Goal: Task Accomplishment & Management: Use online tool/utility

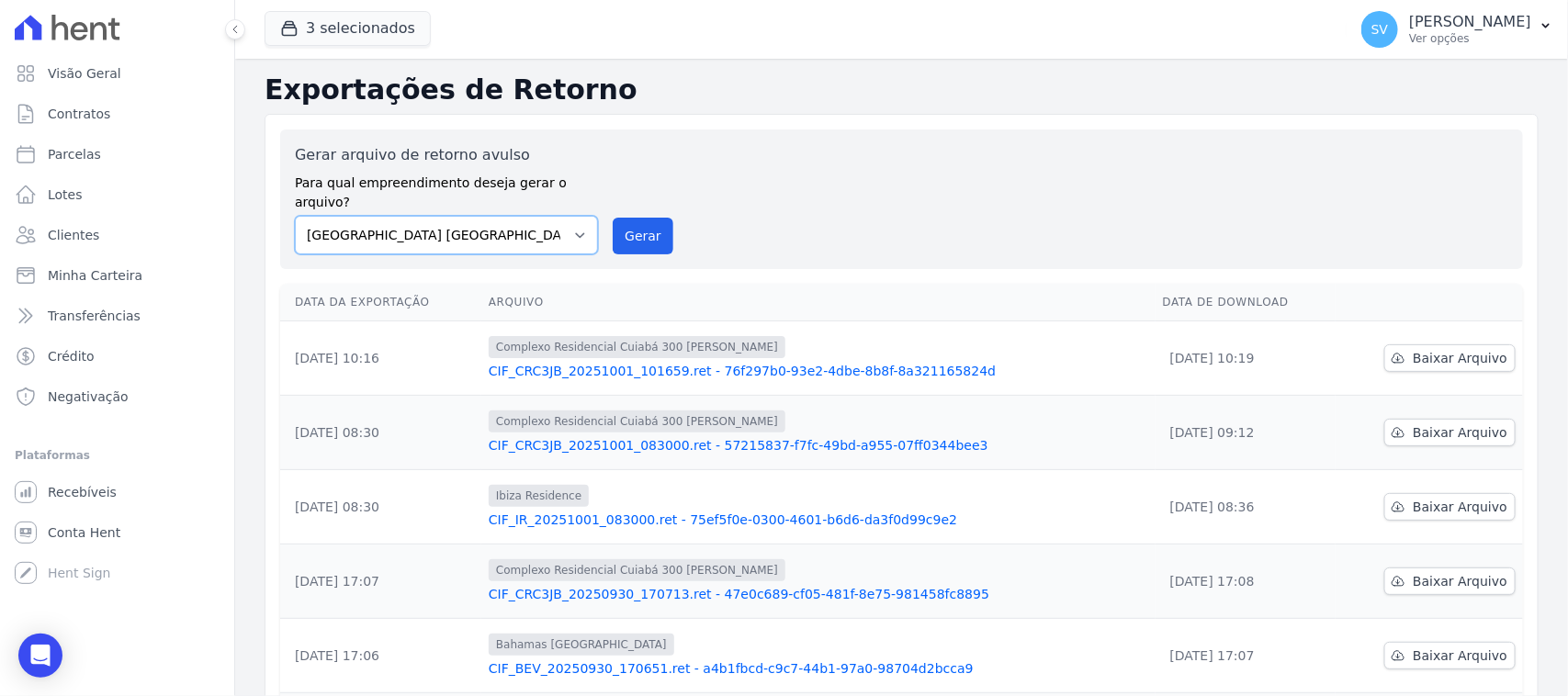
drag, startPoint x: 525, startPoint y: 217, endPoint x: 531, endPoint y: 227, distance: 11.7
click at [525, 217] on select "[GEOGRAPHIC_DATA] COMPLEXO RESIDENCIAL [GEOGRAPHIC_DATA] 300 - [GEOGRAPHIC_DATA…" at bounding box center [446, 235] width 303 height 39
select select "a999329b-d322-46c5-b2df-9163b092fb9b"
click at [295, 215] on select "[GEOGRAPHIC_DATA] COMPLEXO RESIDENCIAL [GEOGRAPHIC_DATA] 300 - [GEOGRAPHIC_DATA…" at bounding box center [446, 235] width 303 height 39
click at [630, 232] on button "Gerar" at bounding box center [643, 236] width 61 height 37
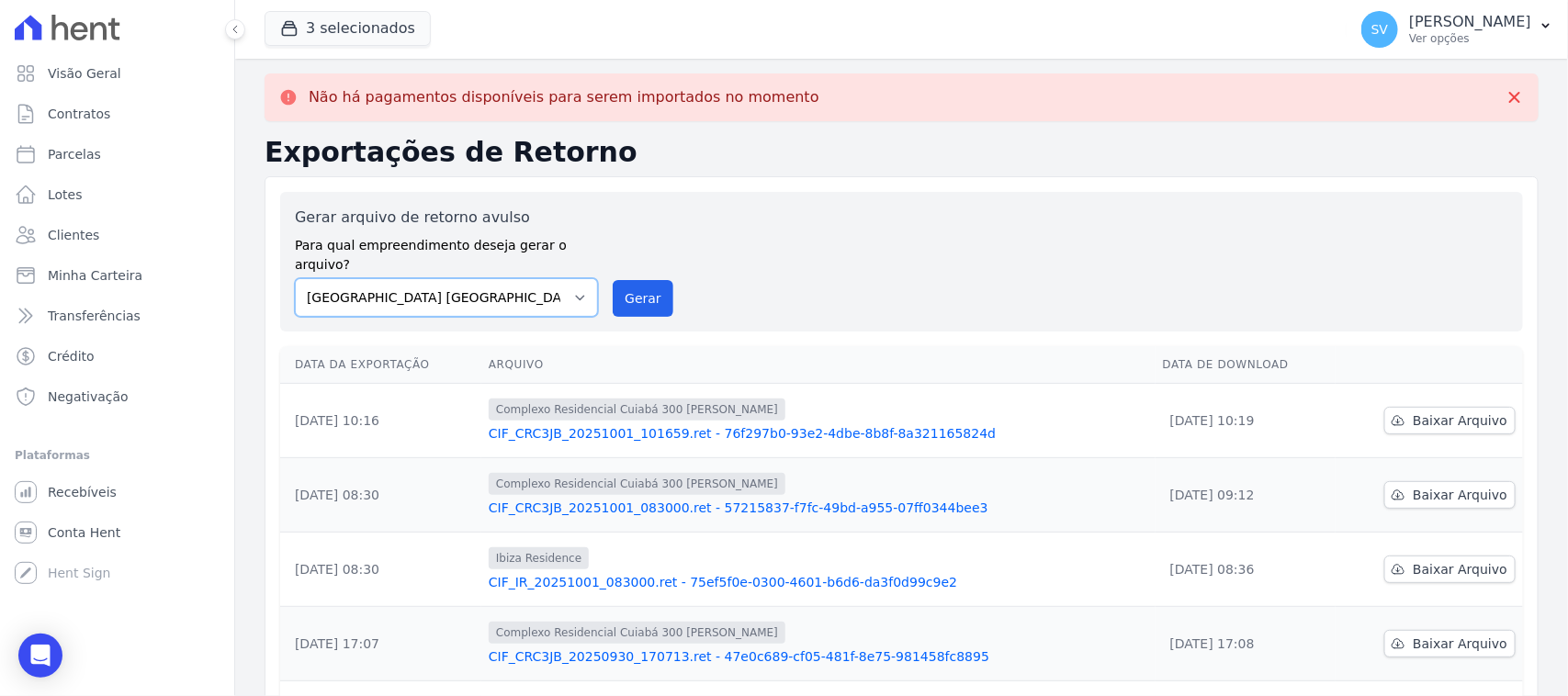
click at [556, 280] on select "[GEOGRAPHIC_DATA] COMPLEXO RESIDENCIAL [GEOGRAPHIC_DATA] 300 - [GEOGRAPHIC_DATA…" at bounding box center [446, 297] width 303 height 39
select select "a999329b-d322-46c5-b2df-9163b092fb9b"
click at [295, 278] on select "[GEOGRAPHIC_DATA] COMPLEXO RESIDENCIAL [GEOGRAPHIC_DATA] 300 - [GEOGRAPHIC_DATA…" at bounding box center [446, 297] width 303 height 39
click at [652, 280] on button "Gerar" at bounding box center [643, 298] width 61 height 37
drag, startPoint x: 543, startPoint y: 276, endPoint x: 547, endPoint y: 289, distance: 13.6
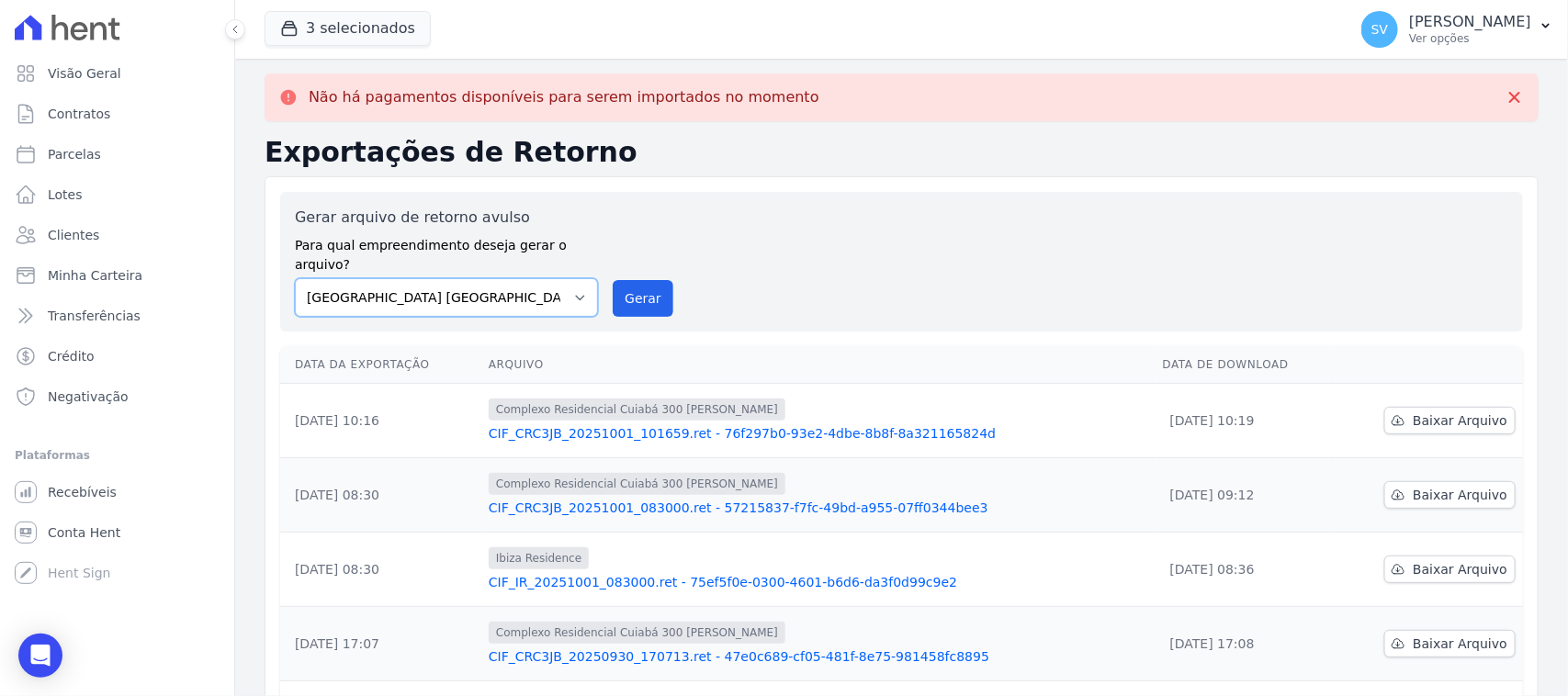
click at [543, 278] on select "[GEOGRAPHIC_DATA] COMPLEXO RESIDENCIAL [GEOGRAPHIC_DATA] 300 - [GEOGRAPHIC_DATA…" at bounding box center [446, 297] width 303 height 39
click at [295, 278] on select "[GEOGRAPHIC_DATA] COMPLEXO RESIDENCIAL [GEOGRAPHIC_DATA] 300 - [GEOGRAPHIC_DATA…" at bounding box center [446, 297] width 303 height 39
drag, startPoint x: 568, startPoint y: 280, endPoint x: 565, endPoint y: 294, distance: 14.3
click at [568, 280] on select "[GEOGRAPHIC_DATA] COMPLEXO RESIDENCIAL [GEOGRAPHIC_DATA] 300 - [GEOGRAPHIC_DATA…" at bounding box center [446, 297] width 303 height 39
select select "73a372cd-5640-41c8-aaea-11bd74619c10"
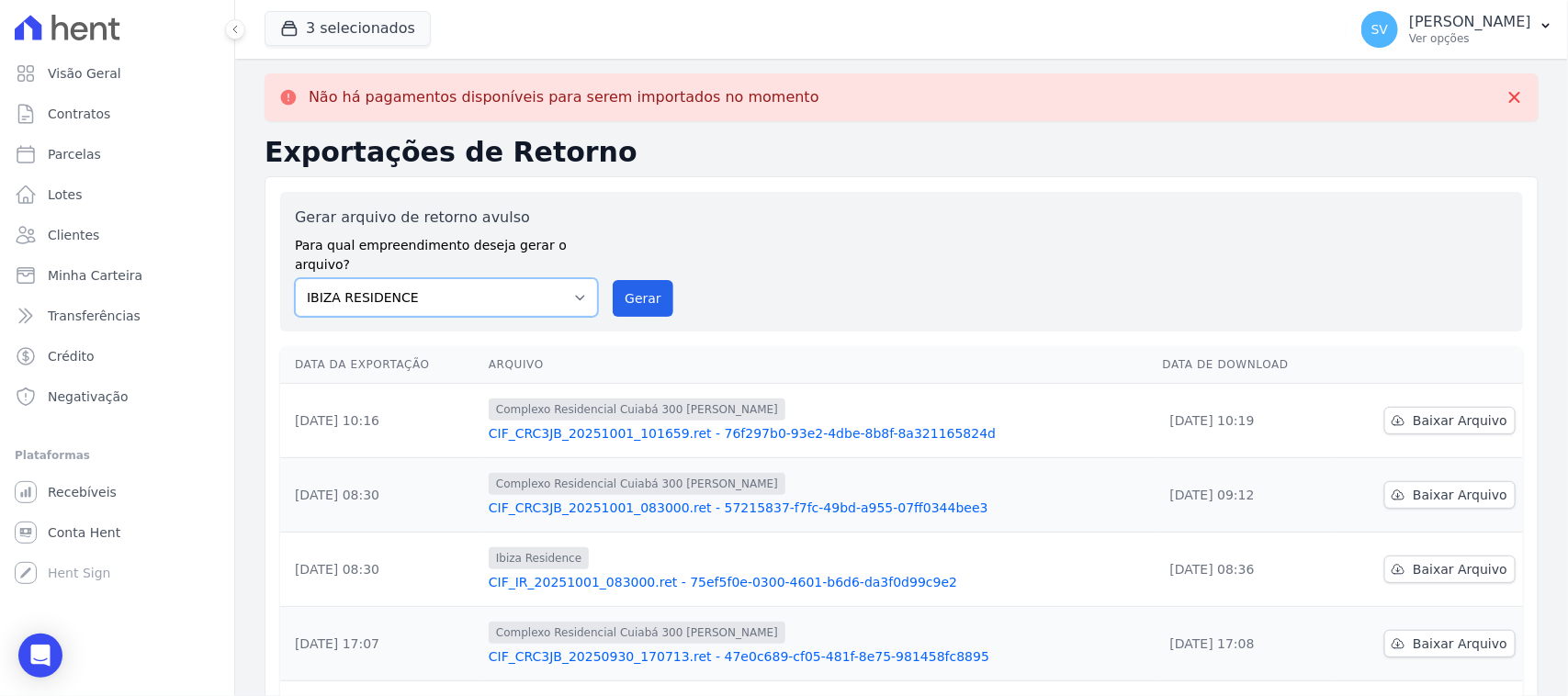
click at [295, 278] on select "[GEOGRAPHIC_DATA] COMPLEXO RESIDENCIAL [GEOGRAPHIC_DATA] 300 - [GEOGRAPHIC_DATA…" at bounding box center [446, 297] width 303 height 39
drag, startPoint x: 648, startPoint y: 273, endPoint x: 834, endPoint y: 179, distance: 208.4
click at [644, 280] on button "Gerar" at bounding box center [643, 298] width 61 height 37
click at [792, 188] on div "Gerar arquivo de retorno avulso Para qual empreendimento deseja gerar o arquivo…" at bounding box center [901, 691] width 1274 height 1032
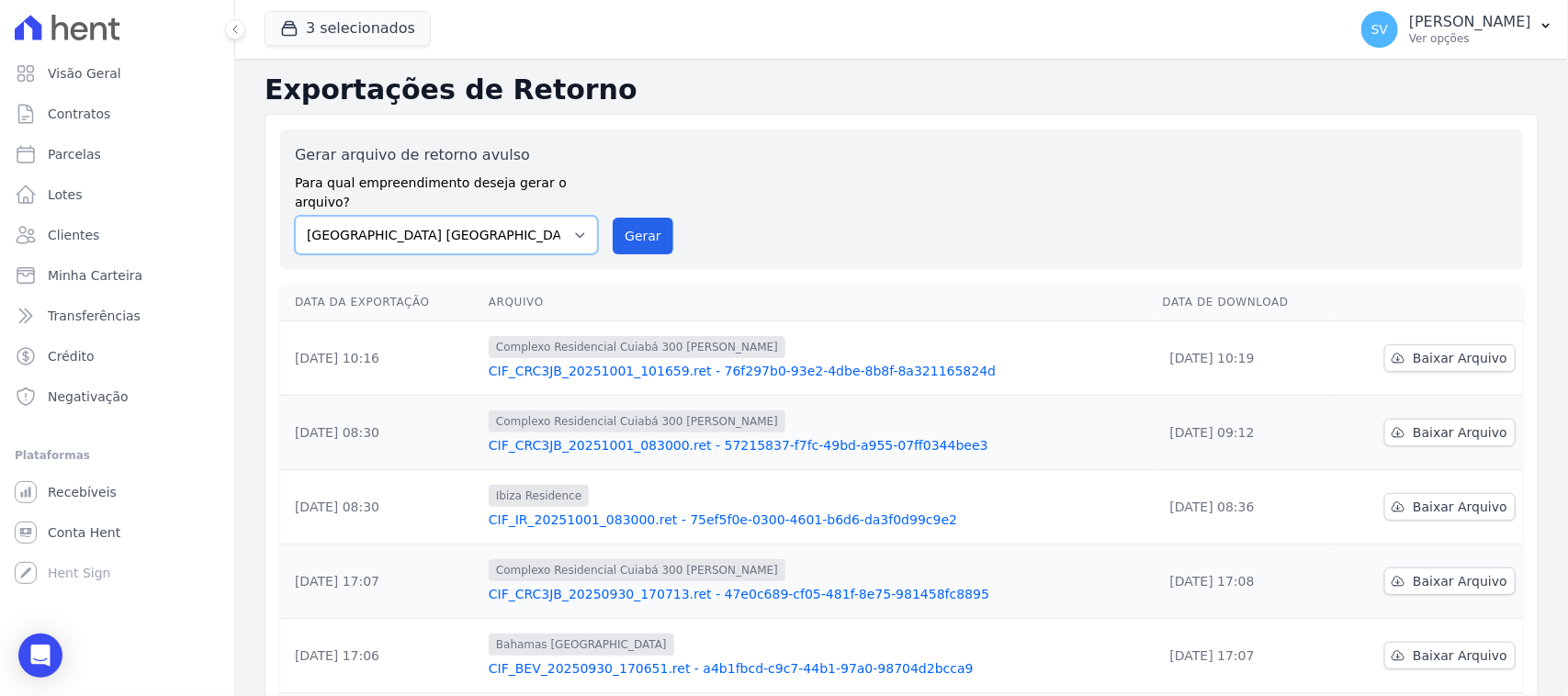
click at [531, 216] on select "[GEOGRAPHIC_DATA] COMPLEXO RESIDENCIAL [GEOGRAPHIC_DATA] 300 - [GEOGRAPHIC_DATA…" at bounding box center [446, 235] width 303 height 39
select select "a999329b-d322-46c5-b2df-9163b092fb9b"
click at [295, 215] on select "[GEOGRAPHIC_DATA] COMPLEXO RESIDENCIAL [GEOGRAPHIC_DATA] 300 - [GEOGRAPHIC_DATA…" at bounding box center [446, 235] width 303 height 39
click at [650, 217] on button "Gerar" at bounding box center [643, 236] width 61 height 37
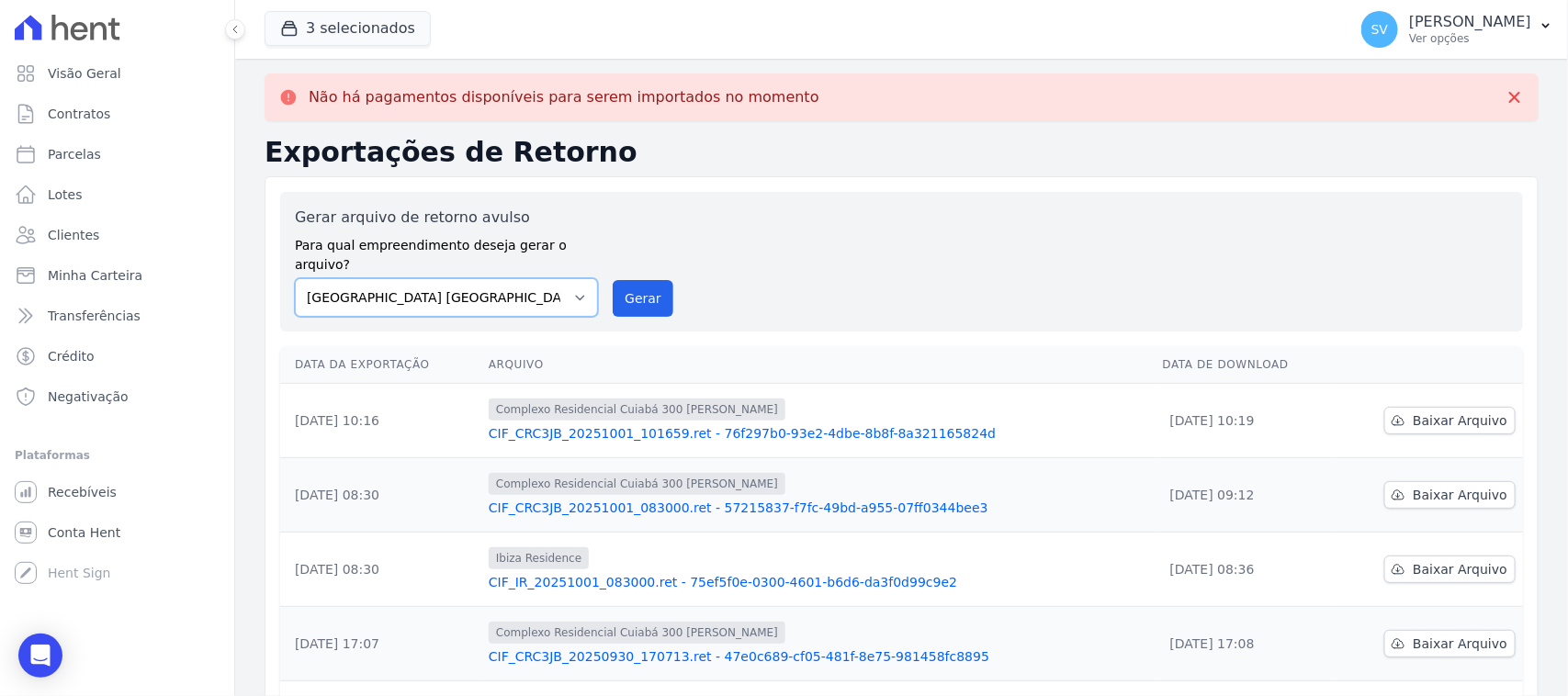
drag, startPoint x: 549, startPoint y: 272, endPoint x: 547, endPoint y: 295, distance: 23.1
click at [549, 278] on select "[GEOGRAPHIC_DATA] COMPLEXO RESIDENCIAL [GEOGRAPHIC_DATA] 300 - [GEOGRAPHIC_DATA…" at bounding box center [446, 297] width 303 height 39
click at [295, 278] on select "[GEOGRAPHIC_DATA] COMPLEXO RESIDENCIAL [GEOGRAPHIC_DATA] 300 - [GEOGRAPHIC_DATA…" at bounding box center [446, 297] width 303 height 39
click at [643, 287] on button "Gerar" at bounding box center [643, 298] width 61 height 37
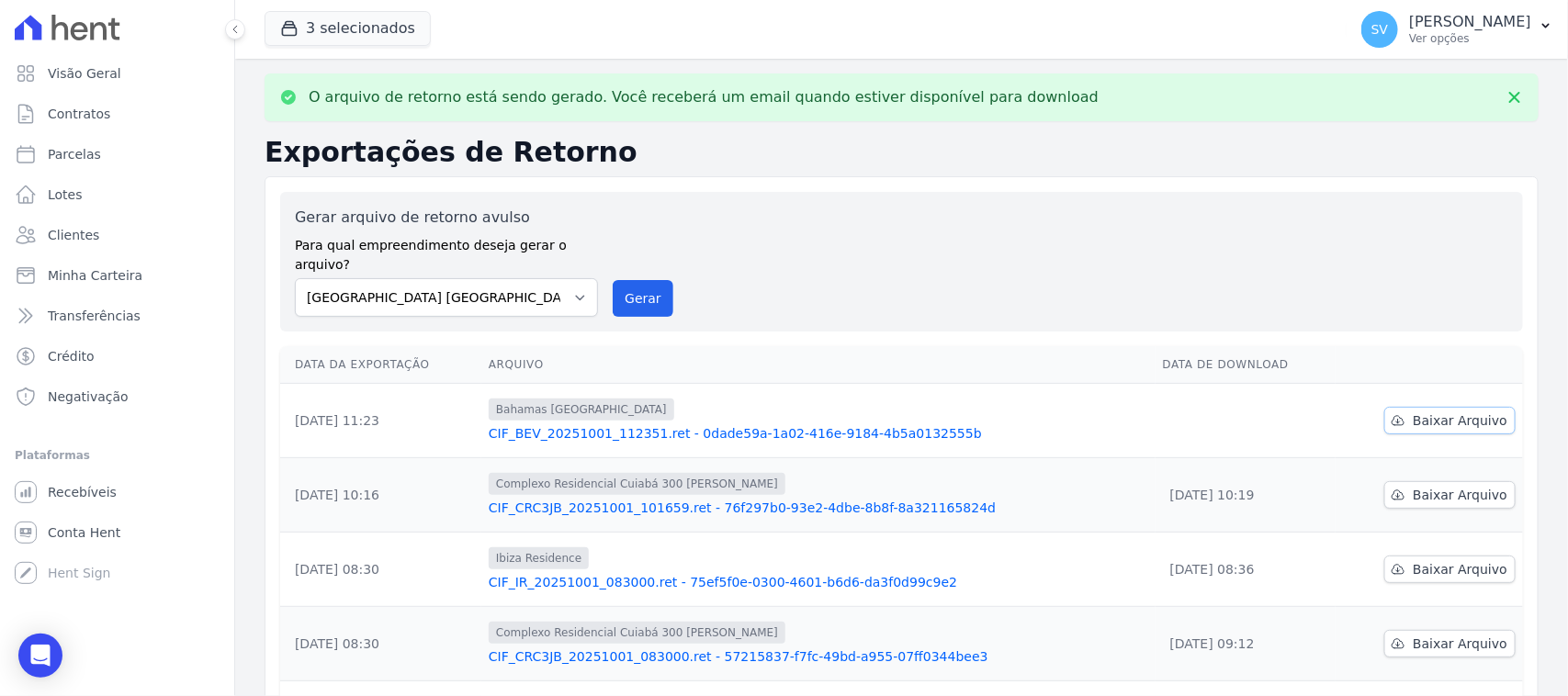
click at [1397, 413] on icon at bounding box center [1398, 421] width 15 height 15
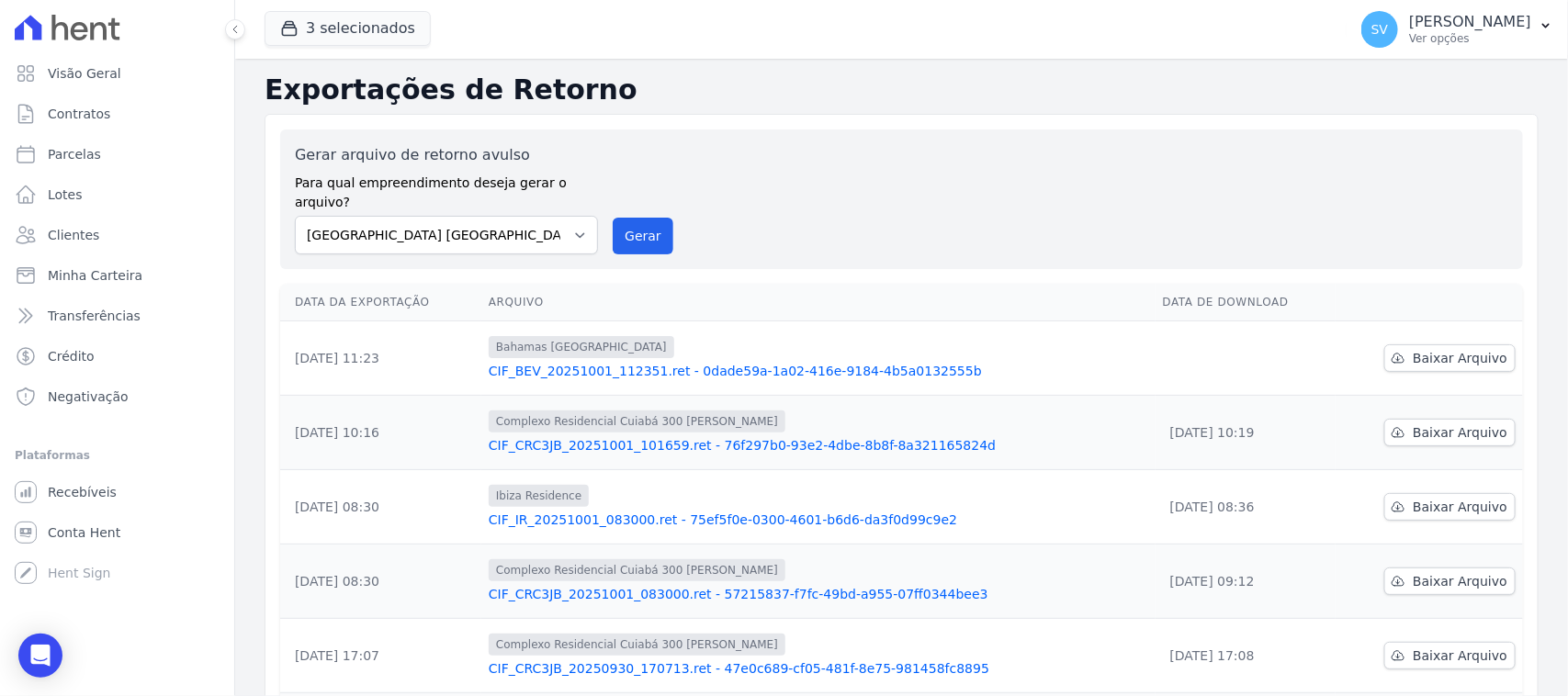
click at [851, 153] on div "Gerar arquivo de retorno avulso Para qual empreendimento deseja gerar o arquivo…" at bounding box center [901, 200] width 1213 height 110
drag, startPoint x: 852, startPoint y: 191, endPoint x: 556, endPoint y: 1, distance: 351.7
click at [852, 192] on div "Gerar arquivo de retorno avulso Para qual empreendimento deseja gerar o arquivo…" at bounding box center [901, 200] width 1213 height 110
click at [727, 104] on h2 "Exportações de Retorno" at bounding box center [901, 90] width 1274 height 33
click at [138, 116] on link "Contratos" at bounding box center [117, 114] width 219 height 37
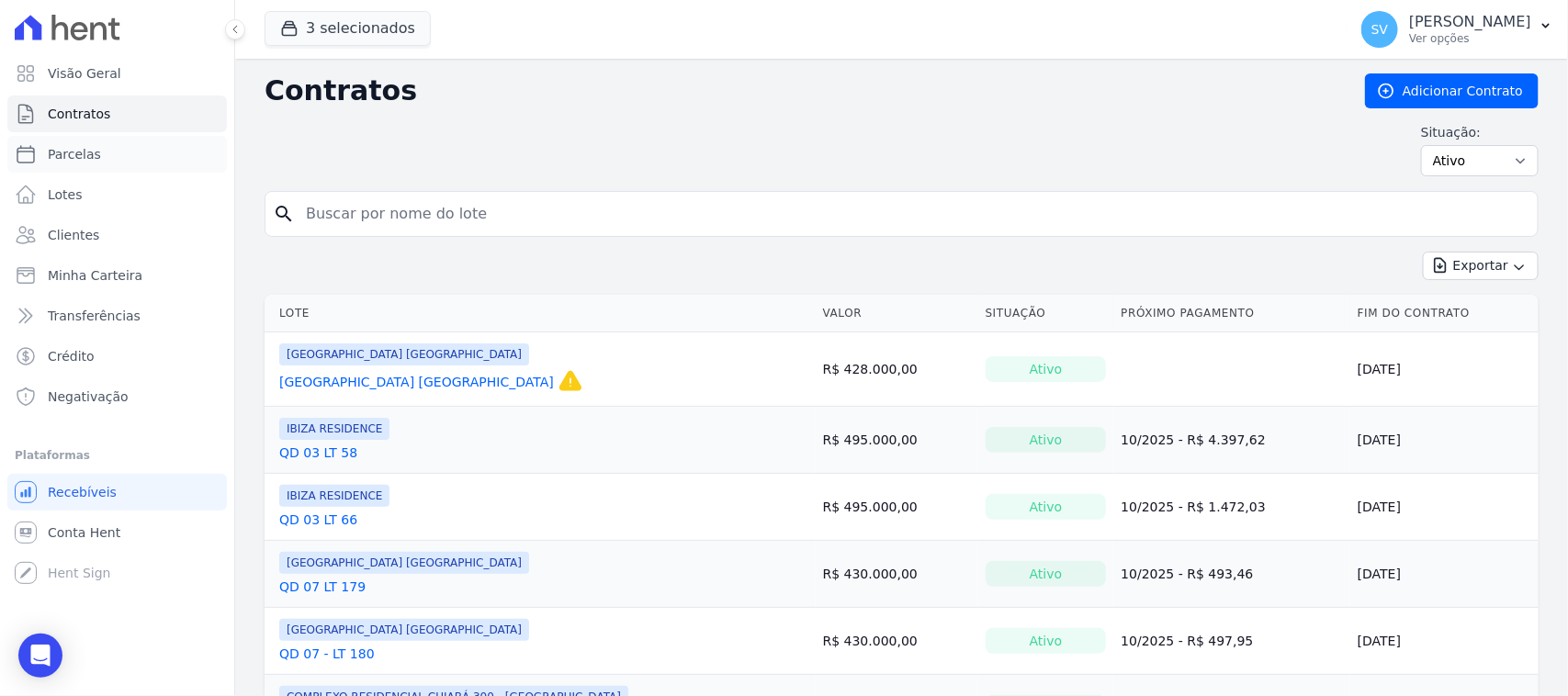
click at [129, 157] on link "Parcelas" at bounding box center [117, 155] width 219 height 37
select select
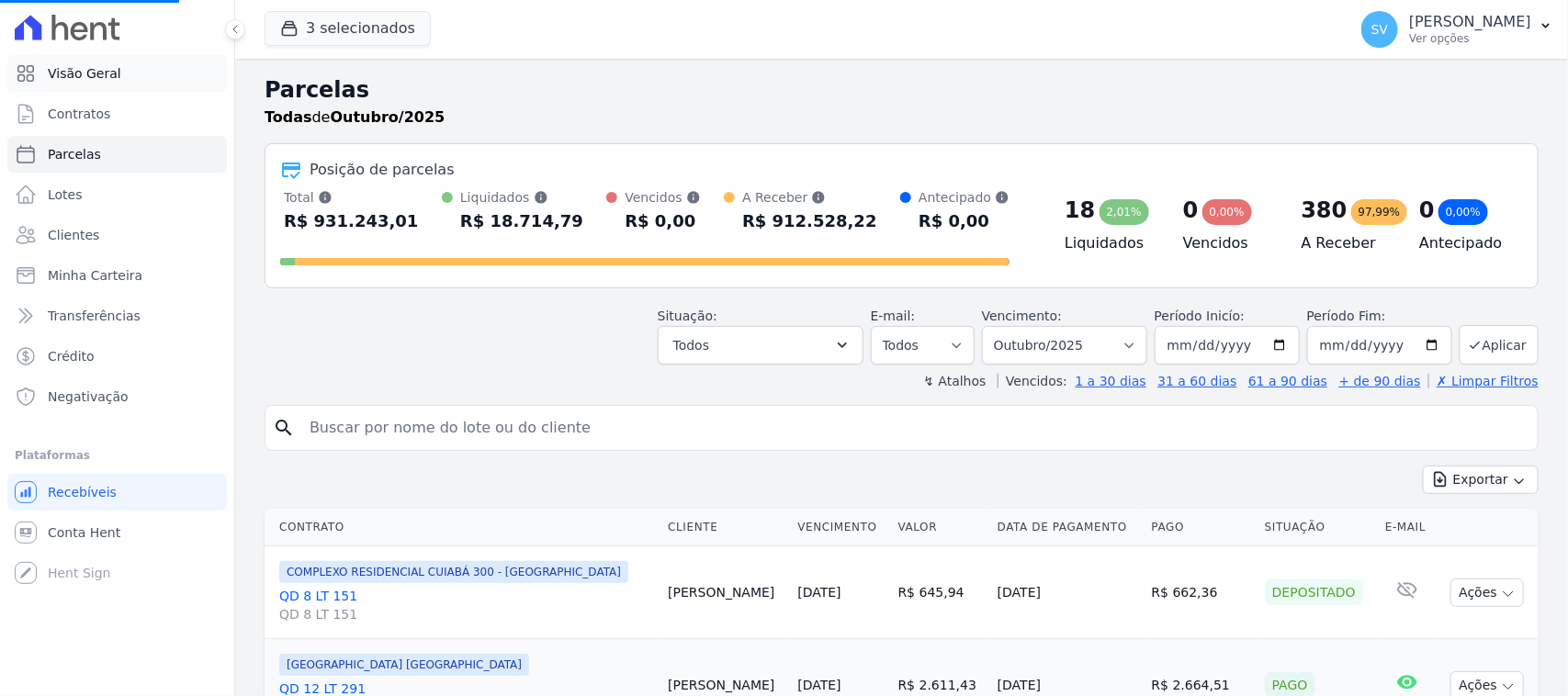
select select
click at [129, 62] on link "Visão Geral" at bounding box center [117, 74] width 219 height 37
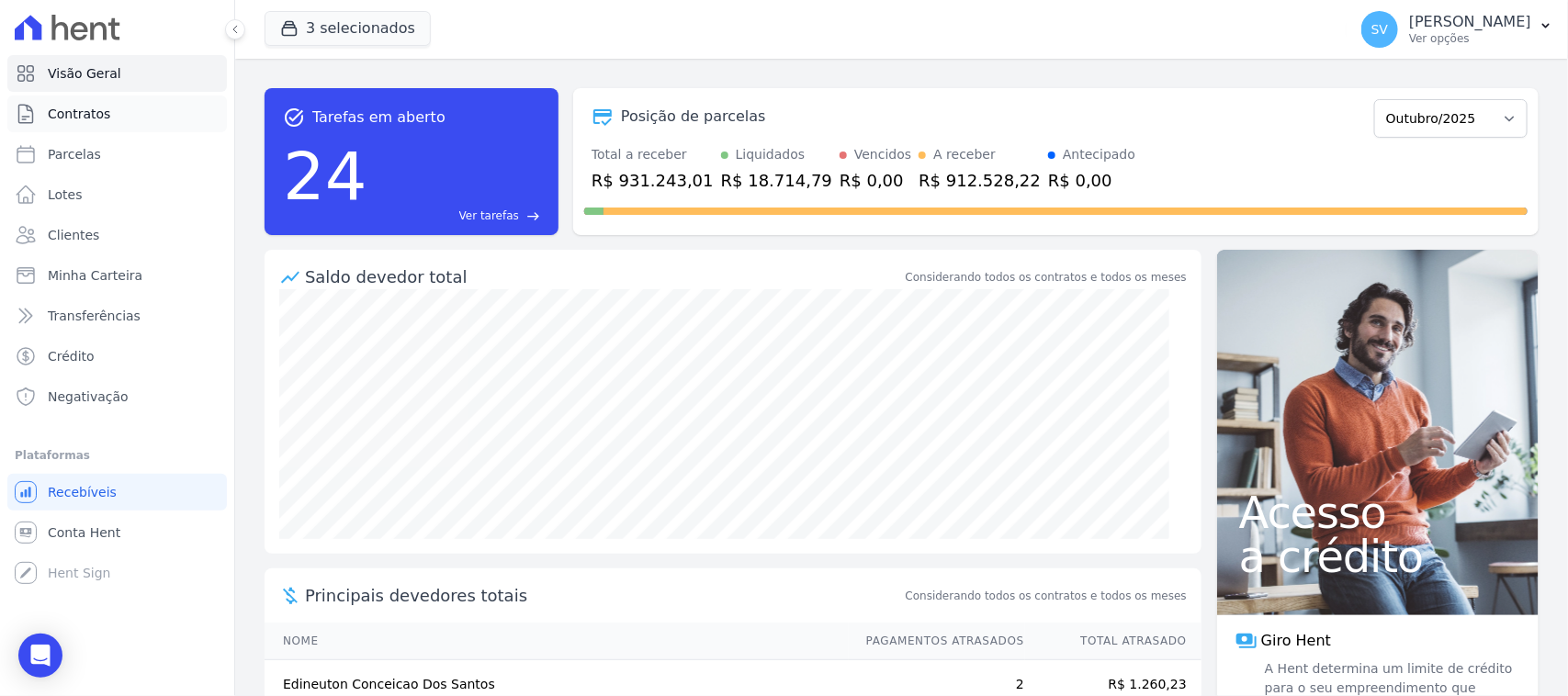
click at [138, 103] on link "Contratos" at bounding box center [117, 114] width 219 height 37
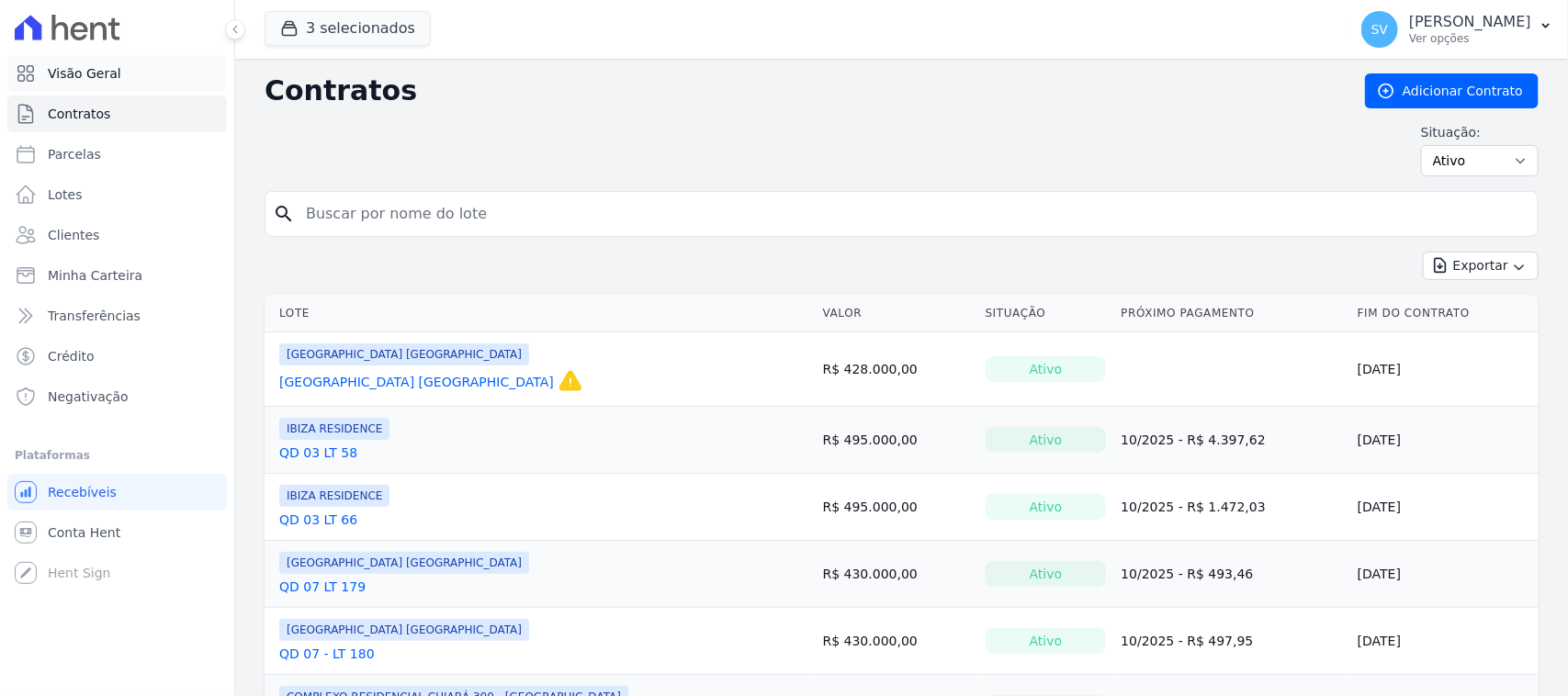
click at [158, 71] on link "Visão Geral" at bounding box center [117, 74] width 219 height 37
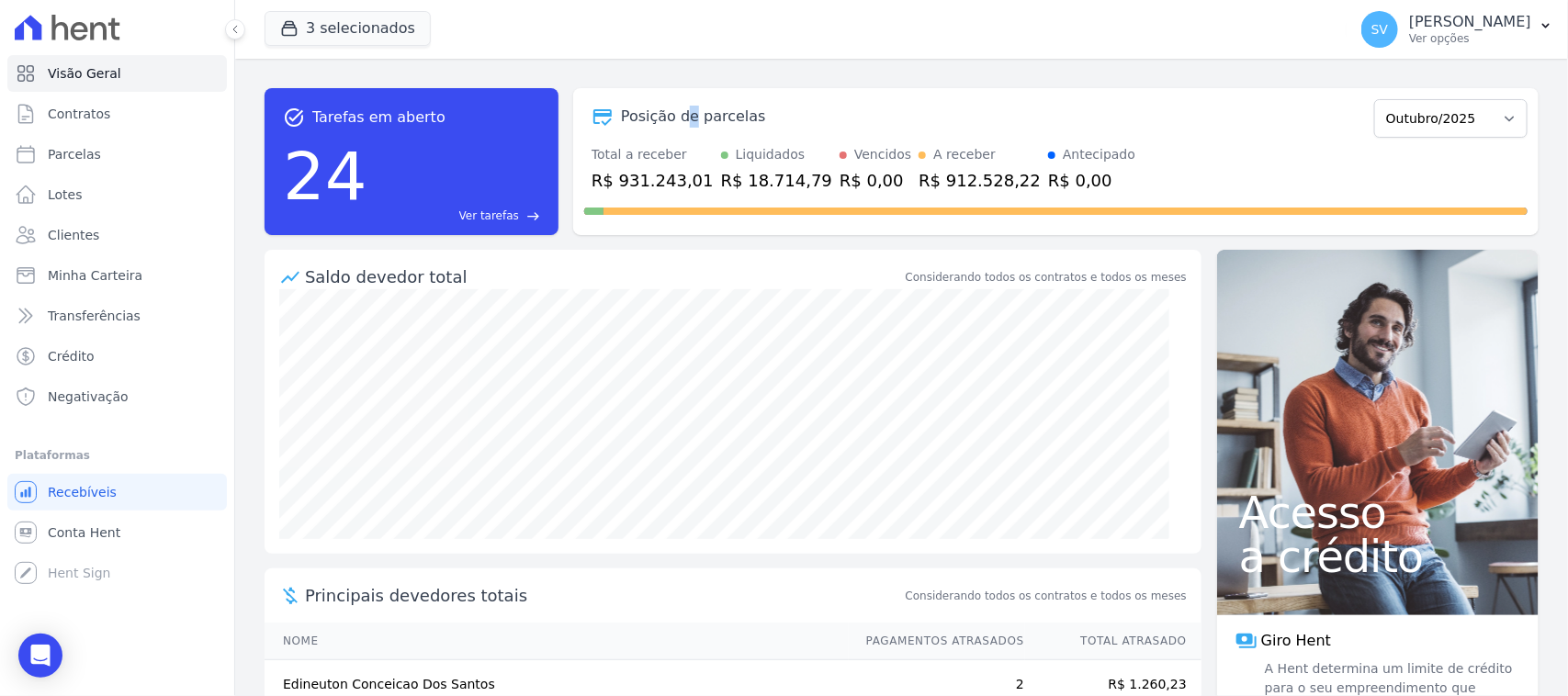
drag, startPoint x: 689, startPoint y: 75, endPoint x: 429, endPoint y: 49, distance: 261.3
click at [681, 75] on div "task_alt Tarefas em aberto 24 Ver tarefas east Posição de parcelas Outubro/2022…" at bounding box center [901, 161] width 1274 height 176
click at [760, 152] on div "Liquidados" at bounding box center [771, 155] width 70 height 19
drag, startPoint x: 824, startPoint y: 184, endPoint x: 1098, endPoint y: 122, distance: 280.9
click at [1090, 197] on div "Posição de parcelas Outubro/2022 Novembro/2022 Dezembro/2022 Janeiro/2023 Fever…" at bounding box center [1056, 162] width 965 height 147
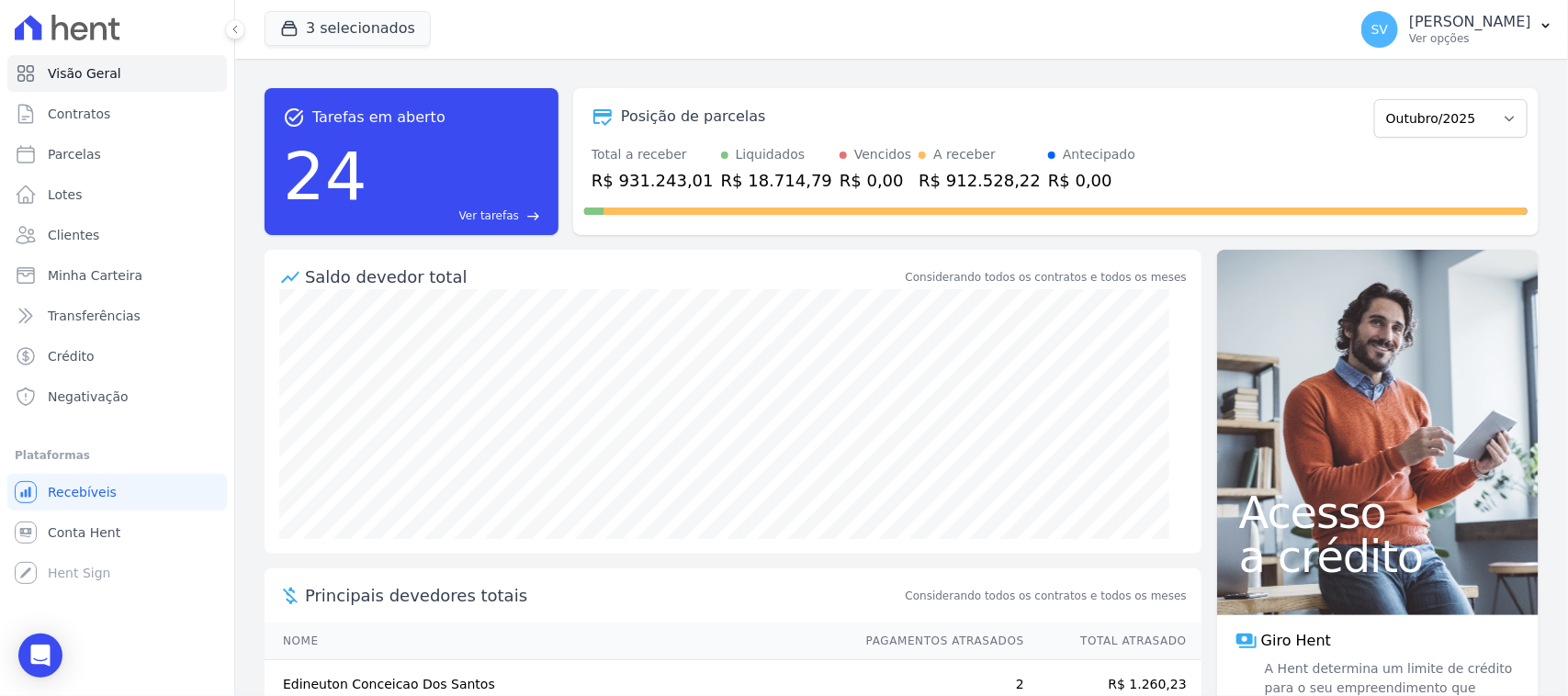
click at [1102, 112] on div "Posição de parcelas" at bounding box center [975, 117] width 782 height 22
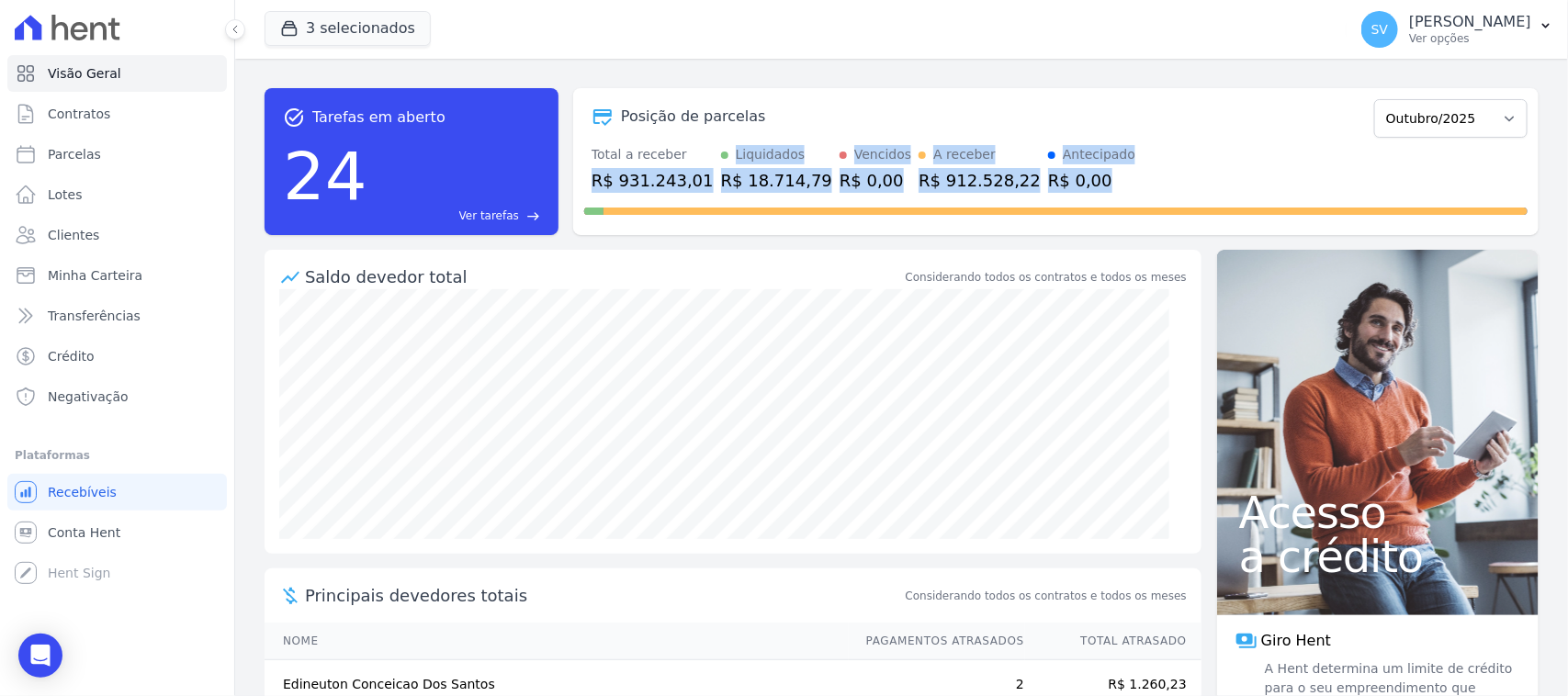
drag, startPoint x: 1073, startPoint y: 188, endPoint x: 824, endPoint y: 135, distance: 254.6
click at [593, 174] on div "Total a receber R$ 931.243,01 Liquidados R$ 18.714,79 Vencidos R$ 0,00 A recebe…" at bounding box center [1056, 169] width 943 height 48
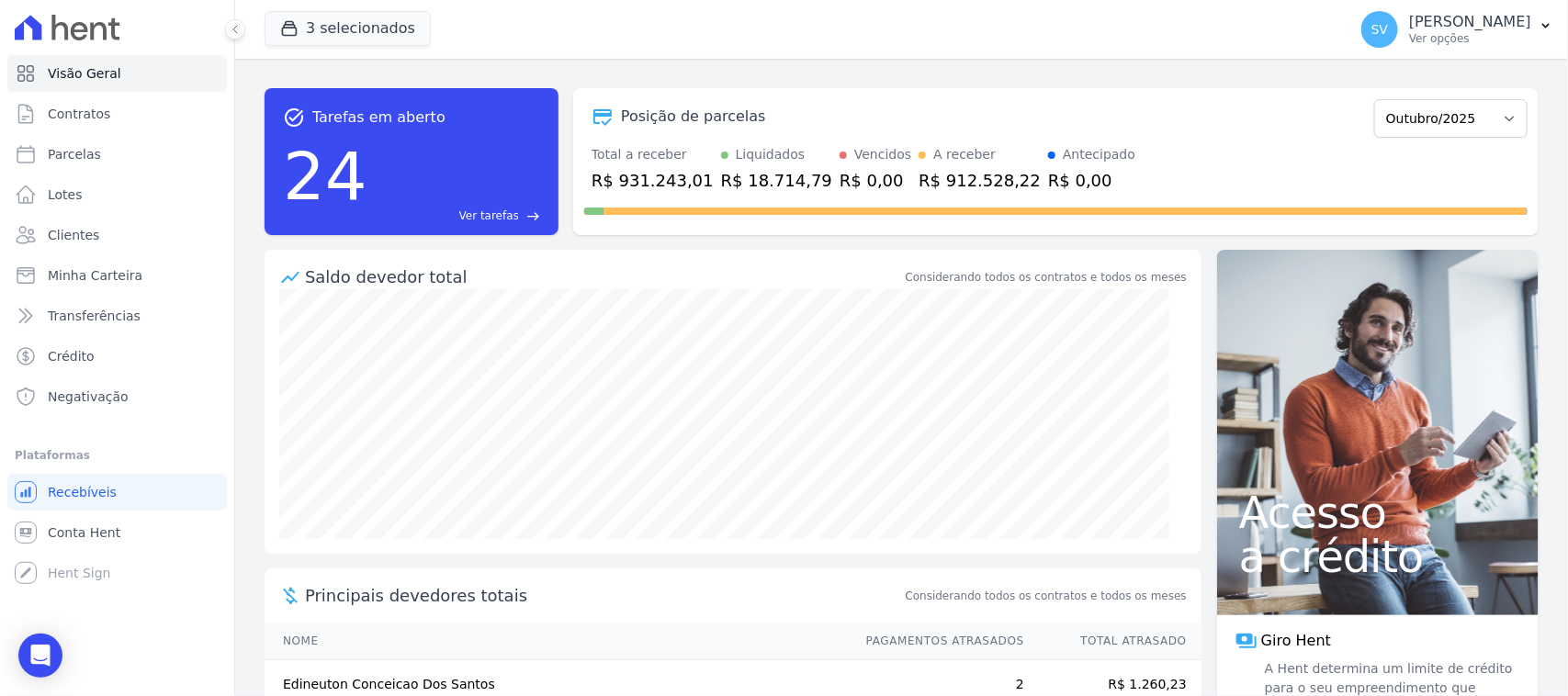
click at [836, 131] on div "Posição de parcelas Outubro/2022 Novembro/2022 Dezembro/2022 Janeiro/2023 Fever…" at bounding box center [1056, 117] width 943 height 42
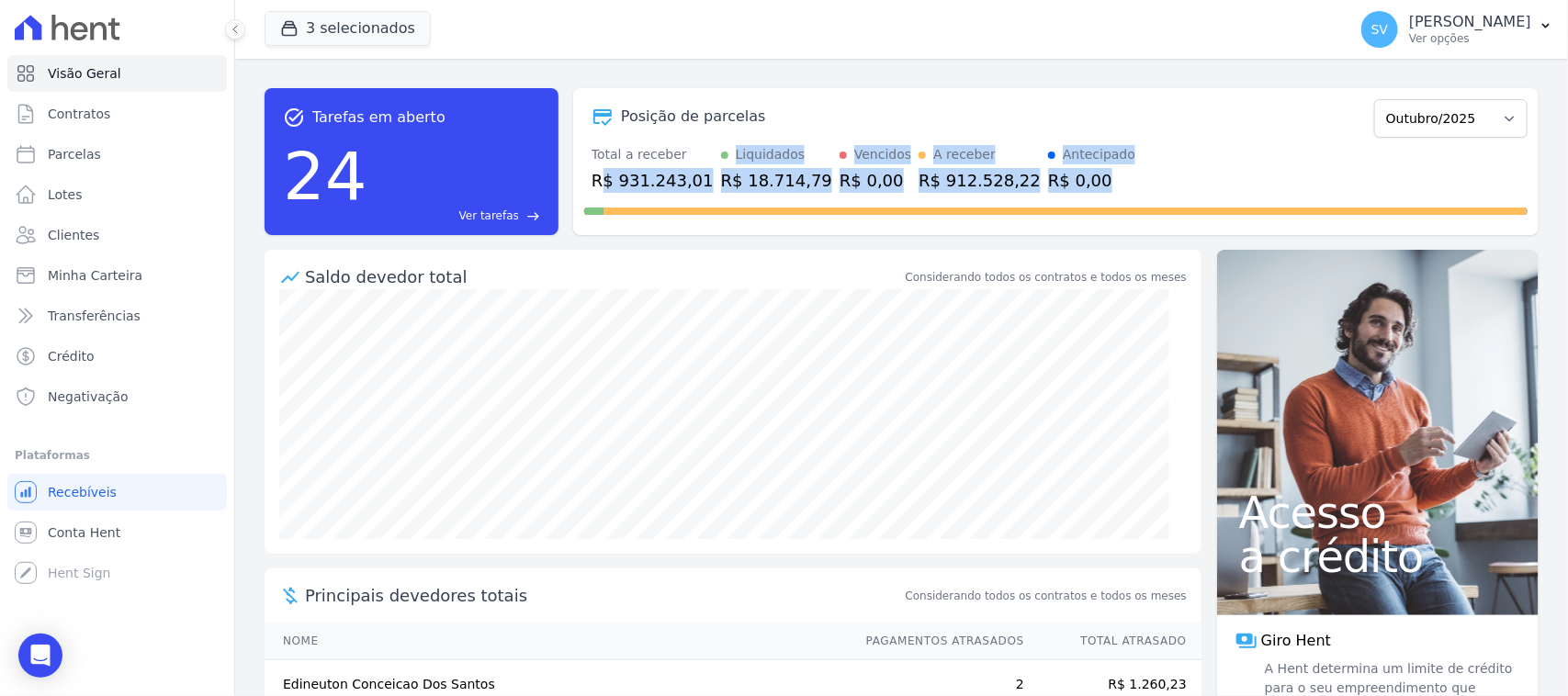
drag, startPoint x: 599, startPoint y: 188, endPoint x: 1149, endPoint y: 174, distance: 550.2
click at [1149, 174] on div "Total a receber R$ 931.243,01 Liquidados R$ 18.714,79 Vencidos R$ 0,00 A recebe…" at bounding box center [1056, 169] width 943 height 48
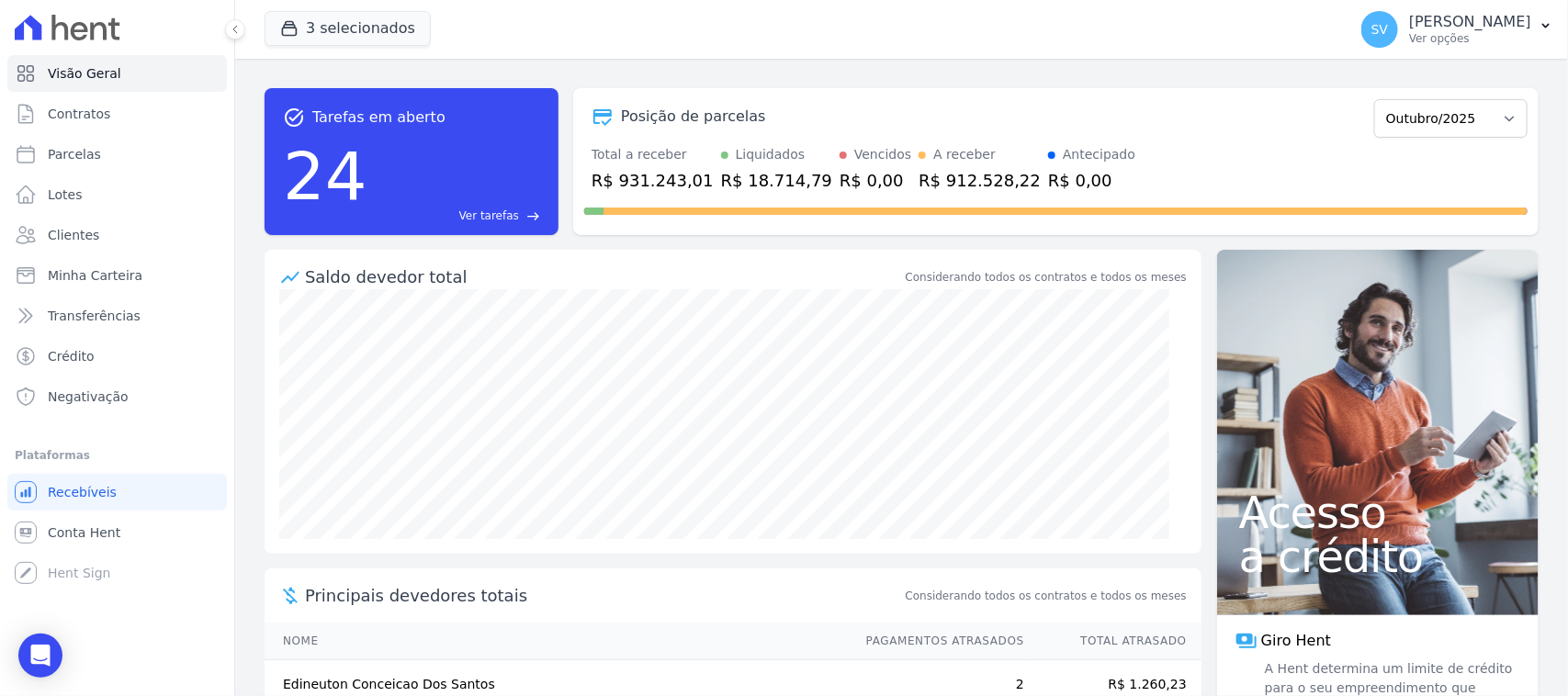
drag, startPoint x: 1118, startPoint y: 131, endPoint x: 1098, endPoint y: 133, distance: 20.1
click at [1118, 132] on div "Posição de parcelas Outubro/2022 Novembro/2022 Dezembro/2022 Janeiro/2023 Fever…" at bounding box center [1056, 117] width 943 height 42
click at [1415, 106] on select "Outubro/2022 Novembro/2022 Dezembro/2022 Janeiro/2023 Fevereiro/2023 Março/2023…" at bounding box center [1451, 119] width 154 height 39
select select "09/2025"
click at [1375, 99] on select "Outubro/2022 Novembro/2022 Dezembro/2022 Janeiro/2023 Fevereiro/2023 Março/2023…" at bounding box center [1451, 119] width 154 height 39
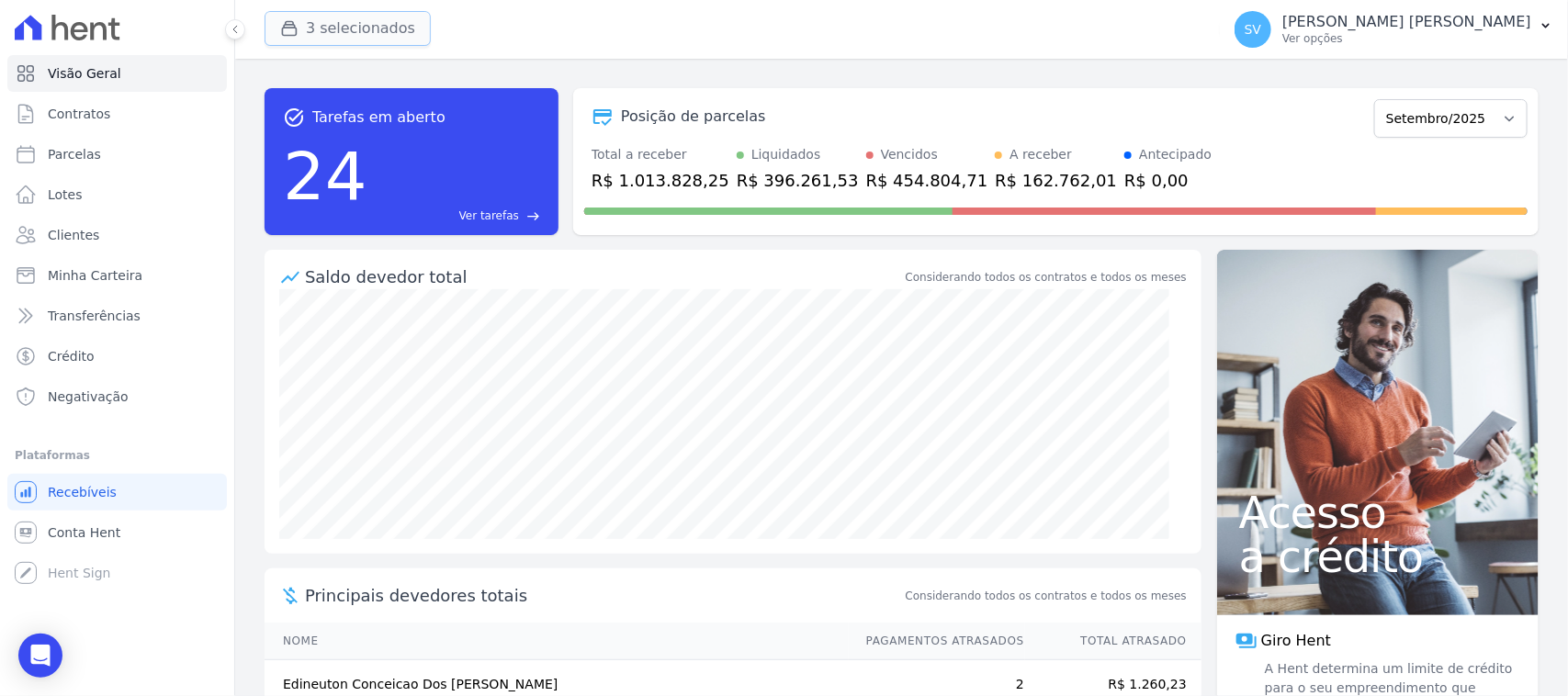
click at [287, 29] on icon "button" at bounding box center [289, 29] width 18 height 18
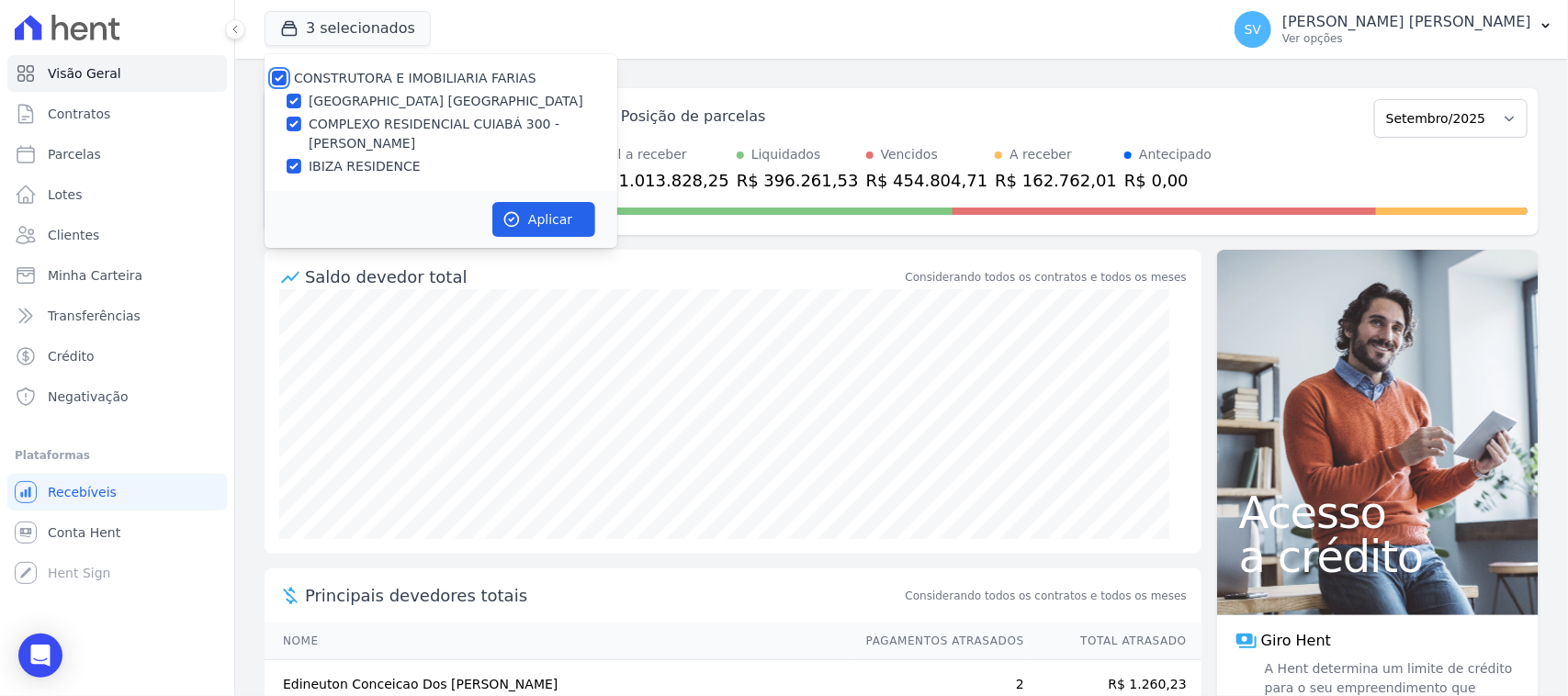
click at [275, 78] on input "CONSTRUTORA E IMOBILIARIA FARIAS" at bounding box center [279, 78] width 15 height 15
checkbox input "false"
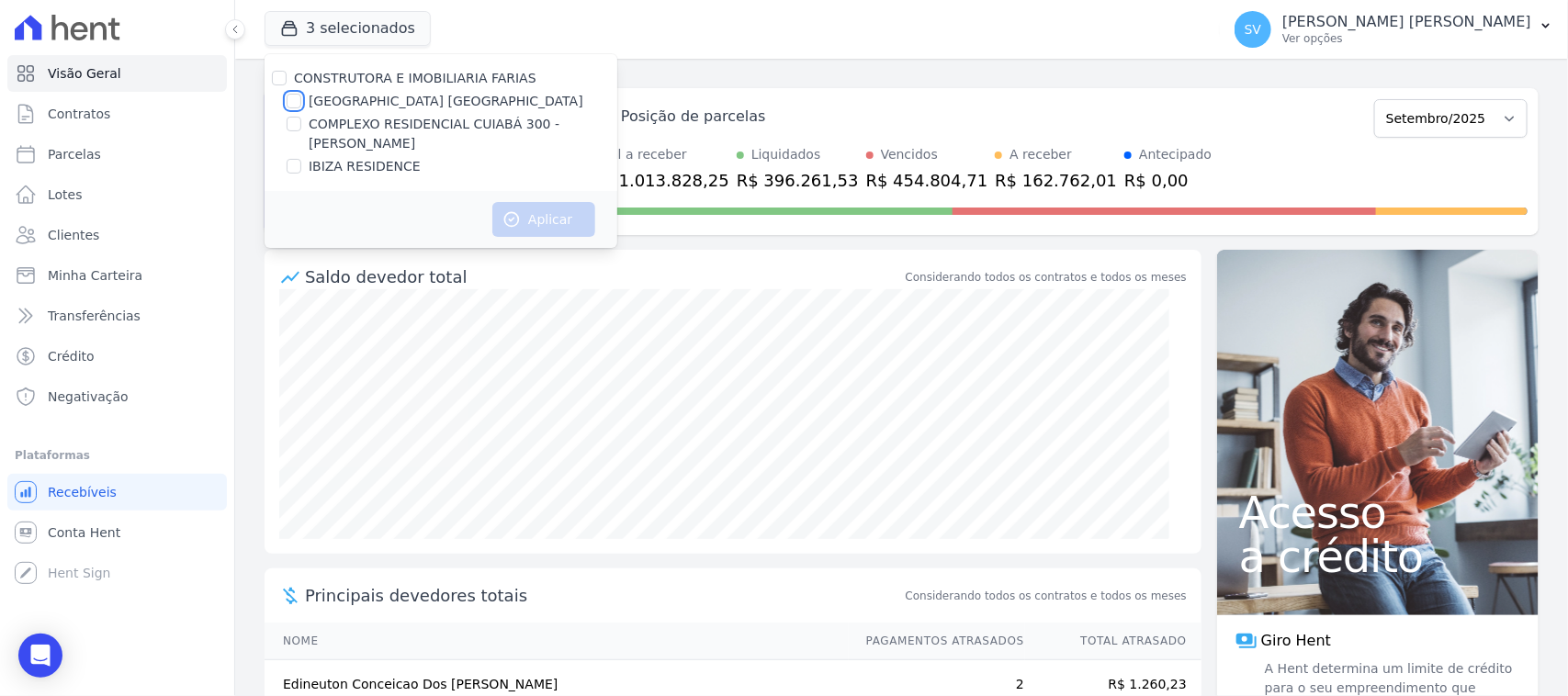
click at [287, 101] on input "[GEOGRAPHIC_DATA] [GEOGRAPHIC_DATA]" at bounding box center [294, 101] width 15 height 15
checkbox input "true"
click at [537, 222] on button "Aplicar" at bounding box center [544, 219] width 103 height 35
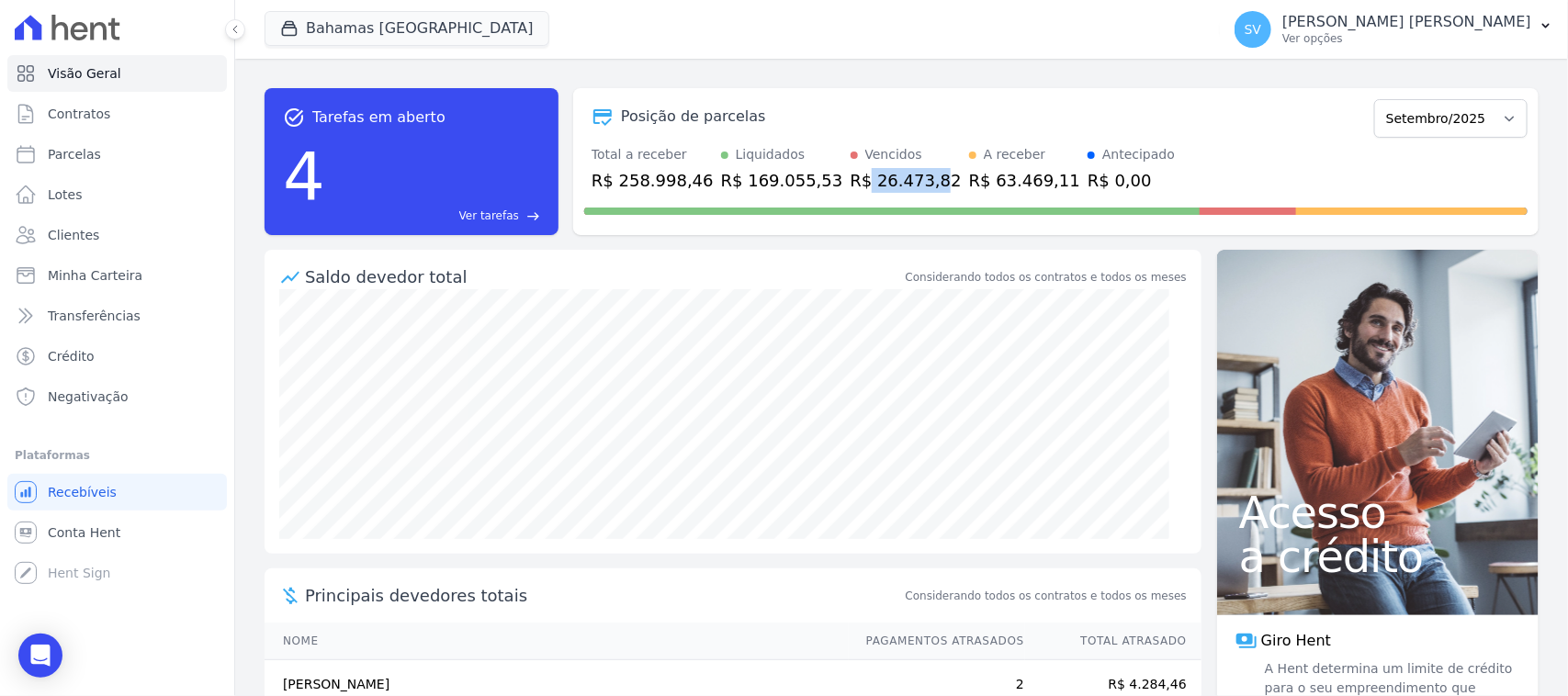
drag, startPoint x: 826, startPoint y: 181, endPoint x: 892, endPoint y: 177, distance: 66.1
click at [892, 175] on div "R$ 26.473,82" at bounding box center [906, 180] width 111 height 25
click at [310, 35] on button "Bahamas [GEOGRAPHIC_DATA]" at bounding box center [406, 29] width 285 height 35
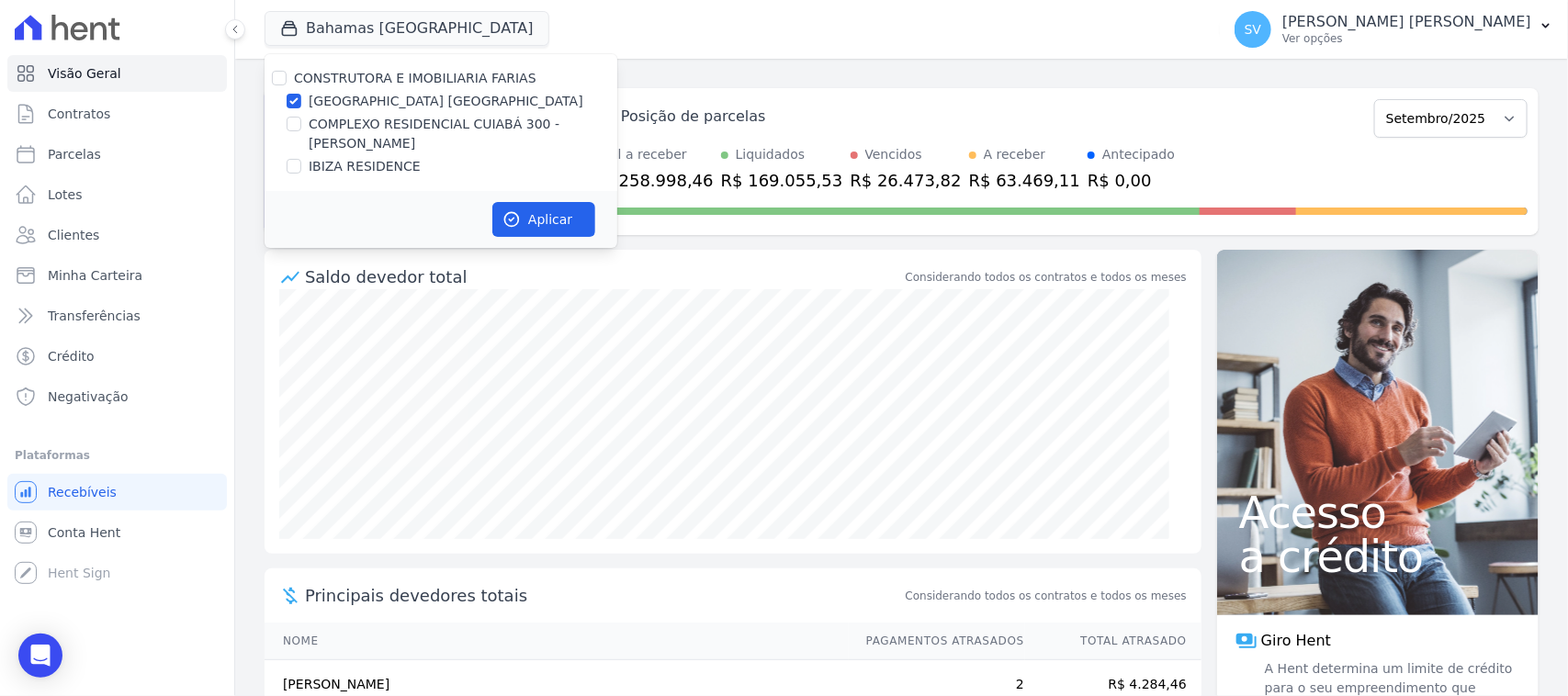
drag, startPoint x: 303, startPoint y: 99, endPoint x: 294, endPoint y: 98, distance: 9.1
click at [295, 98] on div "[GEOGRAPHIC_DATA] [GEOGRAPHIC_DATA]" at bounding box center [440, 101] width 353 height 19
click at [296, 107] on input "[GEOGRAPHIC_DATA] [GEOGRAPHIC_DATA]" at bounding box center [294, 101] width 15 height 15
checkbox input "false"
click at [301, 125] on div "COMPLEXO RESIDENCIAL CUIABÁ 300 - [GEOGRAPHIC_DATA]" at bounding box center [440, 134] width 353 height 39
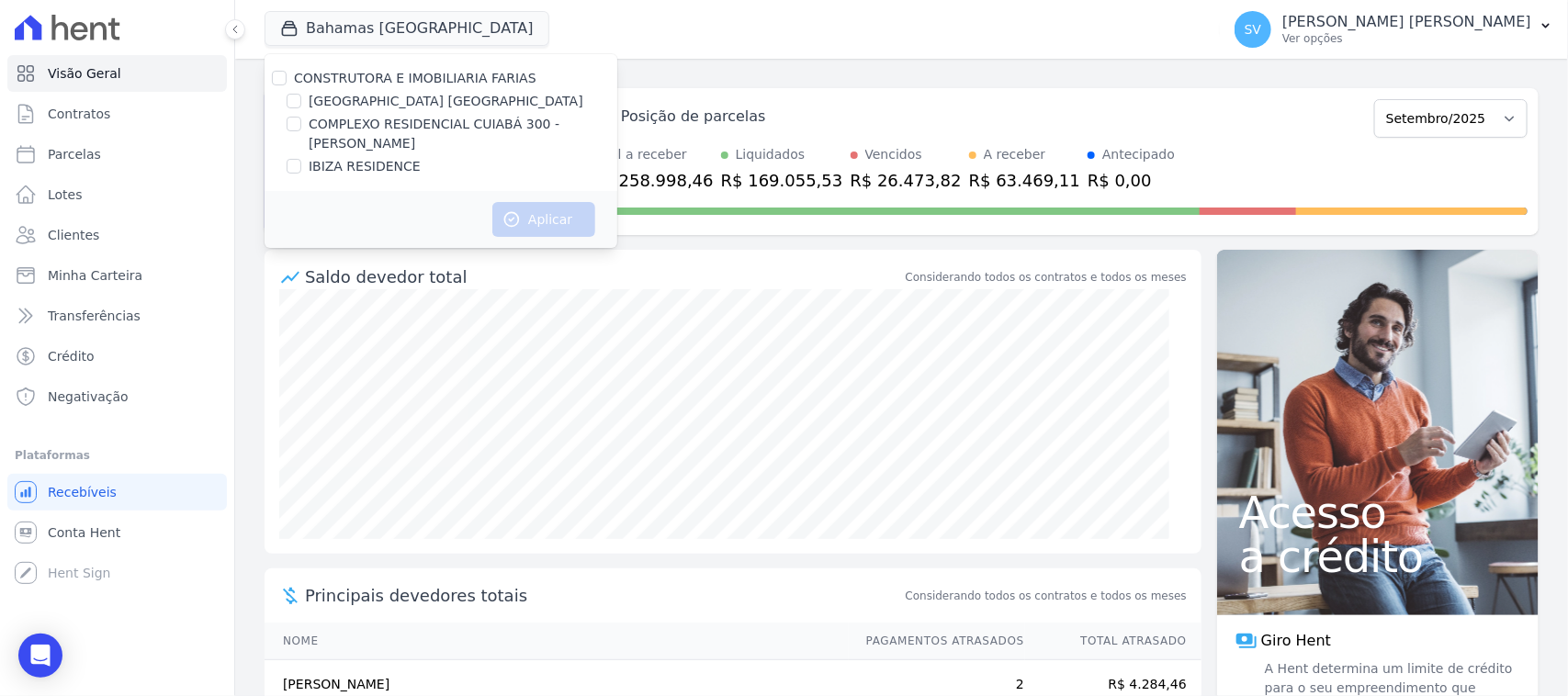
drag, startPoint x: 286, startPoint y: 120, endPoint x: 294, endPoint y: 130, distance: 12.8
click at [287, 122] on div at bounding box center [294, 124] width 15 height 18
click at [294, 129] on input "COMPLEXO RESIDENCIAL CUIABÁ 300 - [GEOGRAPHIC_DATA]" at bounding box center [294, 124] width 15 height 15
checkbox input "true"
click at [543, 222] on button "Aplicar" at bounding box center [544, 219] width 103 height 35
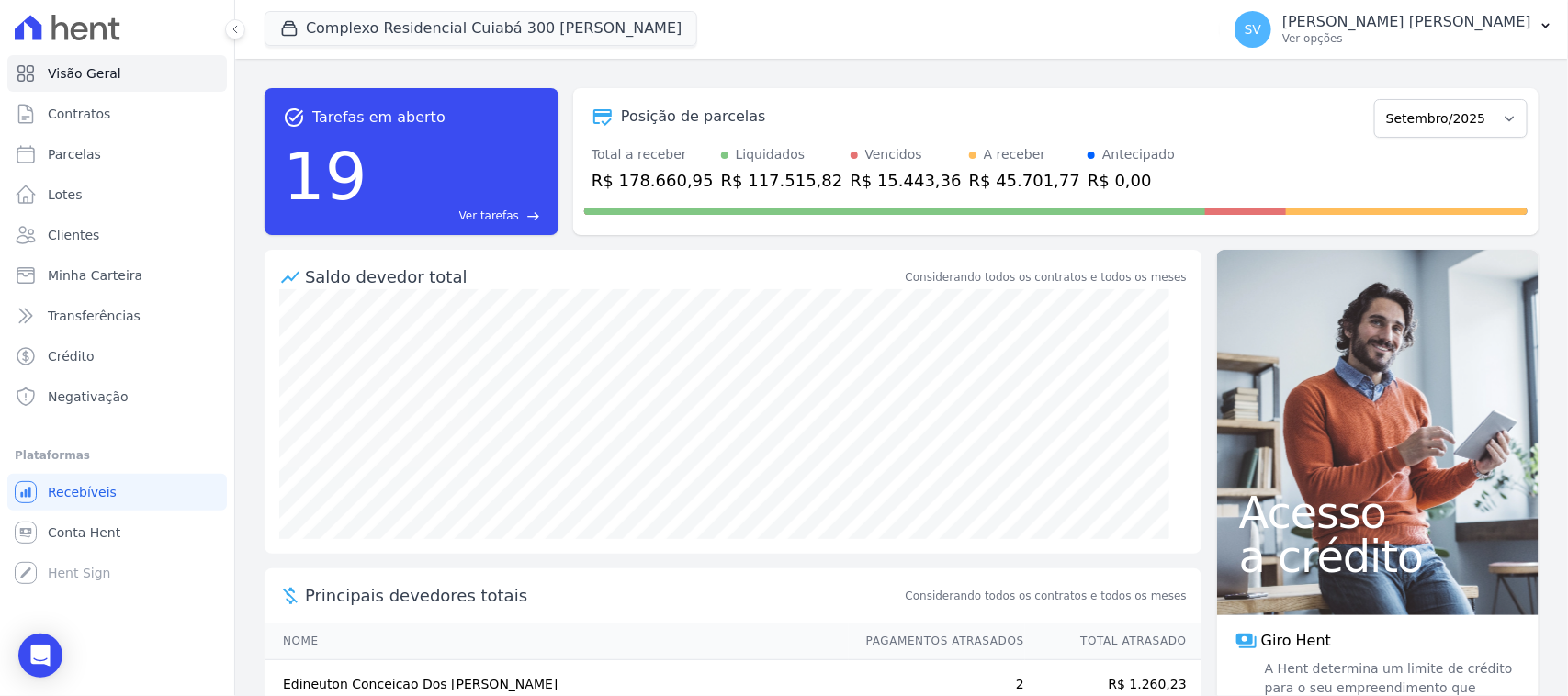
drag, startPoint x: 860, startPoint y: 177, endPoint x: 856, endPoint y: 198, distance: 21.4
click at [860, 180] on div "R$ 15.443,36" at bounding box center [906, 180] width 111 height 25
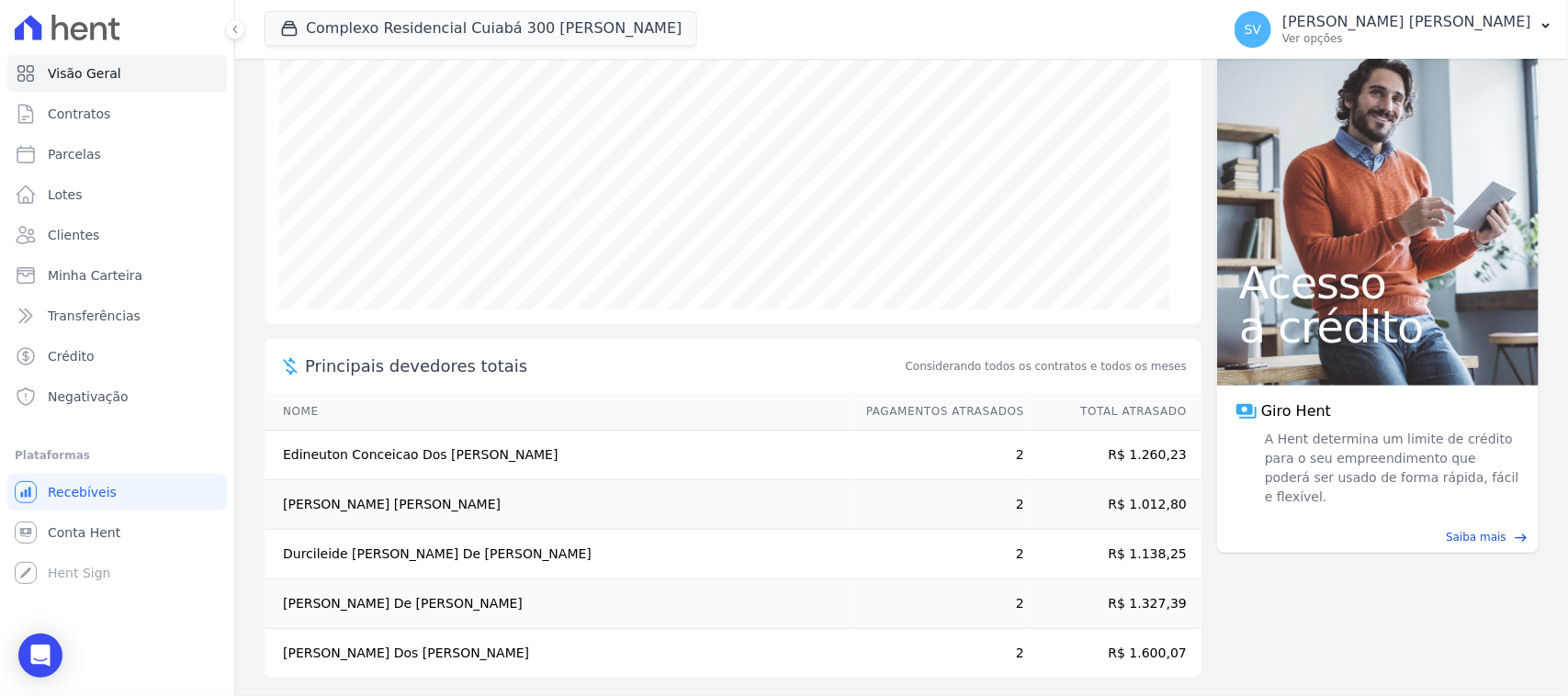
scroll to position [241, 0]
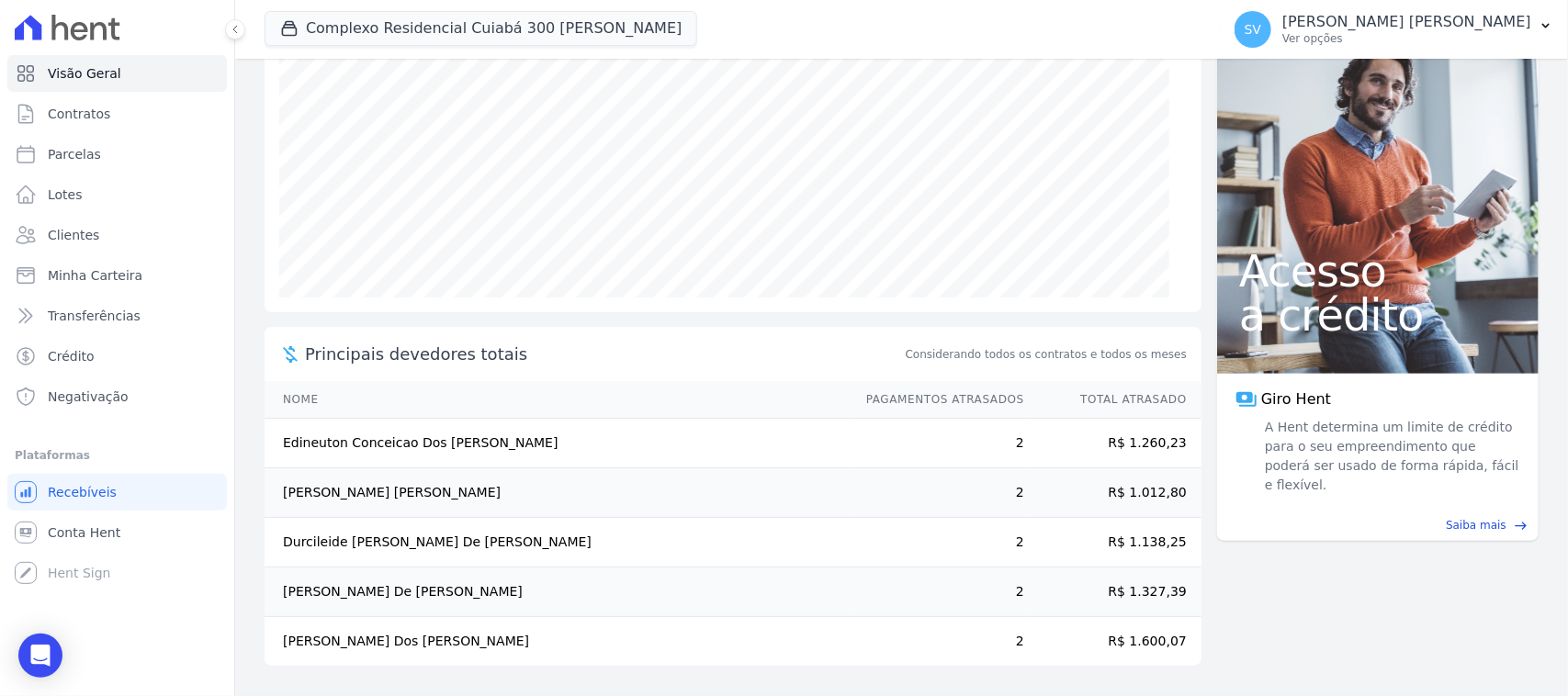
drag, startPoint x: 673, startPoint y: 492, endPoint x: 667, endPoint y: 500, distance: 10.0
click at [667, 500] on td "Elaine Da Silva Cruz" at bounding box center [556, 493] width 584 height 50
drag, startPoint x: 857, startPoint y: 392, endPoint x: 962, endPoint y: 405, distance: 105.8
click at [962, 405] on th "Pagamentos Atrasados" at bounding box center [936, 400] width 176 height 38
click at [822, 388] on th "Nome" at bounding box center [556, 400] width 584 height 38
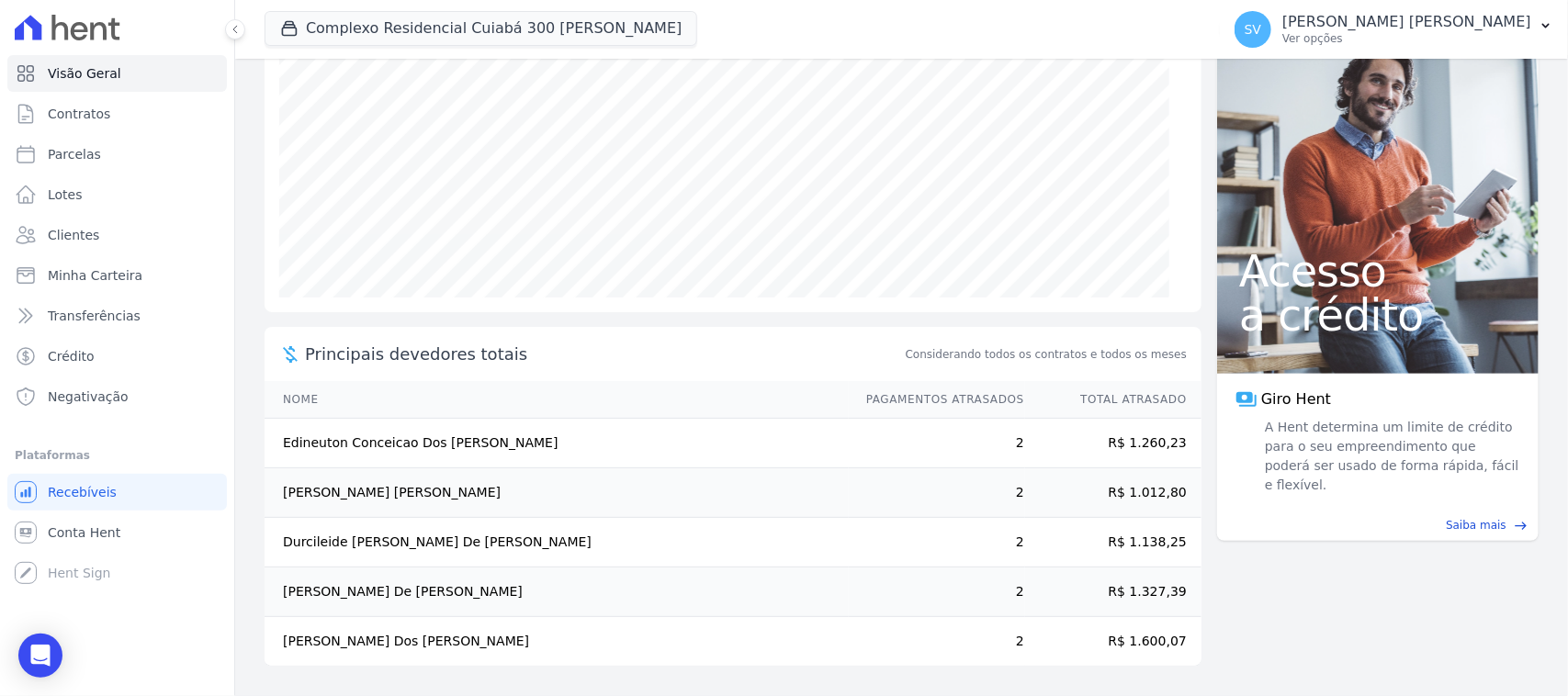
click at [561, 367] on div "Principais devedores totais Considerando todos os contratos e todos os meses" at bounding box center [732, 354] width 937 height 54
drag, startPoint x: 384, startPoint y: 351, endPoint x: 620, endPoint y: 361, distance: 236.2
click at [560, 344] on span "Principais devedores totais" at bounding box center [603, 354] width 597 height 25
drag, startPoint x: 620, startPoint y: 361, endPoint x: 468, endPoint y: 575, distance: 262.5
click at [620, 360] on span "Principais devedores totais" at bounding box center [603, 354] width 597 height 25
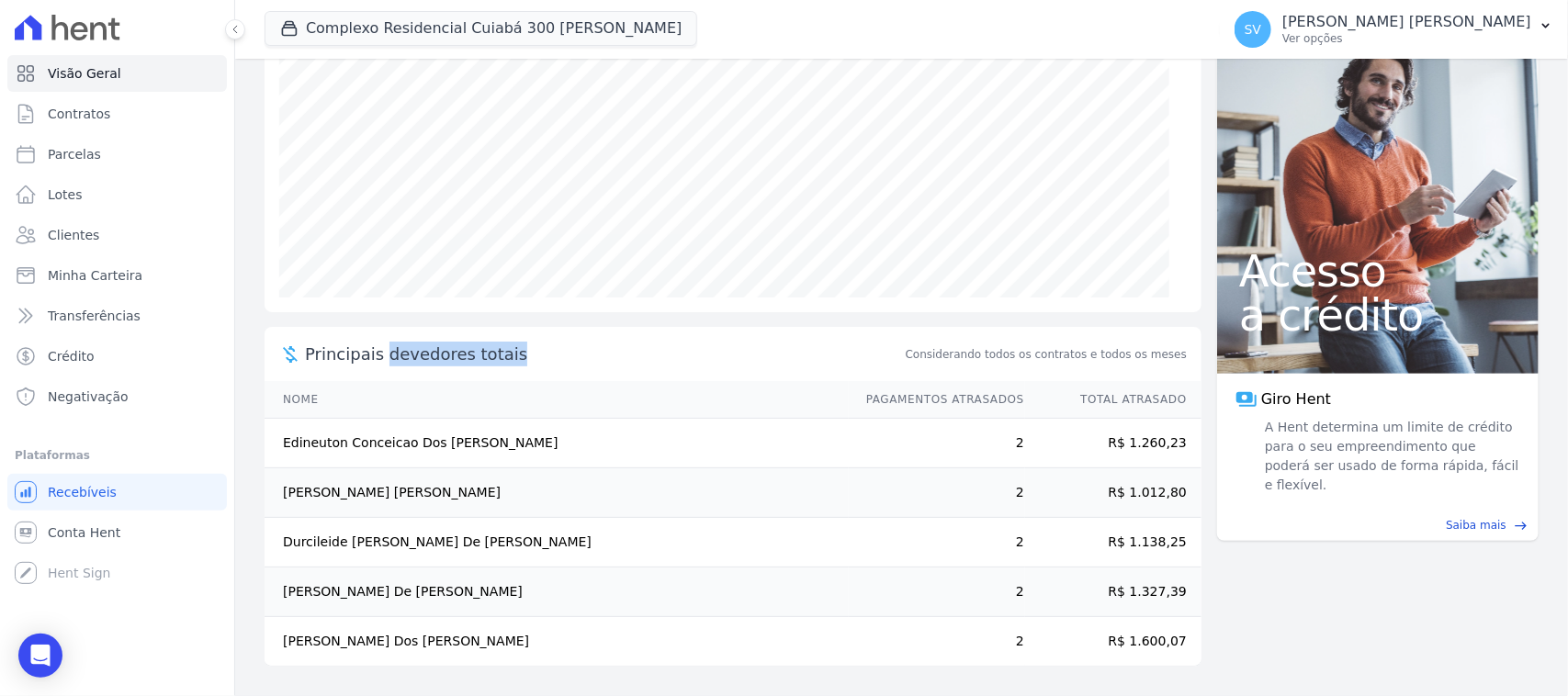
drag, startPoint x: 407, startPoint y: 635, endPoint x: 411, endPoint y: 671, distance: 36.2
click at [287, 649] on td "Eloisa Dos Santos Silva" at bounding box center [556, 642] width 584 height 50
drag, startPoint x: 412, startPoint y: 662, endPoint x: 418, endPoint y: 649, distance: 14.3
click at [412, 663] on td "Eloisa Dos Santos Silva" at bounding box center [556, 642] width 584 height 50
drag, startPoint x: 418, startPoint y: 644, endPoint x: 266, endPoint y: 654, distance: 152.3
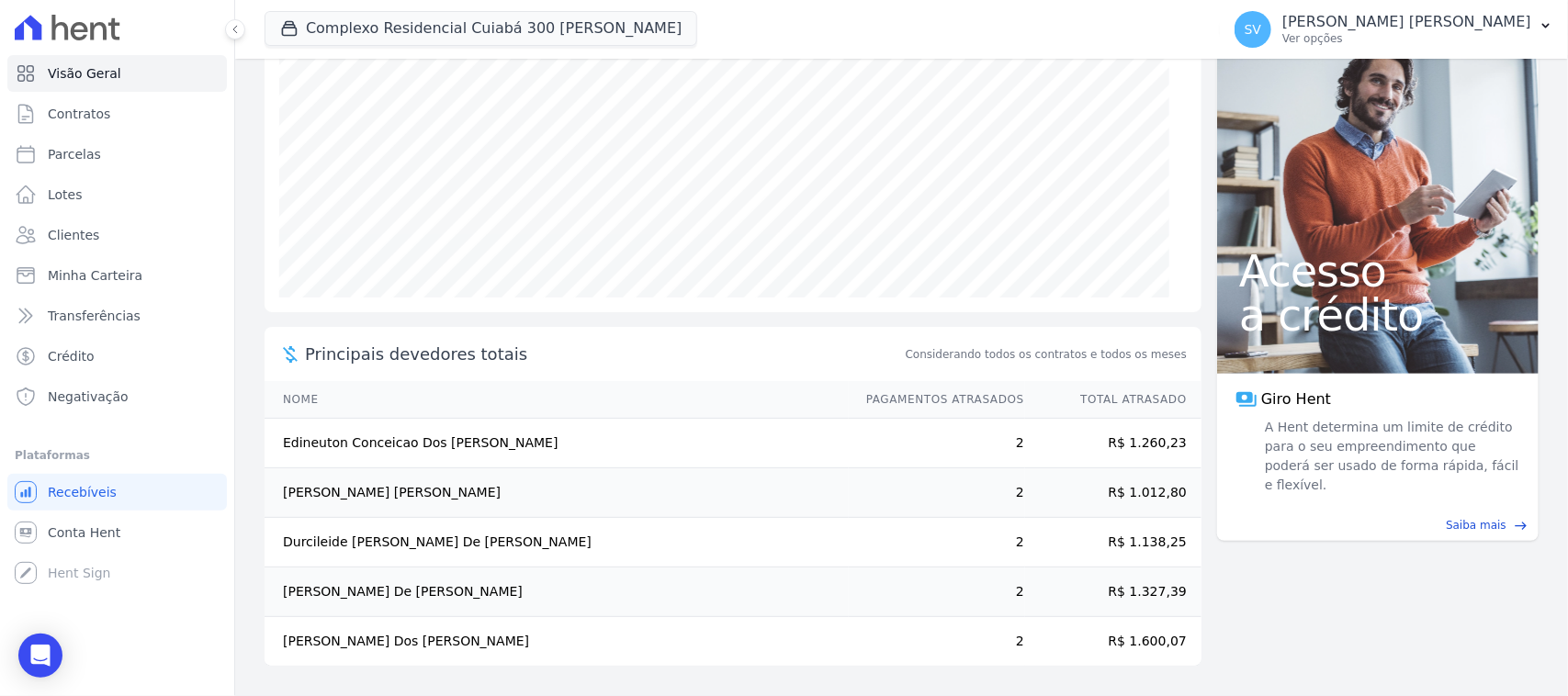
click at [266, 654] on td "Eloisa Dos Santos Silva" at bounding box center [556, 642] width 584 height 50
click at [360, 644] on td "Eloisa Dos Santos Silva" at bounding box center [556, 642] width 584 height 50
drag, startPoint x: 506, startPoint y: 589, endPoint x: 420, endPoint y: 597, distance: 86.4
click at [272, 597] on td "Edilaine Nascimento Da Silva De Paula" at bounding box center [556, 592] width 584 height 50
click at [415, 589] on td "Edilaine Nascimento Da Silva De Paula" at bounding box center [556, 592] width 584 height 50
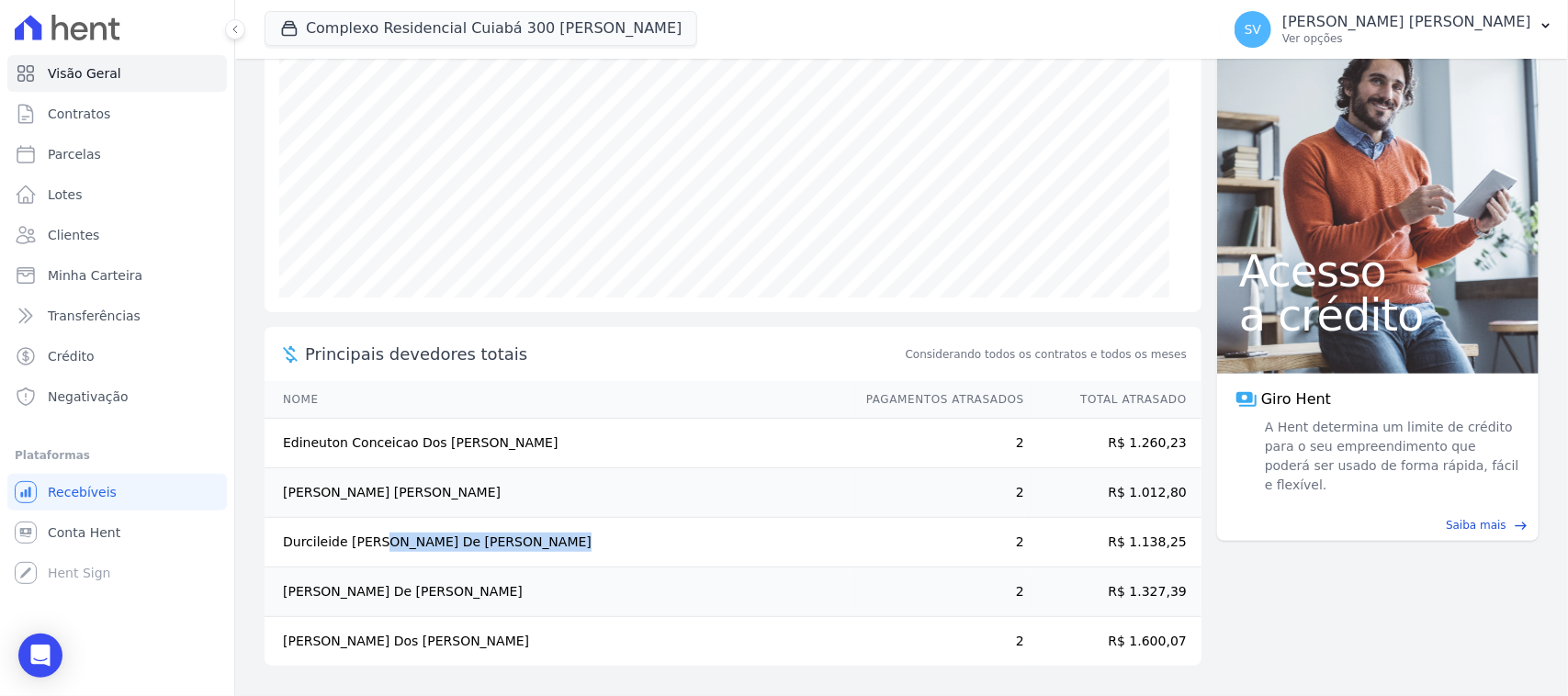
drag, startPoint x: 323, startPoint y: 538, endPoint x: 355, endPoint y: 493, distance: 55.2
click at [292, 539] on td "Durcileide Santos De Jesus" at bounding box center [556, 542] width 584 height 50
drag, startPoint x: 358, startPoint y: 488, endPoint x: 412, endPoint y: 472, distance: 56.3
click at [358, 489] on td "Elaine Da Silva Cruz" at bounding box center [556, 493] width 584 height 50
drag, startPoint x: 464, startPoint y: 447, endPoint x: 319, endPoint y: 435, distance: 145.5
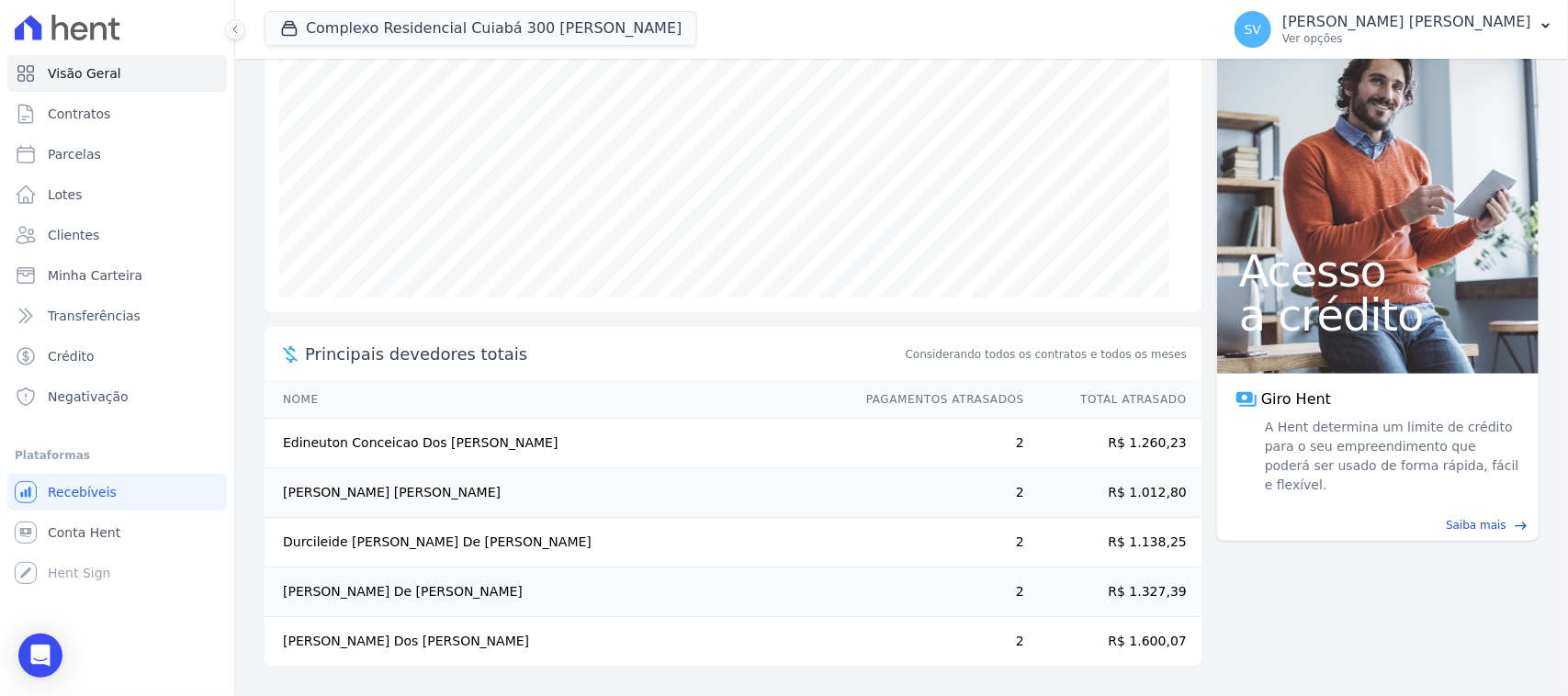
click at [275, 442] on td "Edineuton Conceicao Dos Santos" at bounding box center [556, 444] width 584 height 50
drag, startPoint x: 324, startPoint y: 430, endPoint x: 323, endPoint y: 477, distance: 47.0
click at [323, 477] on td "Elaine Da Silva Cruz" at bounding box center [556, 493] width 584 height 50
click at [333, 492] on td "Elaine Da Silva Cruz" at bounding box center [556, 493] width 584 height 50
drag, startPoint x: 388, startPoint y: 495, endPoint x: 266, endPoint y: 495, distance: 122.0
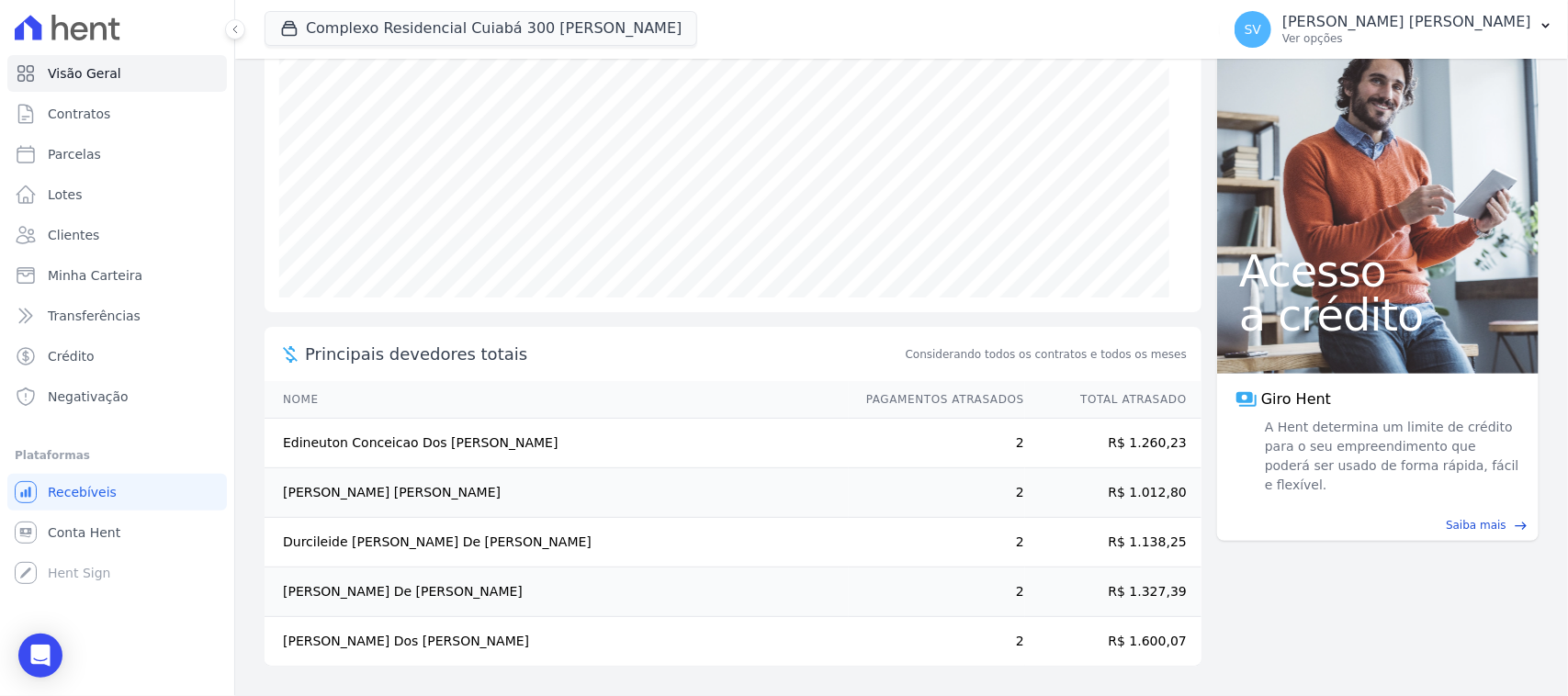
click at [266, 495] on td "Elaine Da Silva Cruz" at bounding box center [556, 493] width 584 height 50
click at [324, 495] on td "Elaine Da Silva Cruz" at bounding box center [556, 493] width 584 height 50
click at [336, 462] on td "Edineuton Conceicao Dos Santos" at bounding box center [556, 444] width 584 height 50
drag, startPoint x: 497, startPoint y: 430, endPoint x: 277, endPoint y: 434, distance: 220.0
click at [277, 434] on td "Edineuton Conceicao Dos Santos" at bounding box center [556, 444] width 584 height 50
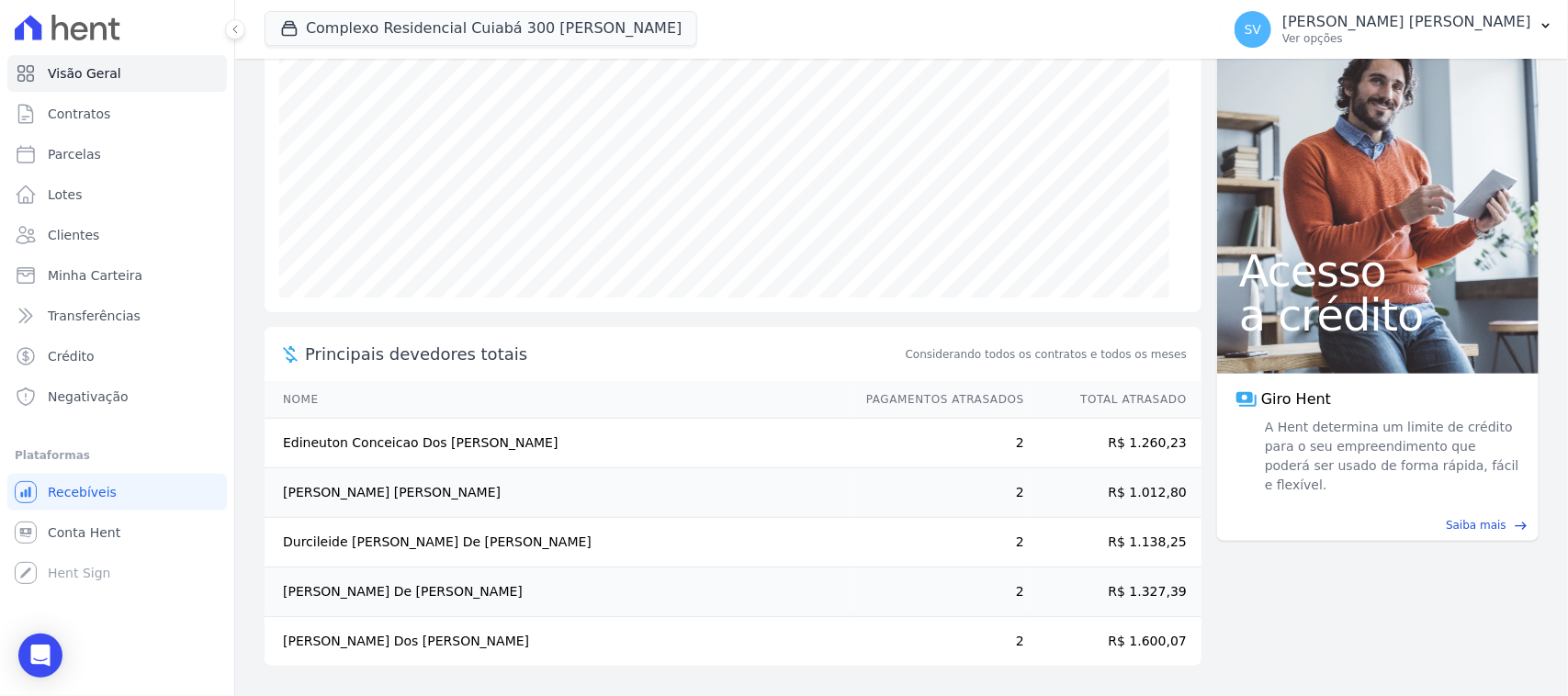
copy td "Edineuton Conceicao Dos Santos"
click at [116, 157] on link "Parcelas" at bounding box center [117, 155] width 219 height 37
select select
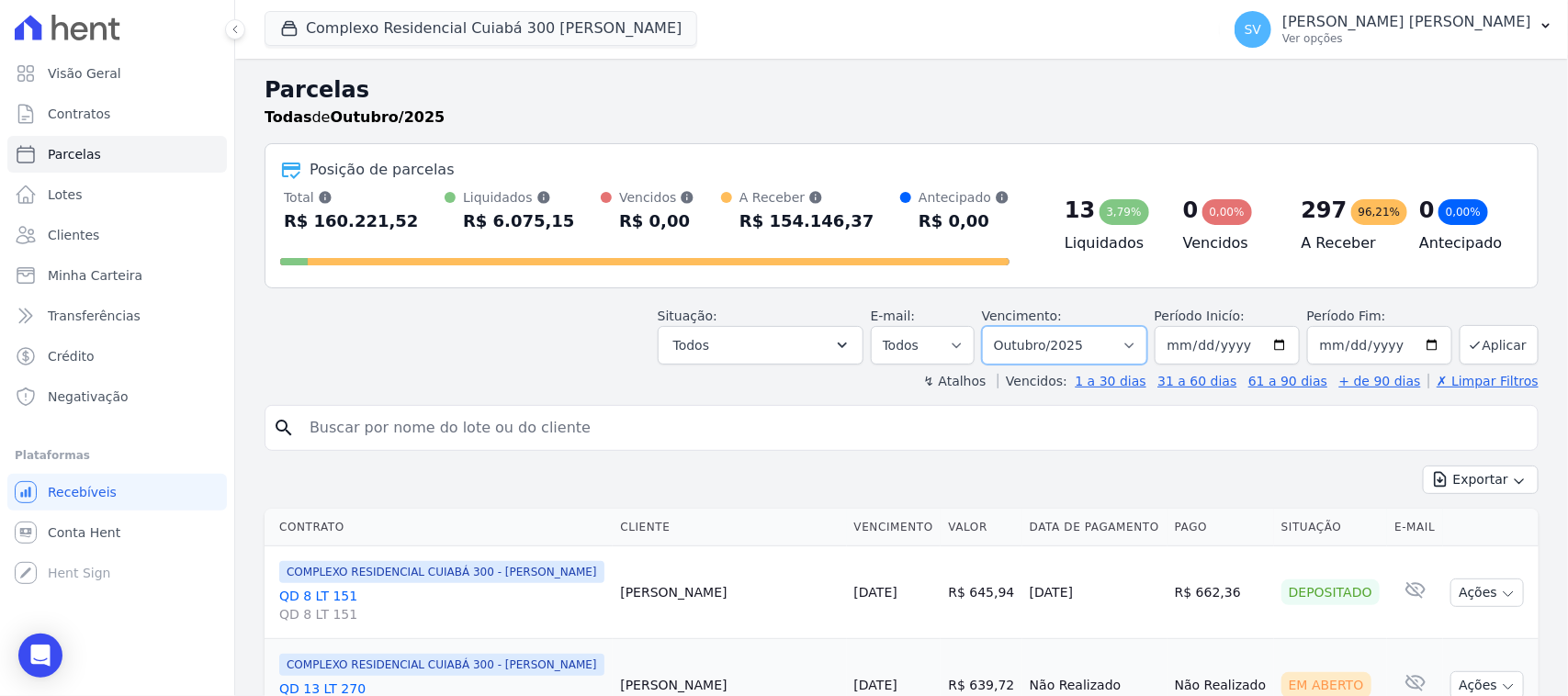
click at [1066, 354] on select "Filtrar por período ──────── Todos os meses Abril/2024 Maio/2024 Junho/2024 Jul…" at bounding box center [1064, 345] width 165 height 39
select select "09/2025"
click at [989, 326] on select "Filtrar por período ──────── Todos os meses Abril/2024 Maio/2024 Junho/2024 Jul…" at bounding box center [1064, 345] width 165 height 39
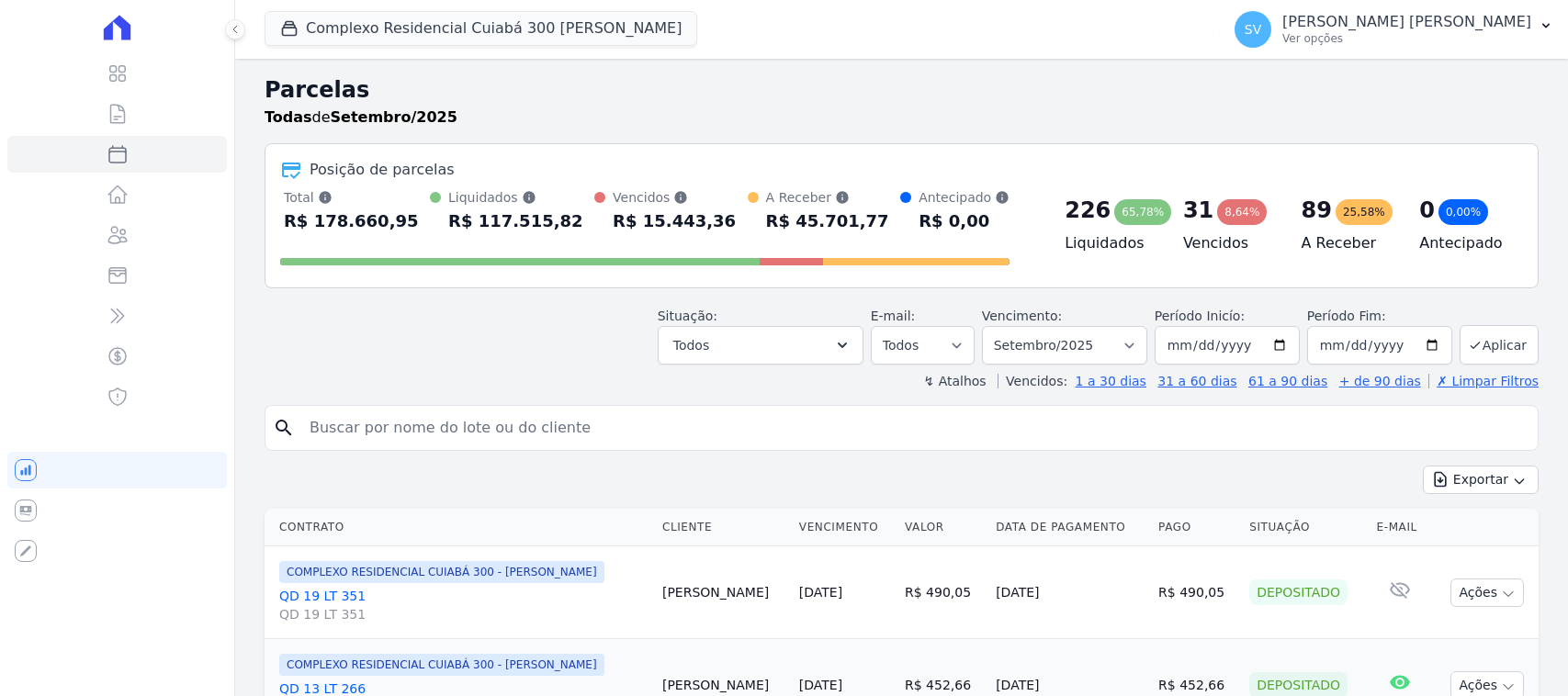
select select
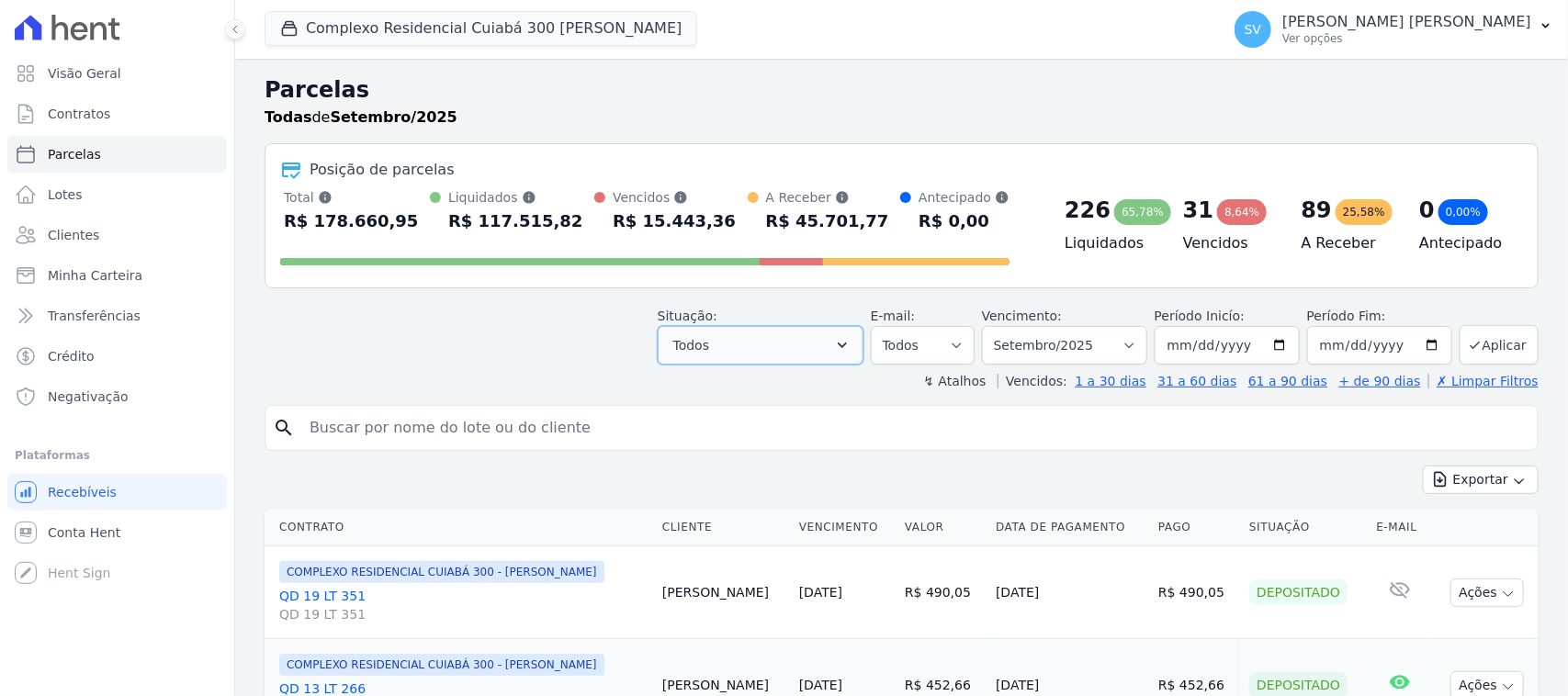
click at [782, 351] on button "Todos" at bounding box center [760, 345] width 205 height 39
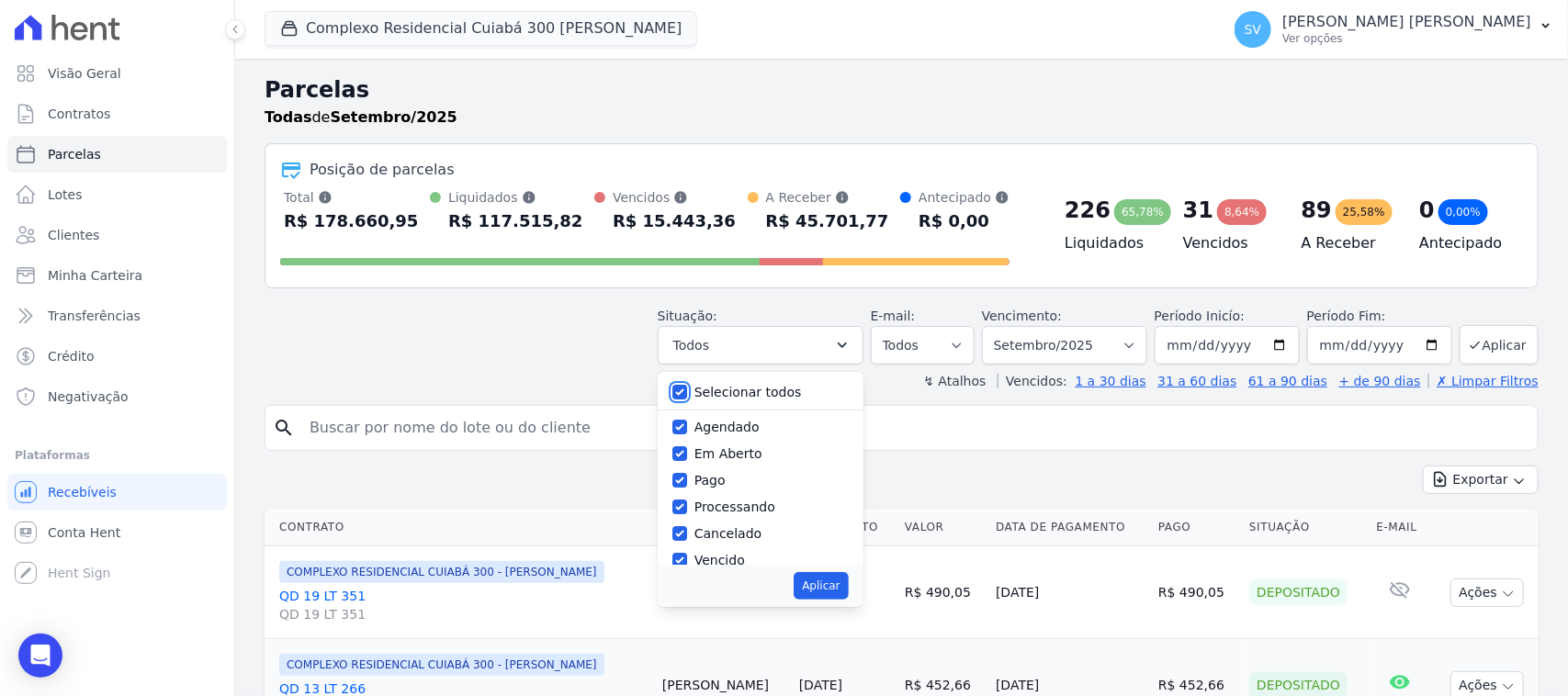
click at [686, 387] on input "Selecionar todos" at bounding box center [680, 392] width 15 height 15
checkbox input "false"
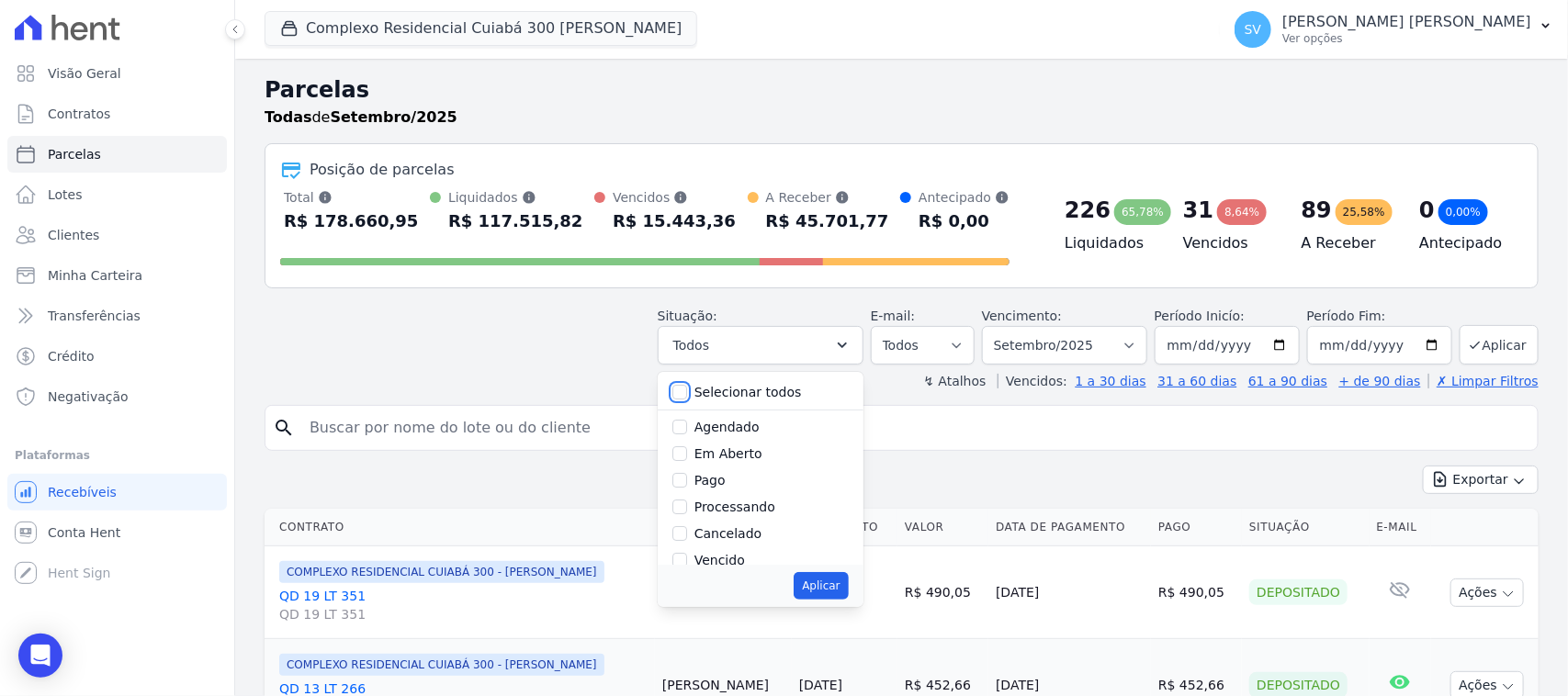
checkbox input "false"
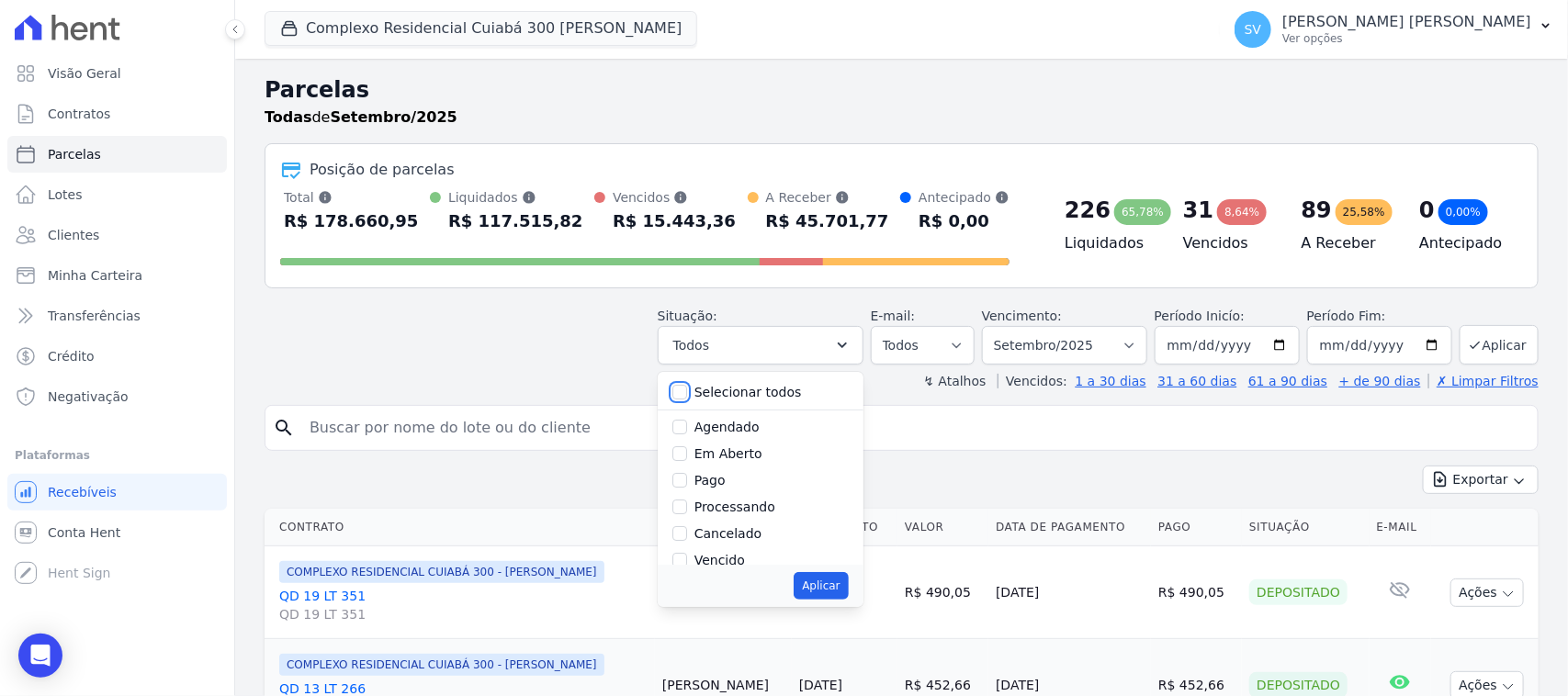
checkbox input "false"
click at [687, 443] on input "Vencido" at bounding box center [680, 438] width 15 height 15
checkbox input "true"
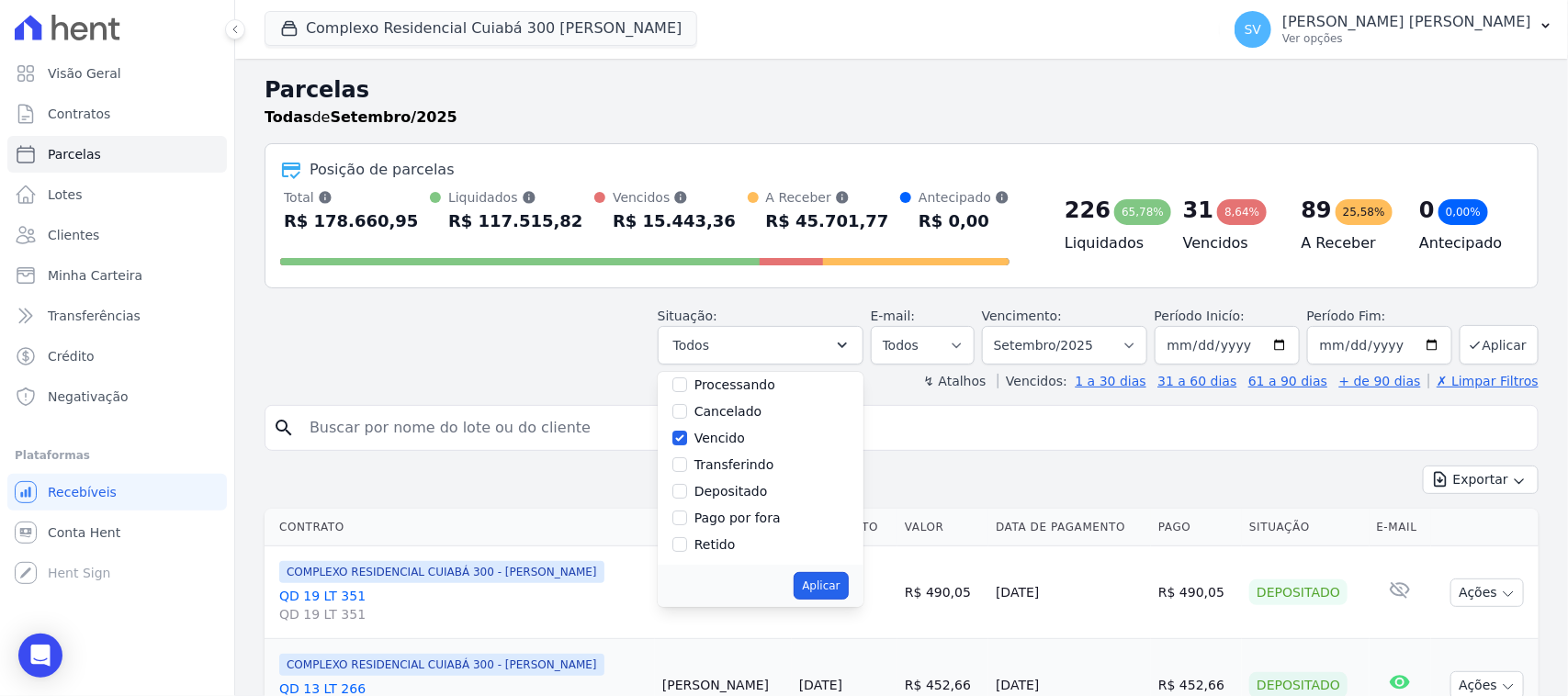
click at [827, 581] on button "Aplicar" at bounding box center [820, 586] width 54 height 28
select select "overdue"
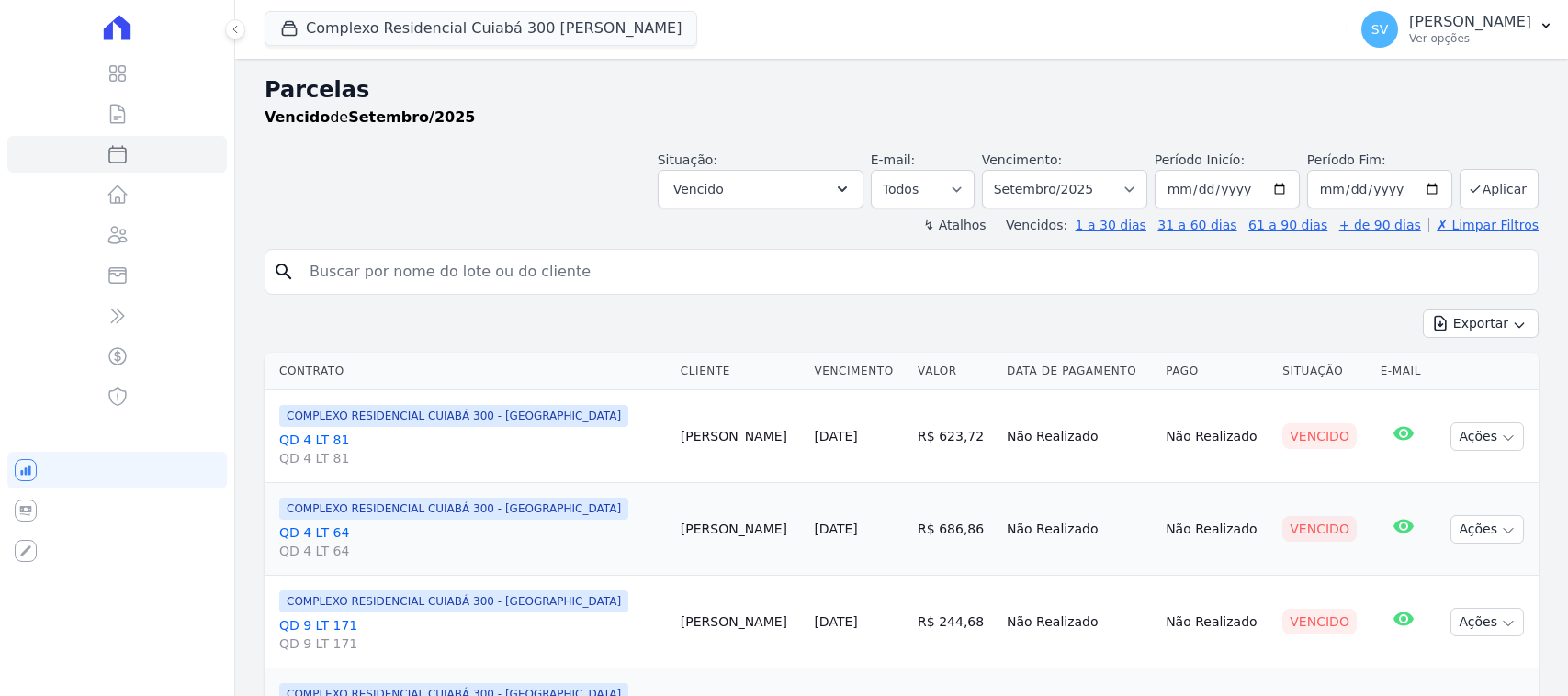
select select
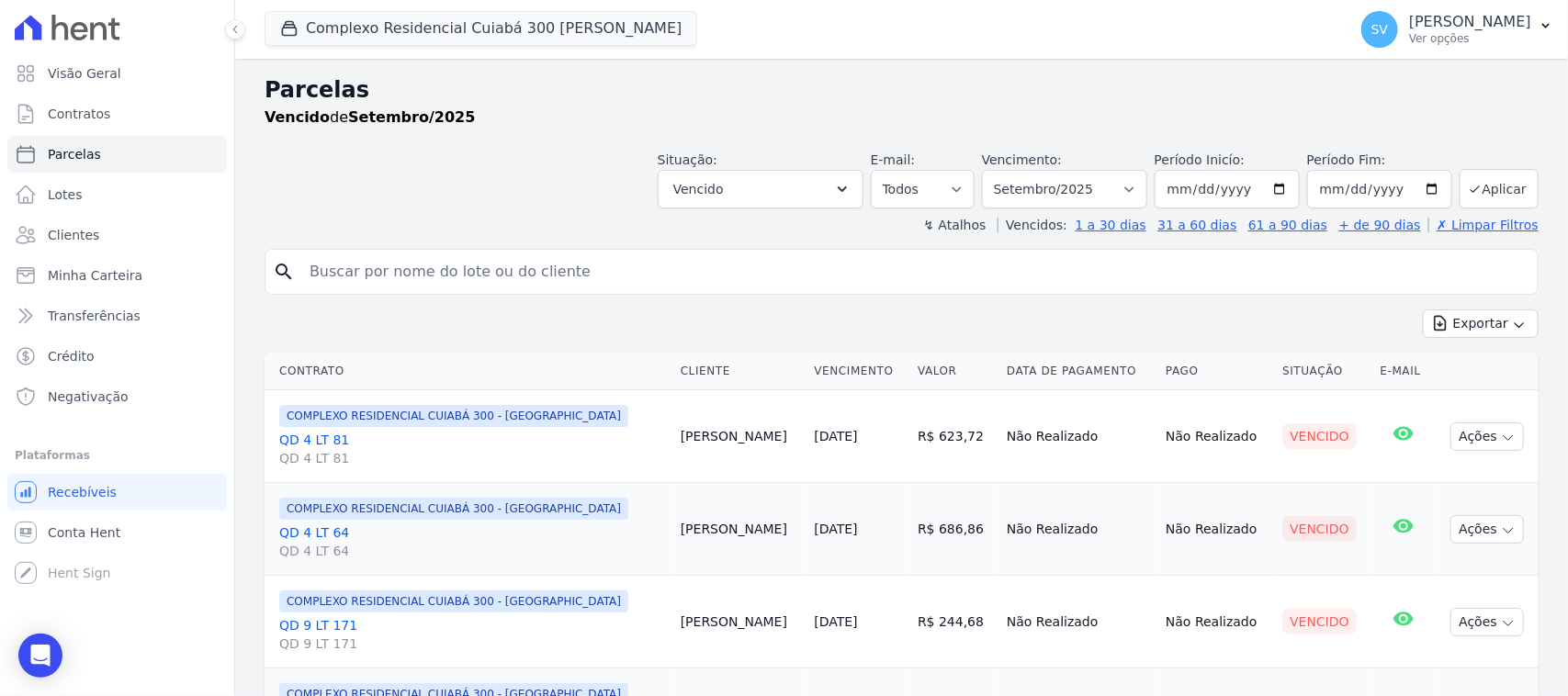
click at [795, 321] on div "Exportar Exportar PDF Exportar CSV" at bounding box center [901, 331] width 1274 height 43
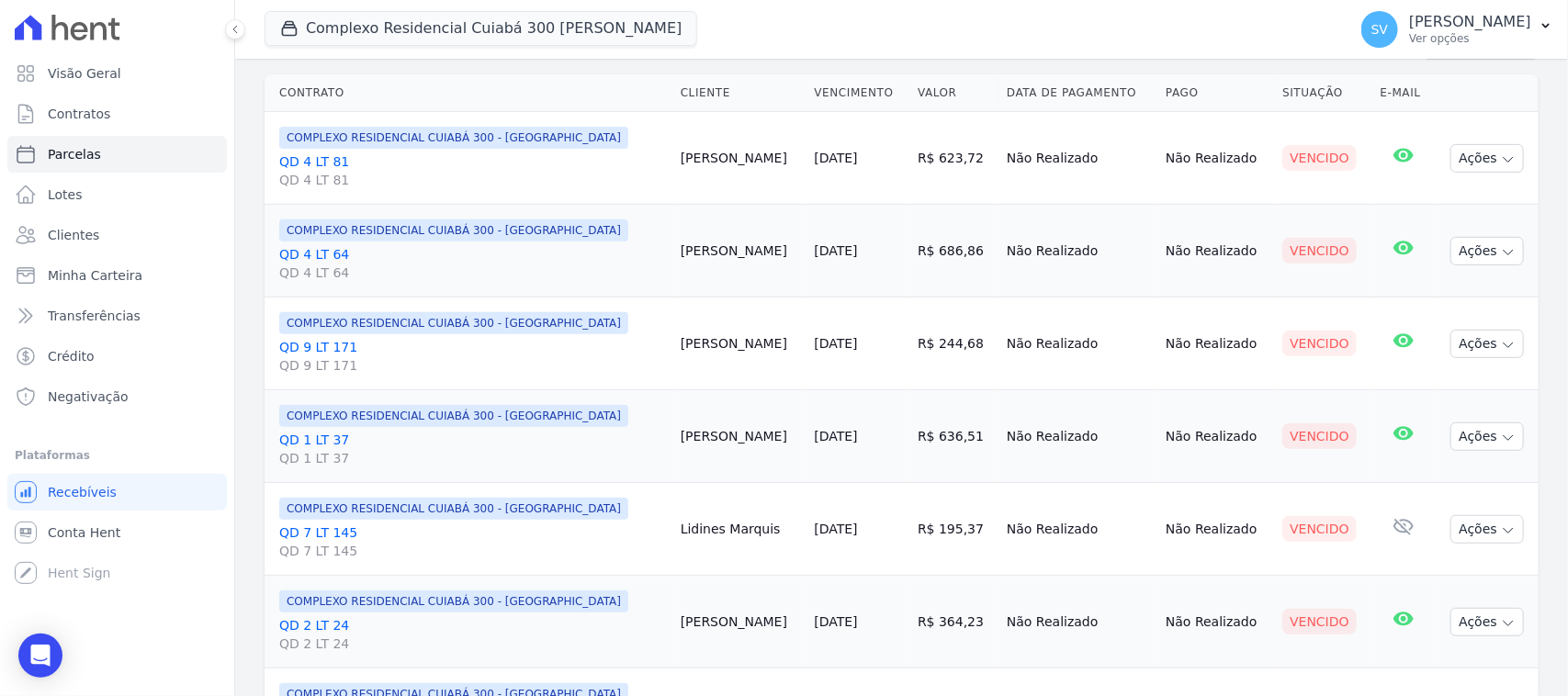
scroll to position [229, 0]
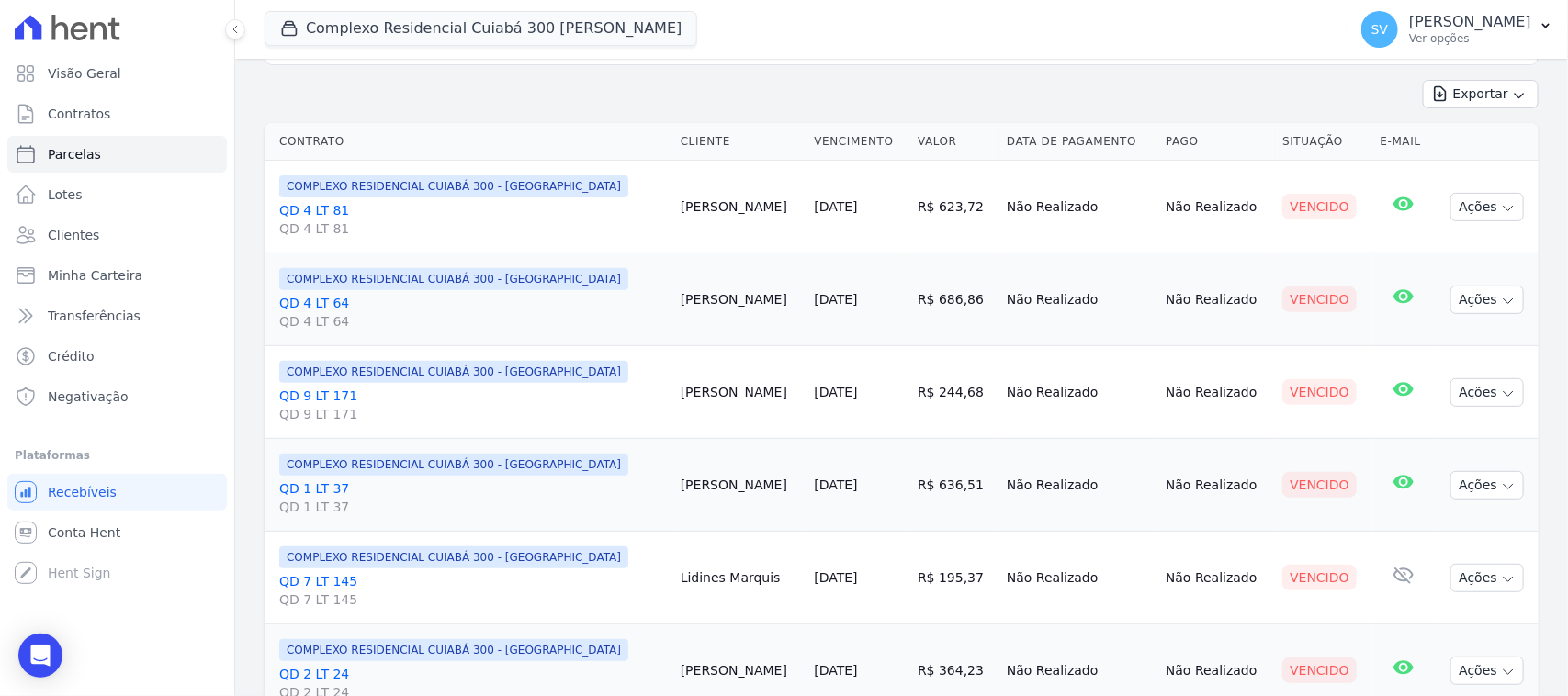
drag, startPoint x: 636, startPoint y: 199, endPoint x: 756, endPoint y: 217, distance: 121.3
click at [756, 216] on tr "COMPLEXO RESIDENCIAL CUIABÁ 300 - JOÃO DE BARRO QD 4 LT 81 QD 4 LT 81 Danilo Ar…" at bounding box center [901, 206] width 1274 height 93
click at [745, 165] on td "Danilo Arruda" at bounding box center [741, 206] width 135 height 93
click at [1484, 217] on button "Ações" at bounding box center [1487, 206] width 74 height 29
click at [710, 212] on td "Danilo Arruda" at bounding box center [741, 206] width 135 height 93
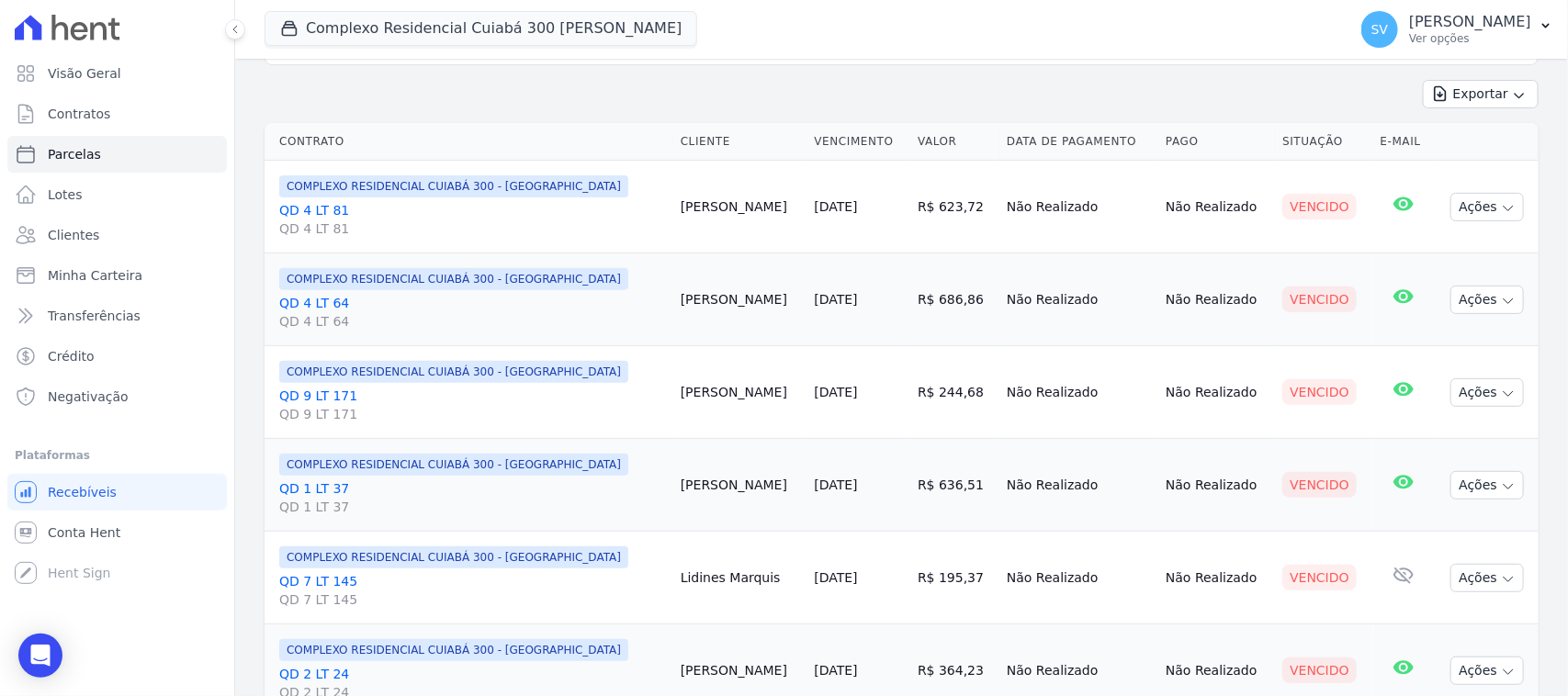
drag, startPoint x: 947, startPoint y: 213, endPoint x: 1204, endPoint y: 216, distance: 257.0
click at [1204, 216] on tr "COMPLEXO RESIDENCIAL CUIABÁ 300 - JOÃO DE BARRO QD 4 LT 81 QD 4 LT 81 Danilo Ar…" at bounding box center [901, 206] width 1274 height 93
click at [1091, 81] on div "Exportar Exportar PDF Exportar CSV" at bounding box center [901, 101] width 1274 height 43
drag, startPoint x: 637, startPoint y: 208, endPoint x: 774, endPoint y: 262, distance: 147.3
click at [820, 235] on tr "COMPLEXO RESIDENCIAL CUIABÁ 300 - JOÃO DE BARRO QD 4 LT 81 QD 4 LT 81 Danilo Ar…" at bounding box center [901, 206] width 1274 height 93
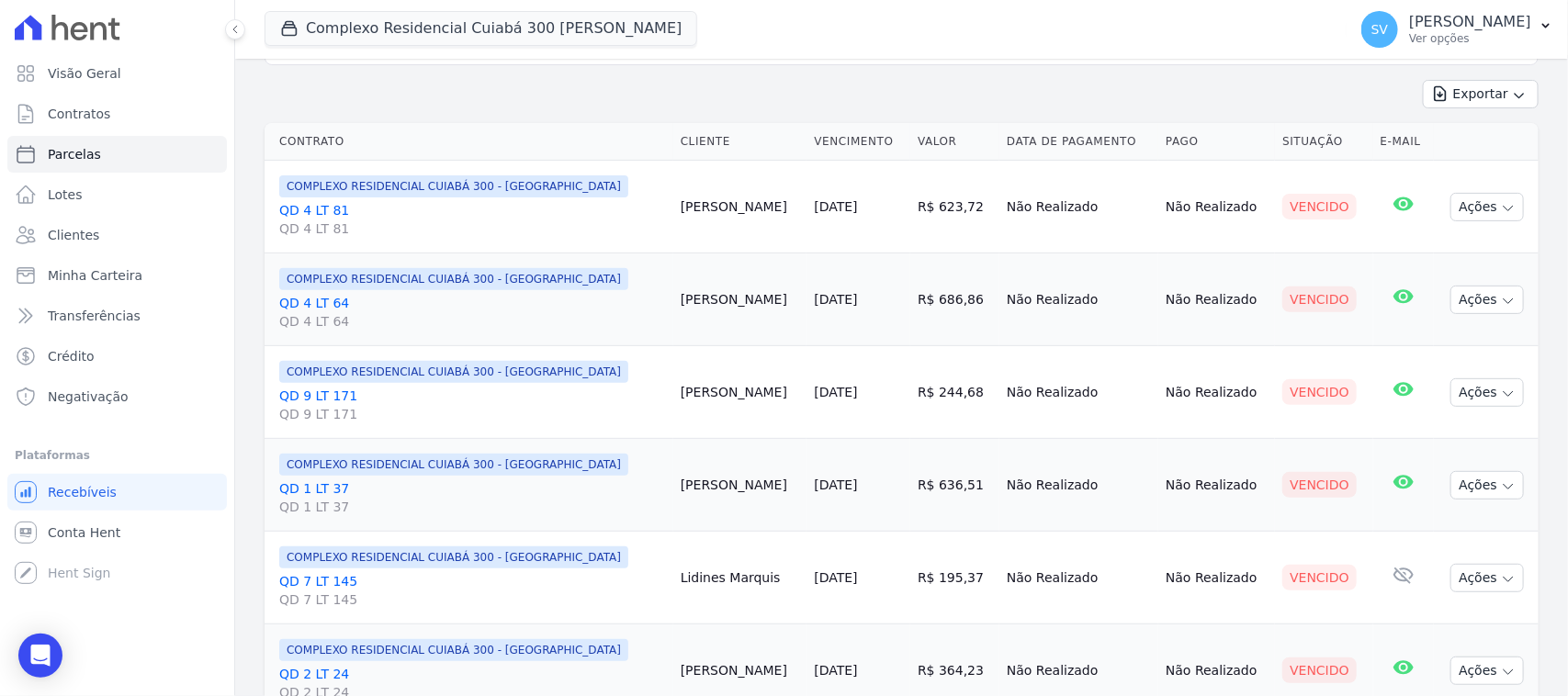
click at [961, 215] on td "R$ 623,72" at bounding box center [954, 206] width 89 height 93
drag, startPoint x: 792, startPoint y: 193, endPoint x: 818, endPoint y: 212, distance: 32.2
click at [806, 194] on td "[DATE]" at bounding box center [858, 206] width 104 height 93
drag, startPoint x: 634, startPoint y: 217, endPoint x: 1240, endPoint y: 234, distance: 606.2
click at [1240, 234] on tr "COMPLEXO RESIDENCIAL CUIABÁ 300 - JOÃO DE BARRO QD 4 LT 81 QD 4 LT 81 Danilo Ar…" at bounding box center [901, 206] width 1274 height 93
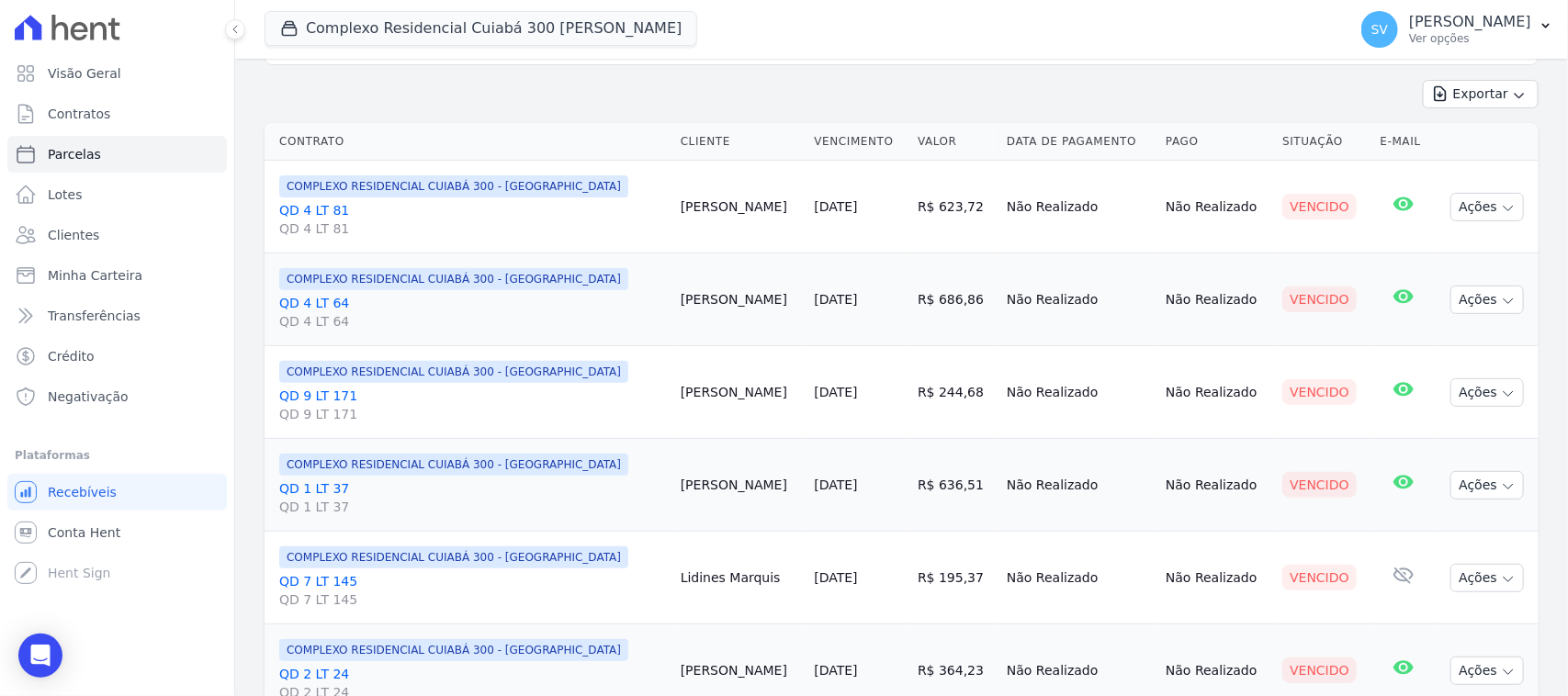
drag, startPoint x: 1187, startPoint y: 107, endPoint x: 1212, endPoint y: 172, distance: 69.6
click at [1186, 107] on div "Exportar Exportar PDF Exportar CSV" at bounding box center [901, 101] width 1274 height 43
click at [1480, 213] on button "Ações" at bounding box center [1487, 206] width 74 height 29
drag, startPoint x: 1321, startPoint y: 203, endPoint x: 1252, endPoint y: 212, distance: 69.6
click at [1252, 212] on tr "COMPLEXO RESIDENCIAL CUIABÁ 300 - JOÃO DE BARRO QD 4 LT 81 QD 4 LT 81 Danilo Ar…" at bounding box center [901, 206] width 1274 height 93
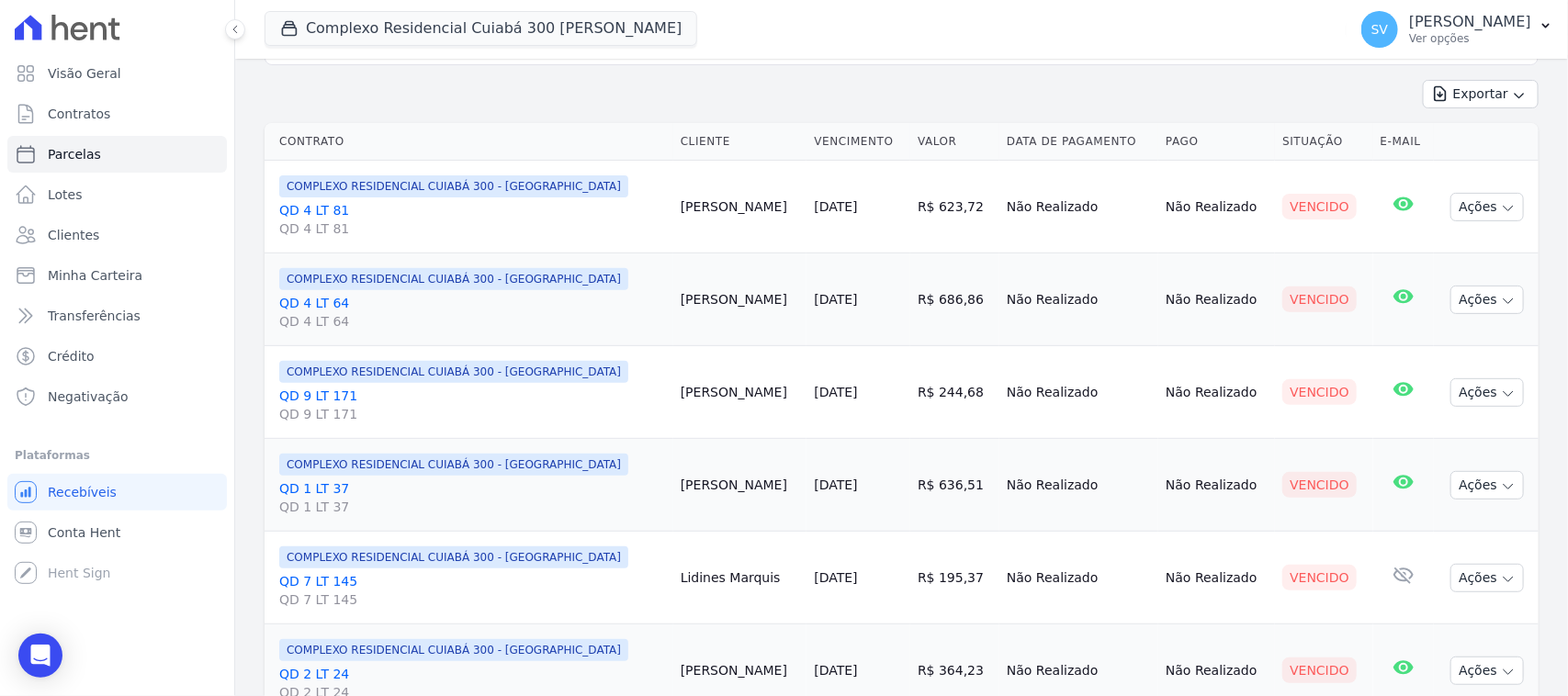
click at [1197, 180] on td "Não Realizado" at bounding box center [1216, 206] width 117 height 93
drag, startPoint x: 778, startPoint y: 209, endPoint x: 1338, endPoint y: 253, distance: 561.7
click at [1334, 249] on td "Vencido" at bounding box center [1324, 206] width 98 height 93
click at [483, 448] on td "COMPLEXO RESIDENCIAL CUIABÁ 300 - JOÃO DE BARRO QD 1 LT 37 QD 1 LT 37" at bounding box center [469, 485] width 409 height 93
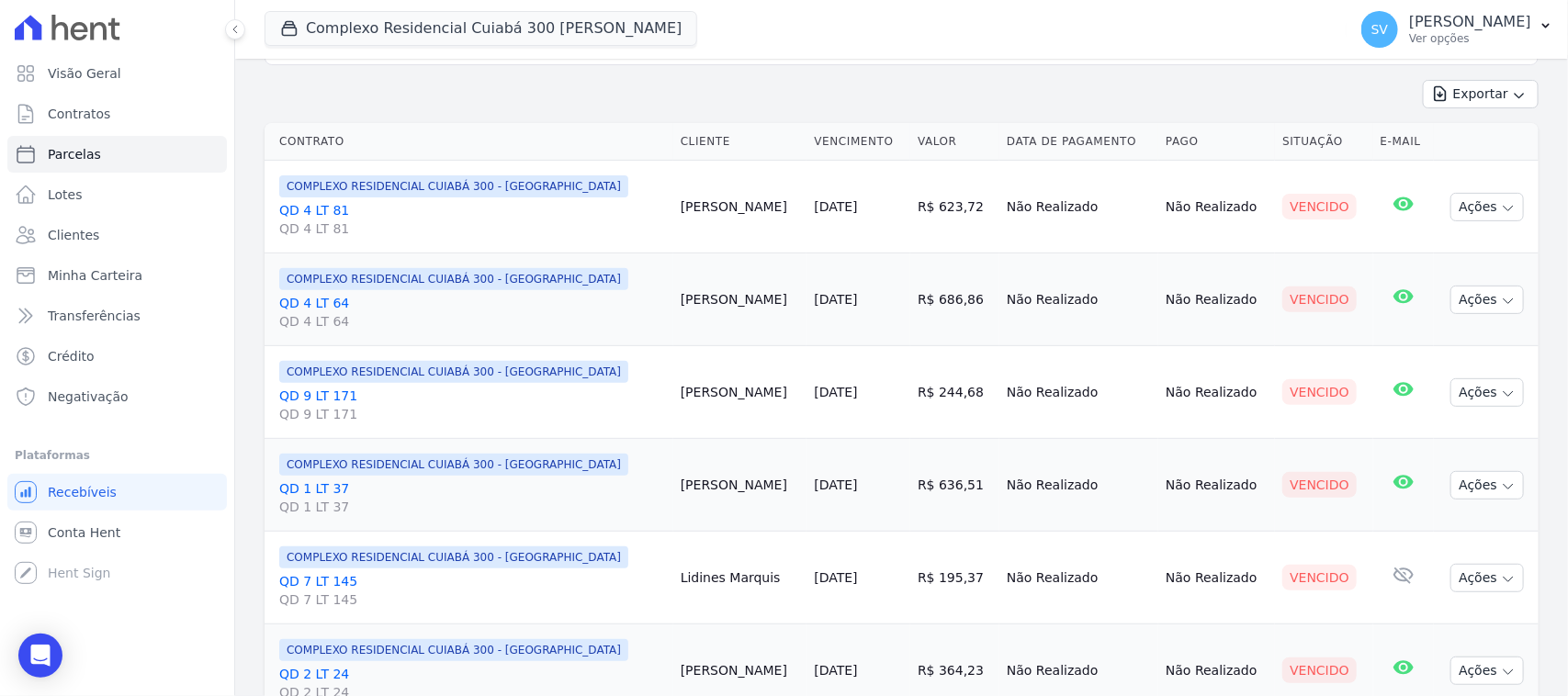
drag, startPoint x: 646, startPoint y: 222, endPoint x: 790, endPoint y: 211, distance: 144.4
click at [790, 211] on td "[PERSON_NAME]" at bounding box center [741, 206] width 135 height 93
drag, startPoint x: 756, startPoint y: 236, endPoint x: 1328, endPoint y: 377, distance: 589.1
click at [756, 238] on td "[PERSON_NAME]" at bounding box center [741, 206] width 135 height 93
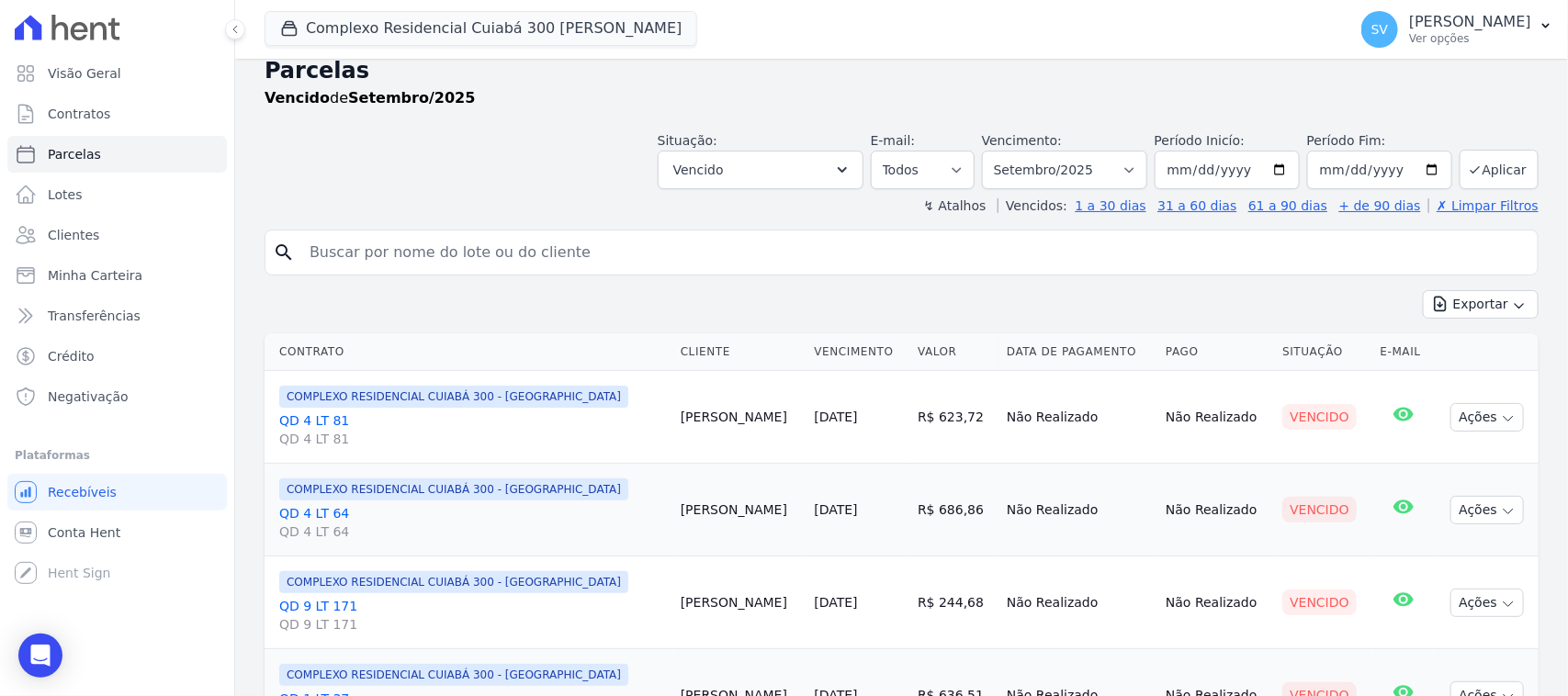
scroll to position [0, 0]
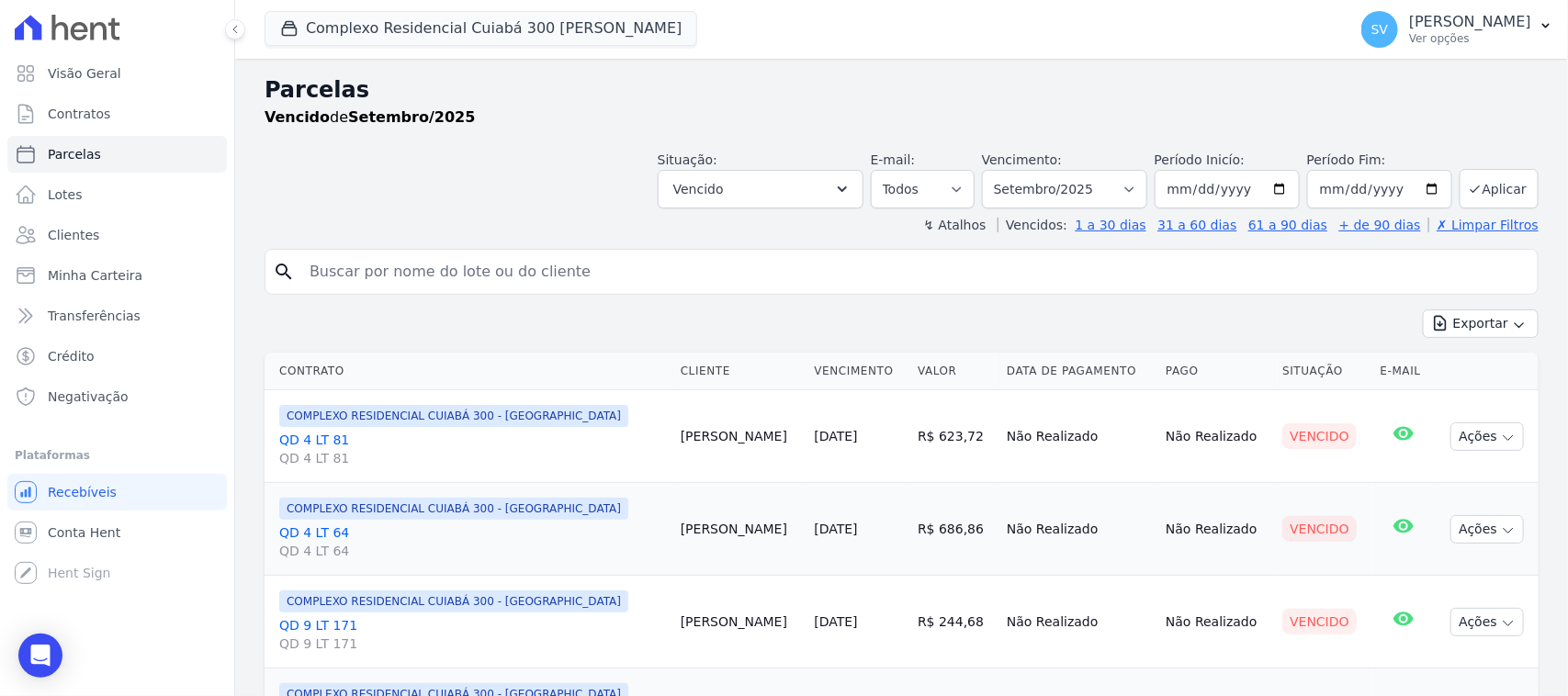
click at [644, 282] on input "search" at bounding box center [914, 272] width 1232 height 37
drag, startPoint x: 403, startPoint y: 80, endPoint x: 576, endPoint y: 76, distance: 173.0
click at [403, 80] on h2 "Parcelas" at bounding box center [901, 90] width 1274 height 33
drag, startPoint x: 887, startPoint y: 439, endPoint x: 907, endPoint y: 436, distance: 20.2
click at [907, 439] on tr "COMPLEXO RESIDENCIAL CUIABÁ 300 - JOÃO DE BARRO QD 4 LT 81 QD 4 LT 81 Danilo Ar…" at bounding box center [901, 436] width 1274 height 93
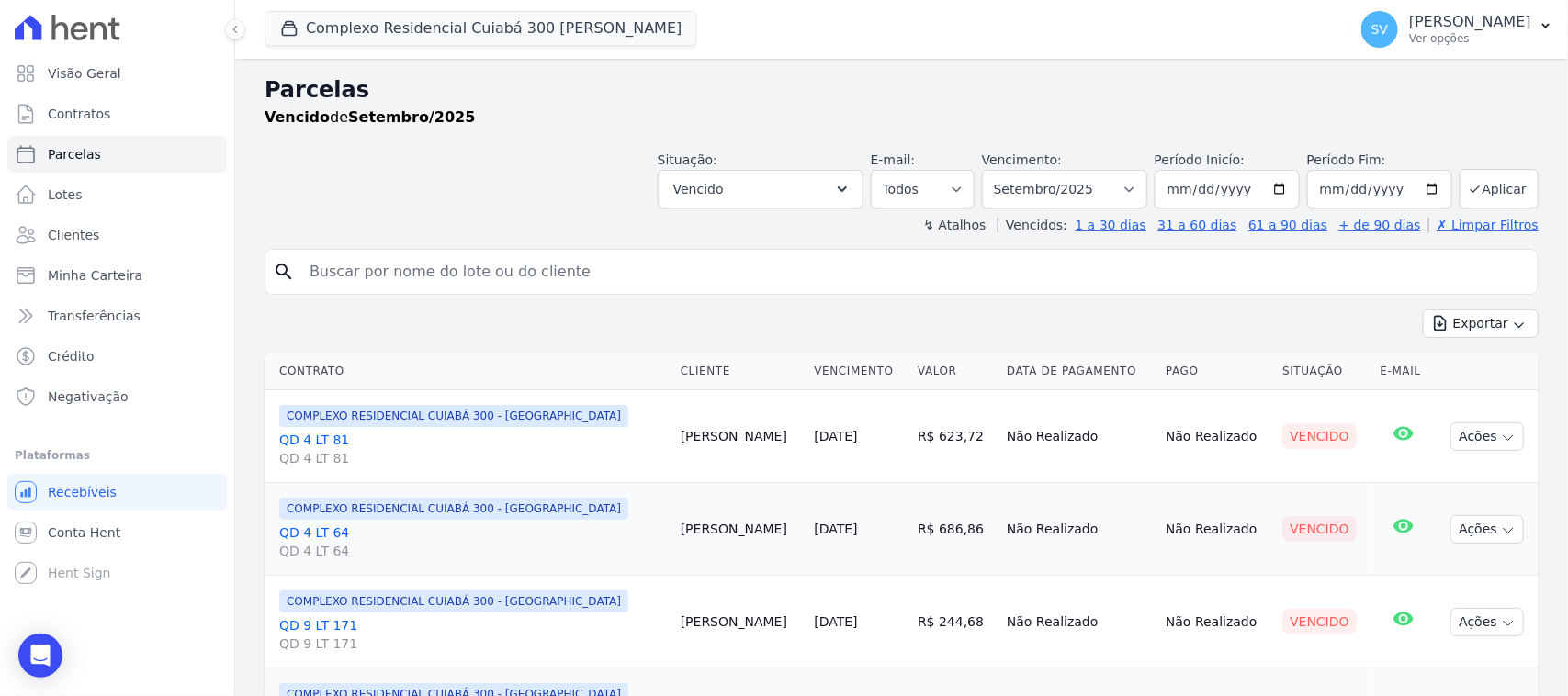
drag, startPoint x: 833, startPoint y: 290, endPoint x: 910, endPoint y: 384, distance: 121.5
click at [834, 289] on input "search" at bounding box center [914, 272] width 1232 height 37
click at [1025, 340] on div "Exportar Exportar PDF Exportar CSV" at bounding box center [901, 331] width 1274 height 43
click at [534, 264] on input "search" at bounding box center [914, 272] width 1232 height 37
click at [405, 17] on button "Complexo Residencial Cuiabá 300 João De Barro" at bounding box center [481, 29] width 433 height 35
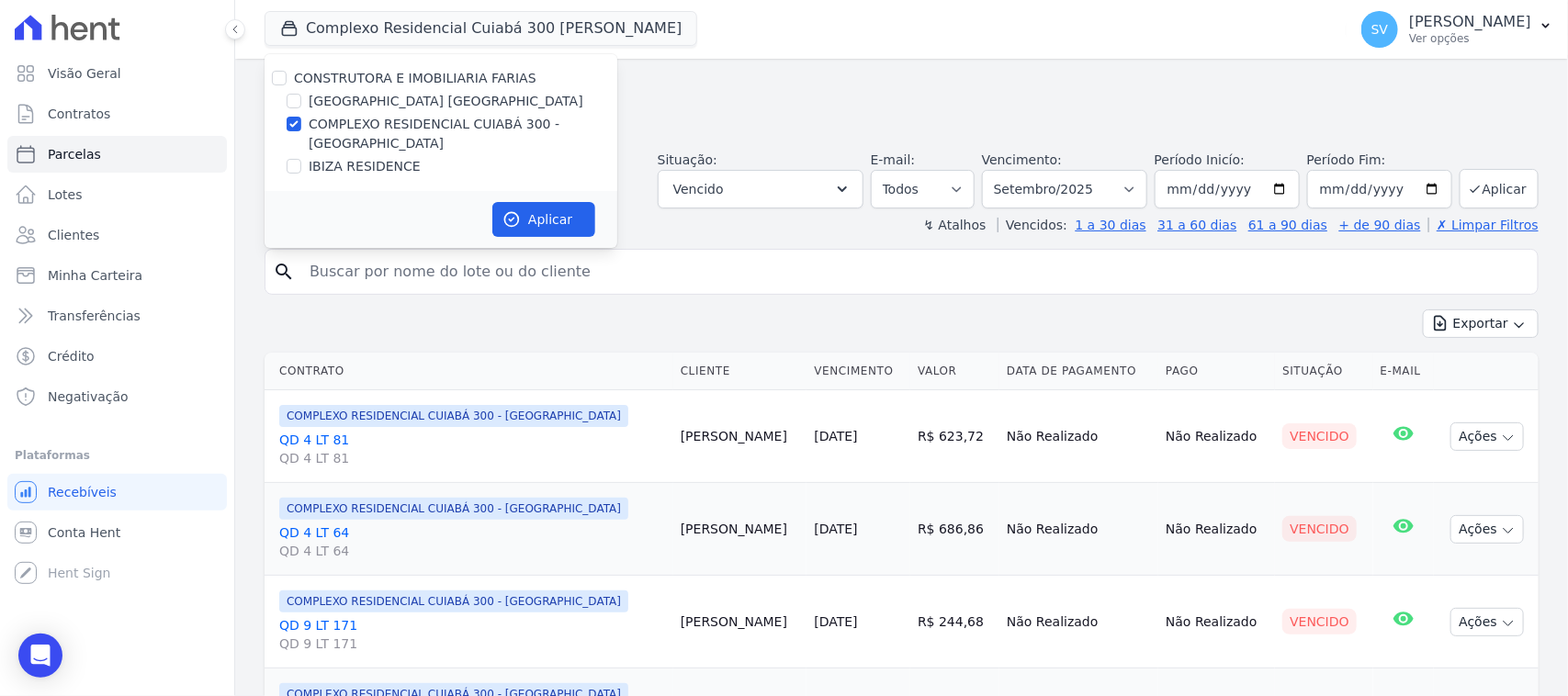
click at [264, 81] on div "CONSTRUTORA E IMOBILIARIA FARIAS" at bounding box center [440, 78] width 353 height 19
click at [272, 80] on div at bounding box center [279, 78] width 15 height 18
click at [286, 84] on div at bounding box center [279, 78] width 15 height 18
click at [286, 84] on input "CONSTRUTORA E IMOBILIARIA FARIAS" at bounding box center [279, 78] width 15 height 15
checkbox input "true"
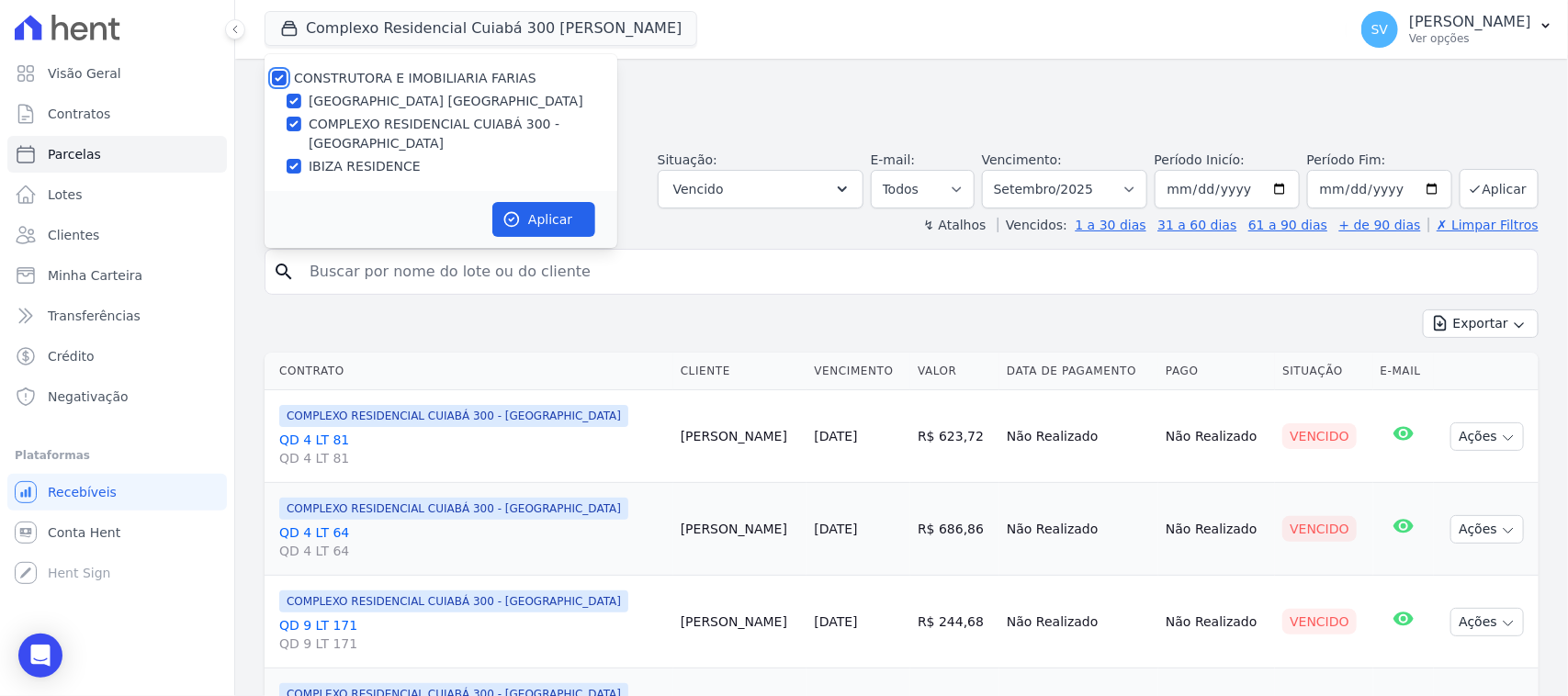
checkbox input "true"
click at [544, 209] on button "Aplicar" at bounding box center [544, 219] width 103 height 35
click at [519, 269] on input "search" at bounding box center [914, 272] width 1232 height 37
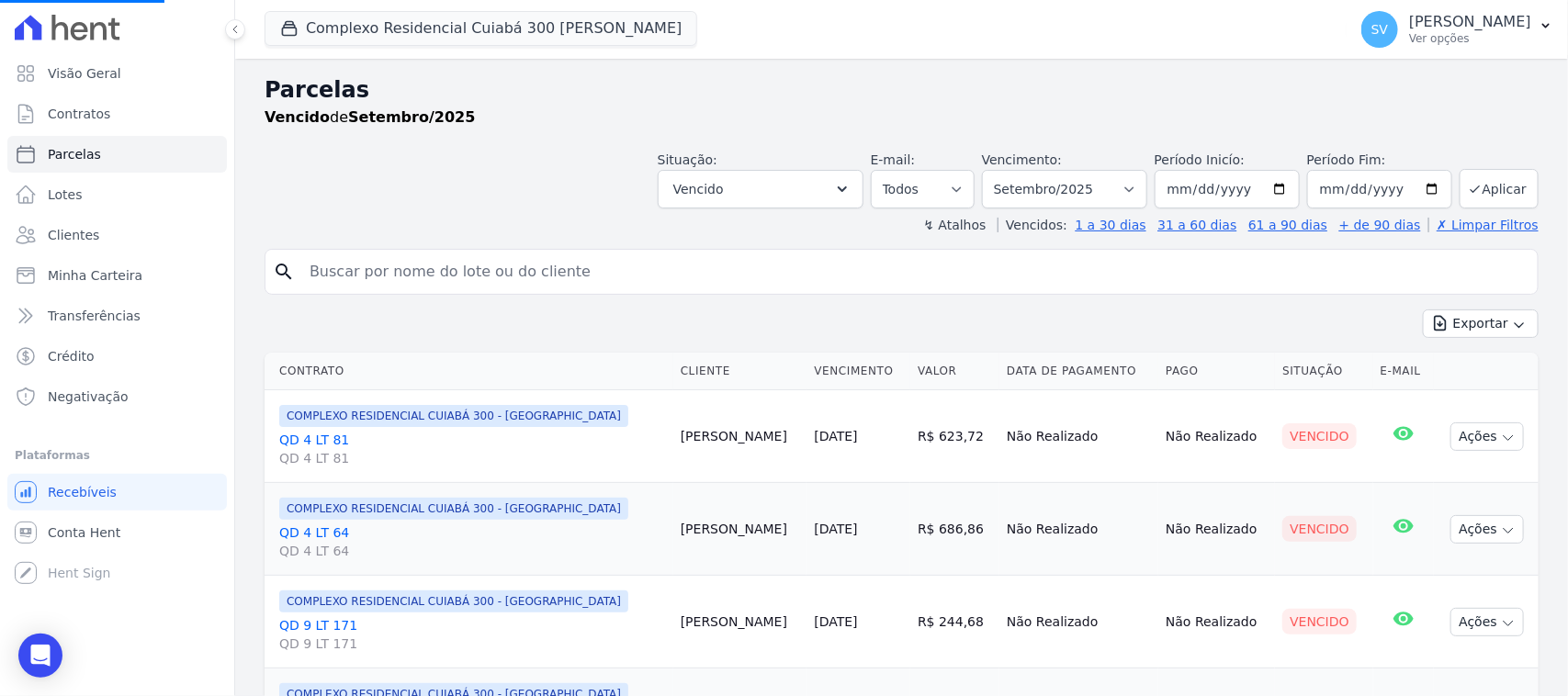
paste input "Sabrina de Cassia Bernardo da Silva"
type input "Sabrina de Cassia Bernardo da Silva"
select select
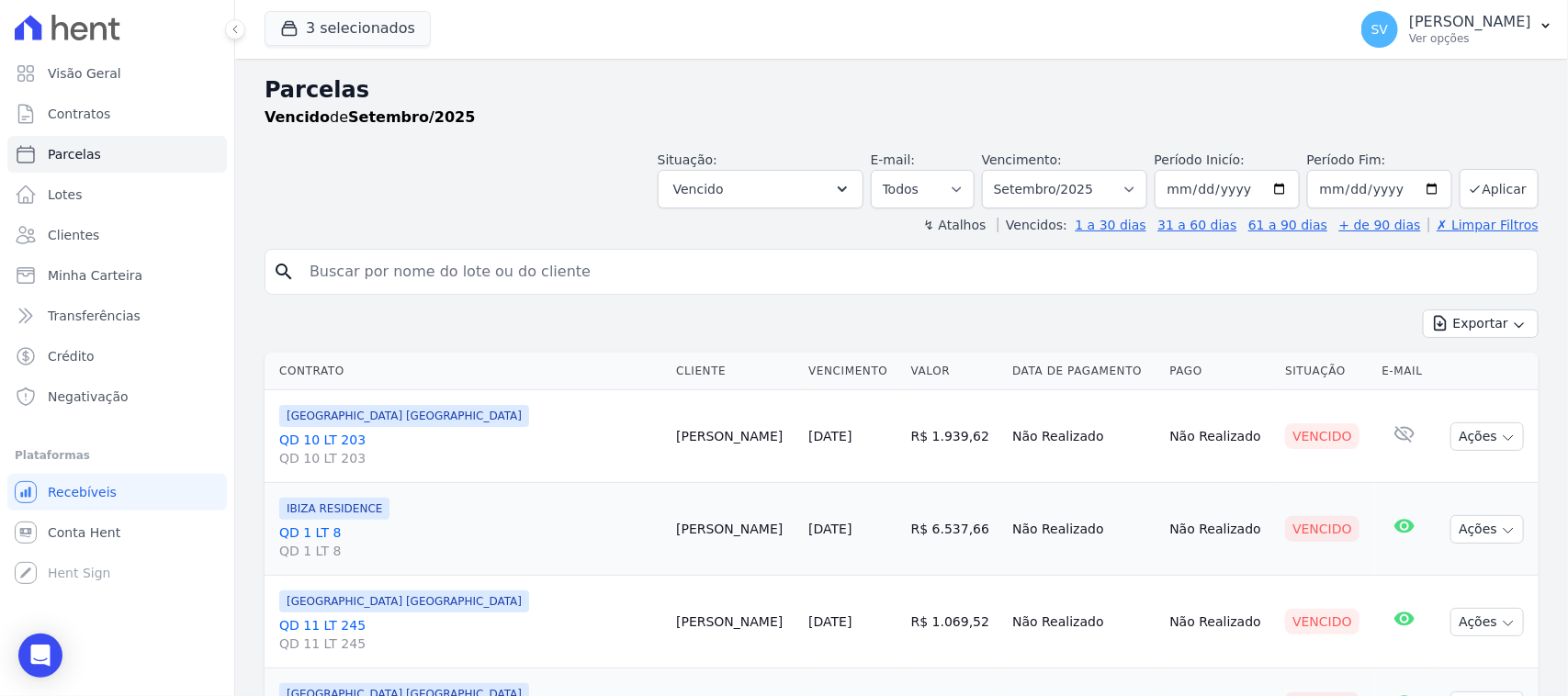
click at [706, 268] on input "search" at bounding box center [914, 272] width 1232 height 37
click at [551, 262] on input "search" at bounding box center [914, 272] width 1232 height 37
paste input "Sabrina de Cassia Bernardo da Silva"
type input "Sabrina de Cassia Bernardo da Silva"
select select
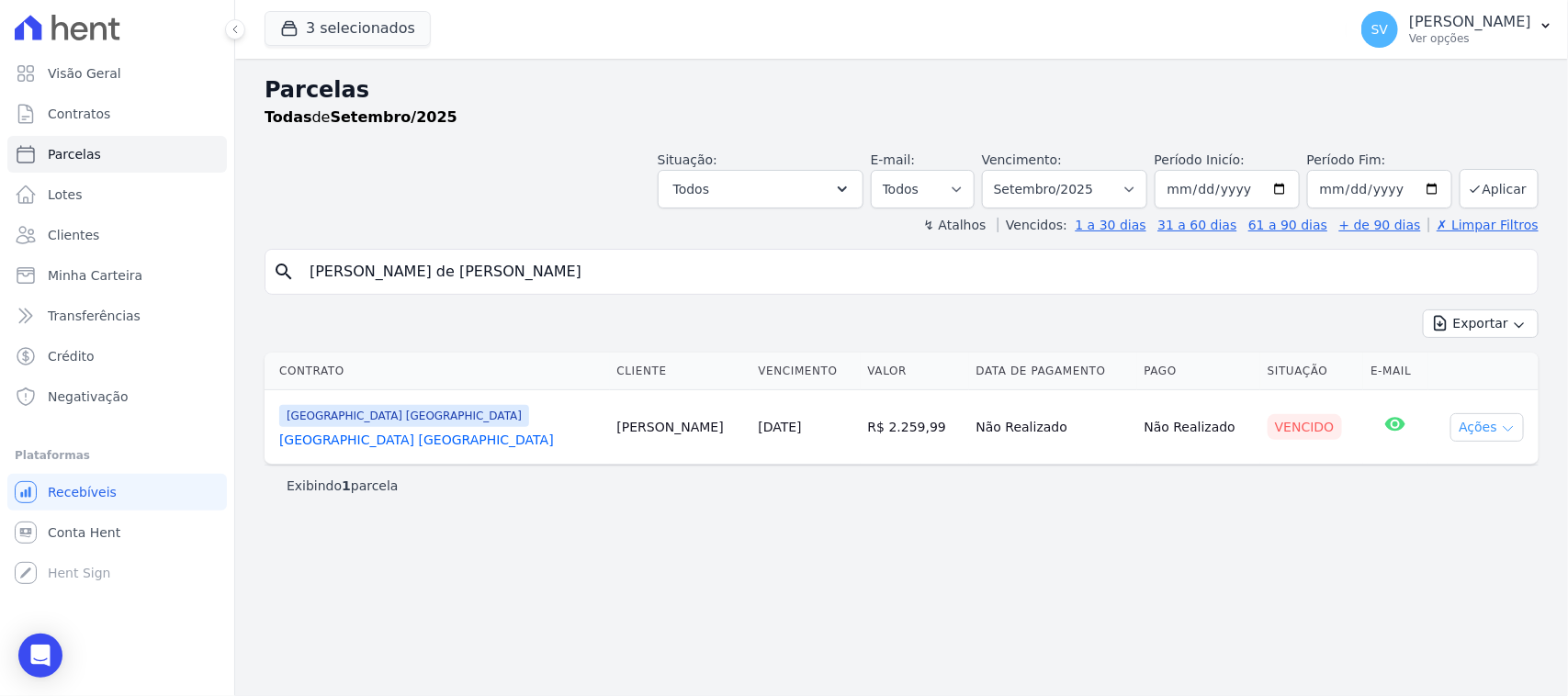
click at [1480, 421] on button "Ações" at bounding box center [1487, 427] width 74 height 29
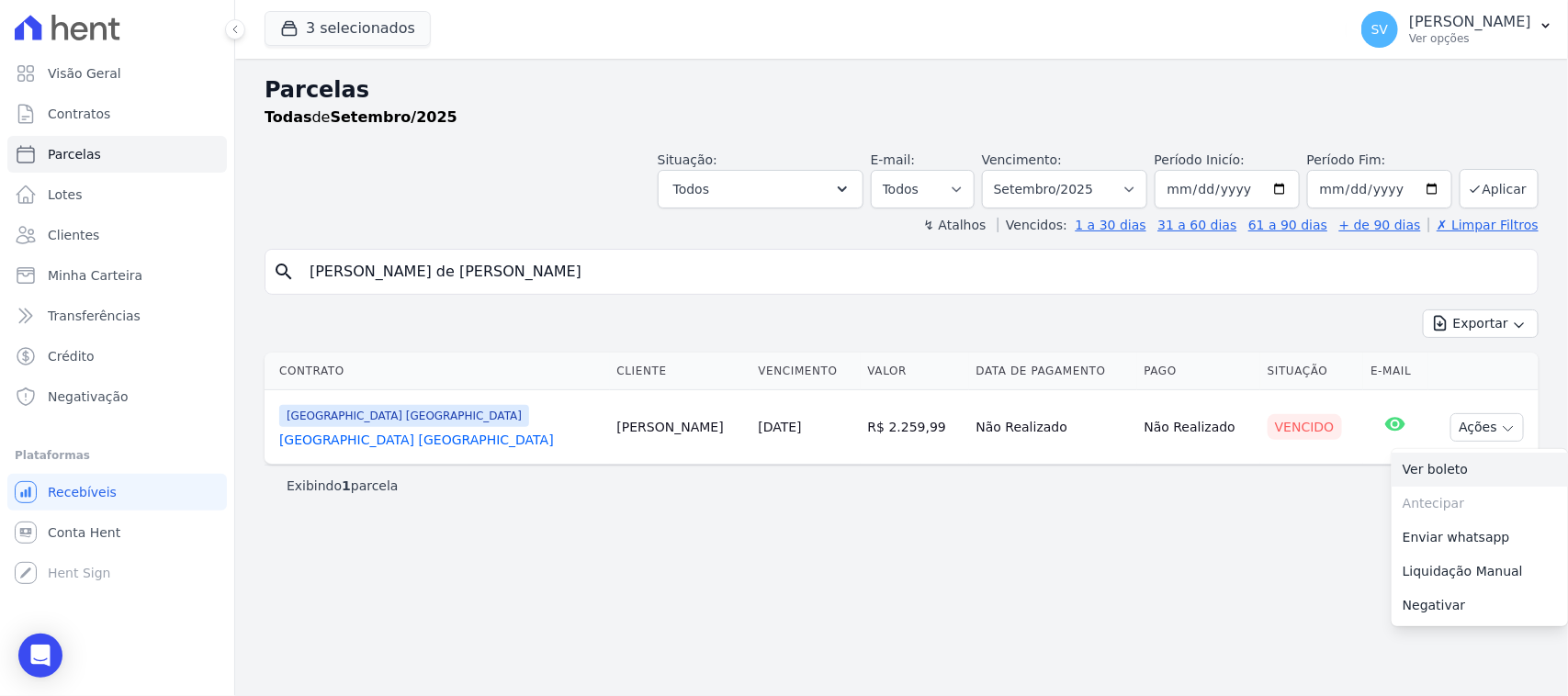
click at [1458, 484] on link "Ver boleto" at bounding box center [1480, 470] width 176 height 34
drag, startPoint x: 1361, startPoint y: 37, endPoint x: 1526, endPoint y: 157, distance: 204.0
click at [1409, 38] on p "Ver opções" at bounding box center [1469, 39] width 123 height 15
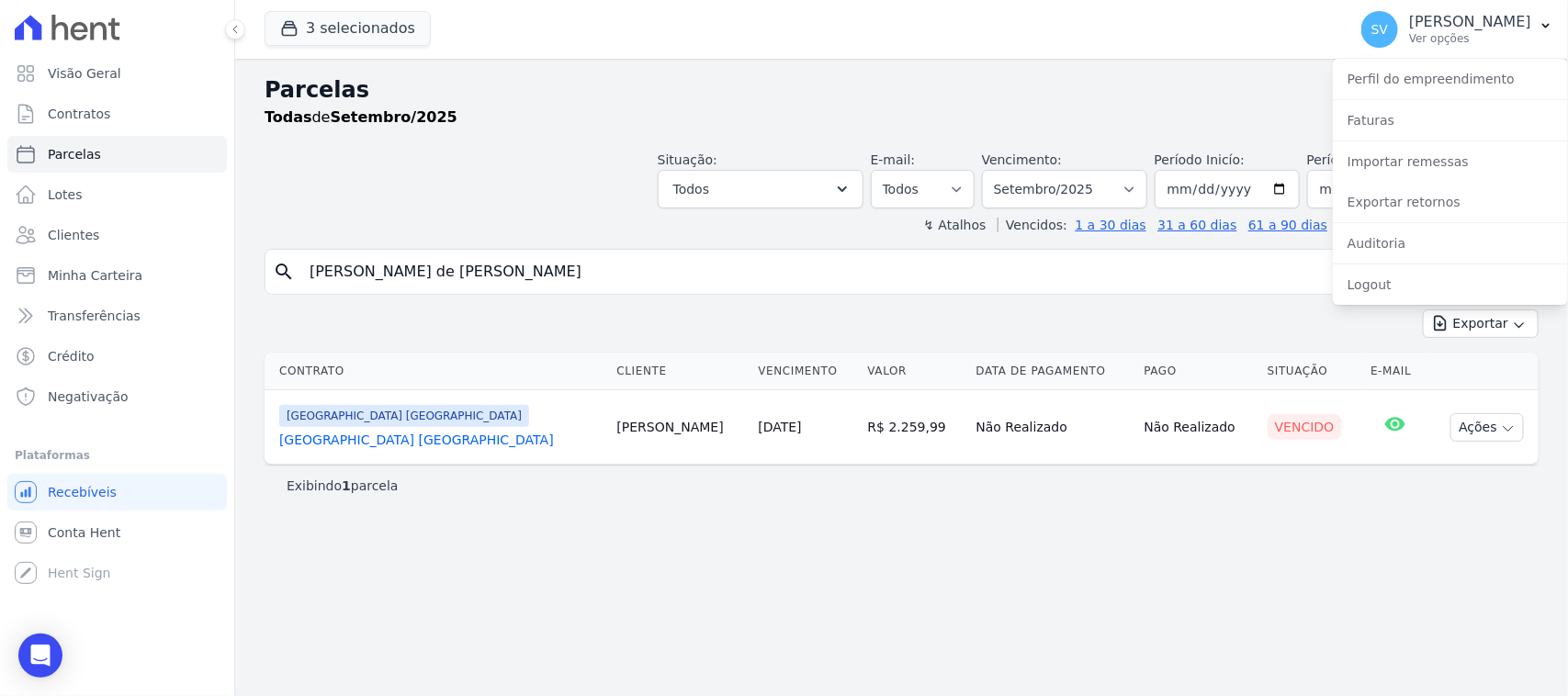
click at [1021, 98] on h2 "Parcelas" at bounding box center [901, 90] width 1274 height 33
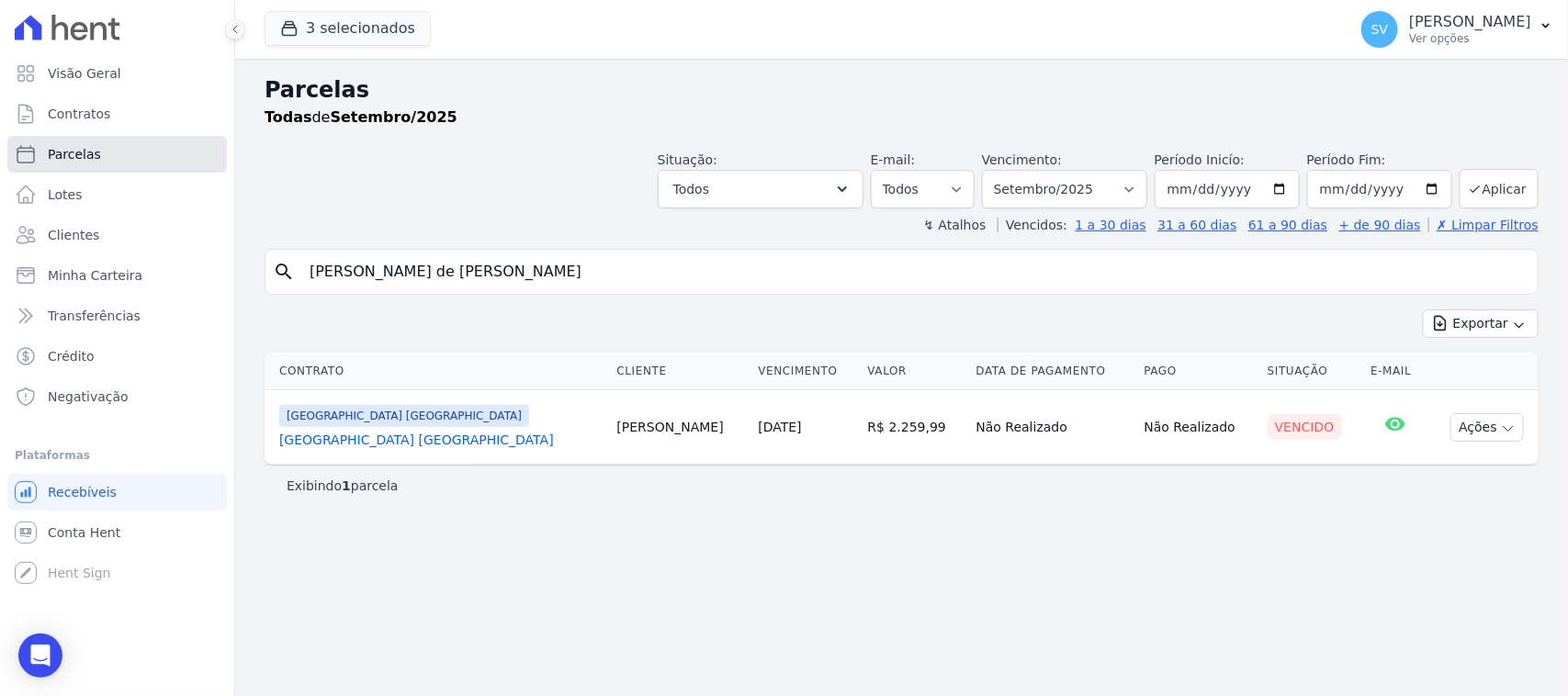
click at [112, 153] on link "Parcelas" at bounding box center [117, 155] width 219 height 37
select select
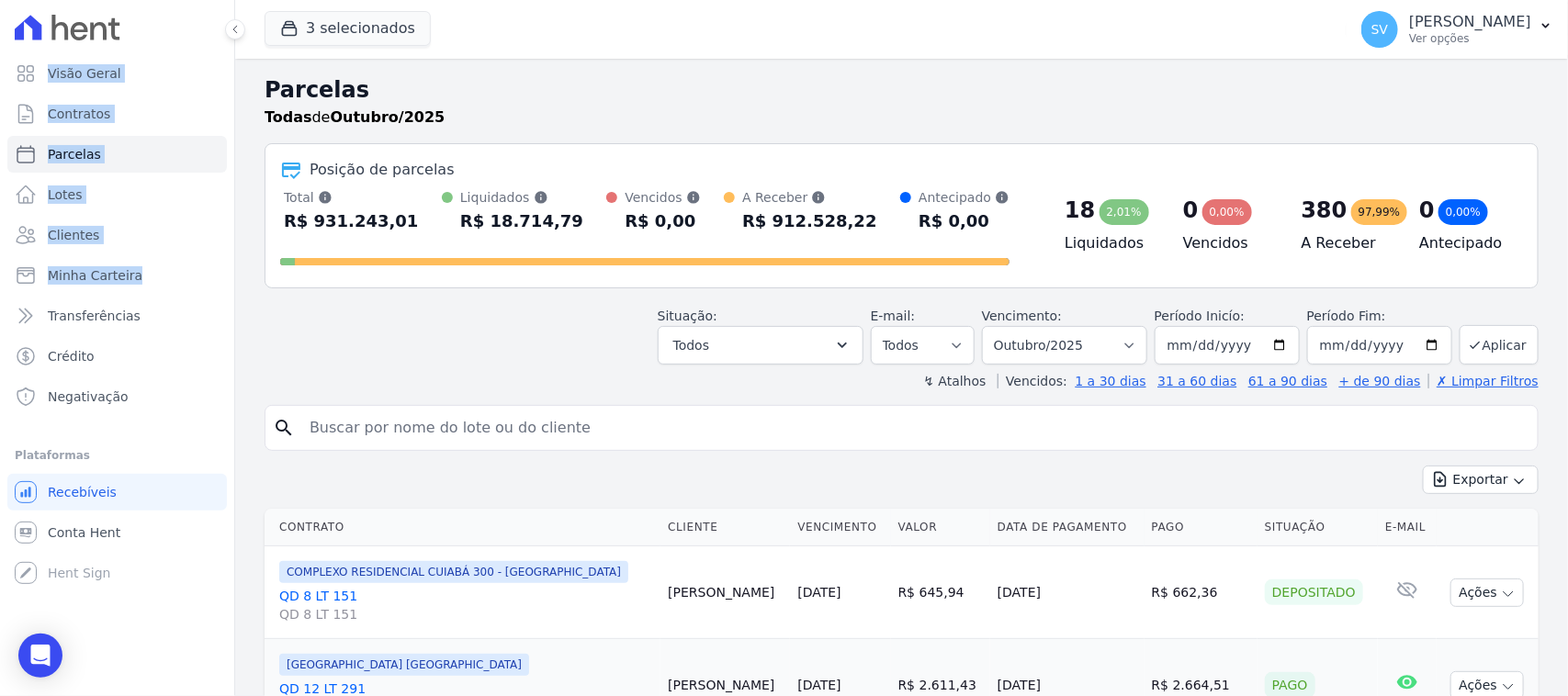
drag, startPoint x: 598, startPoint y: 273, endPoint x: 478, endPoint y: 455, distance: 218.0
click at [471, 442] on input "search" at bounding box center [914, 428] width 1232 height 37
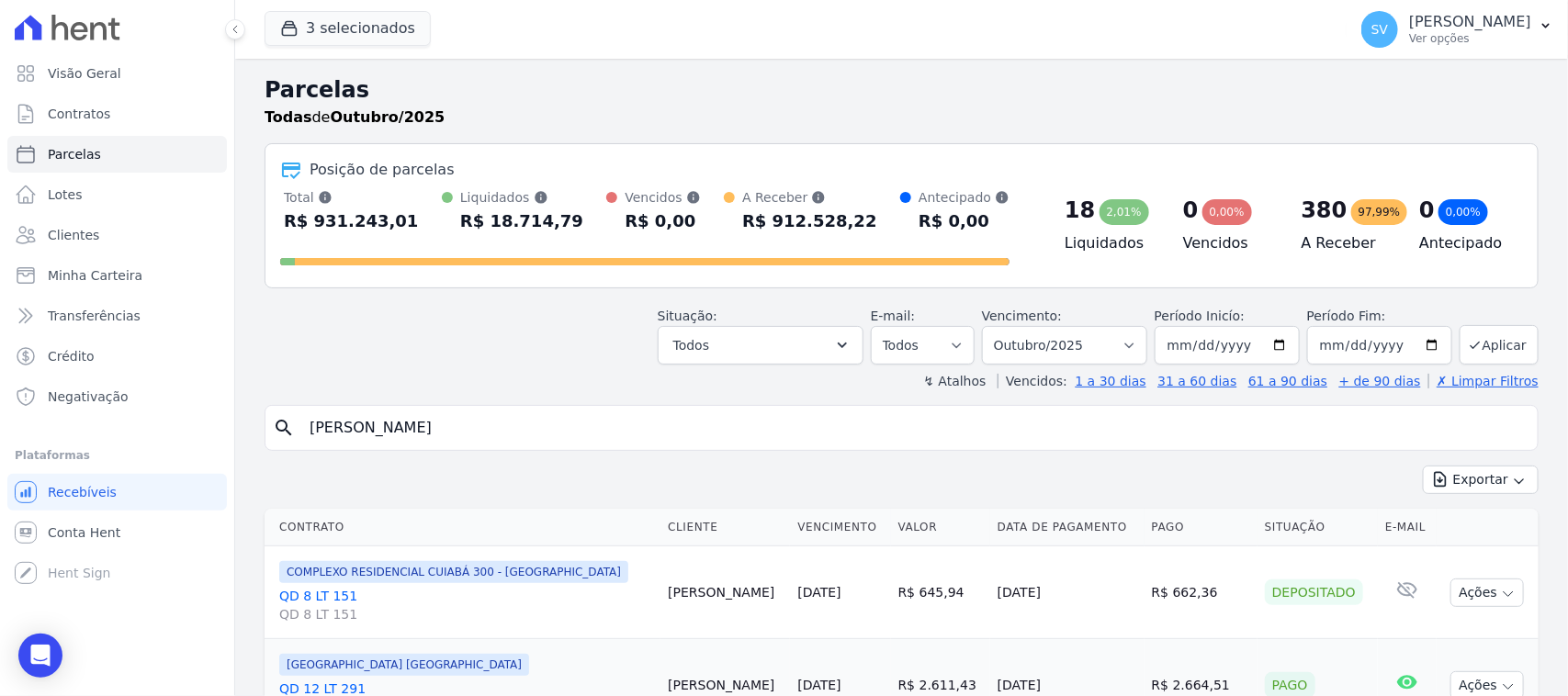
type input "DANILO HENRIQUE DE ARRUDA"
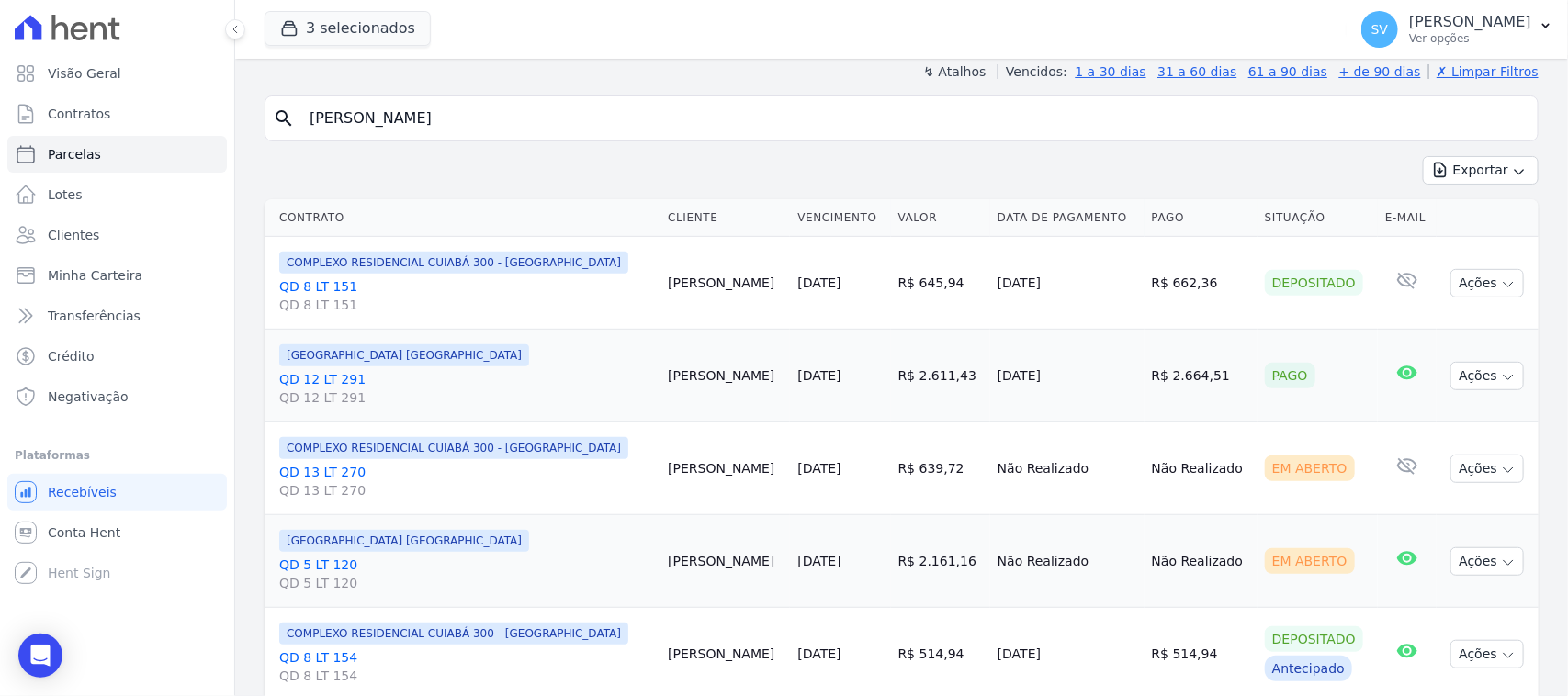
scroll to position [574, 0]
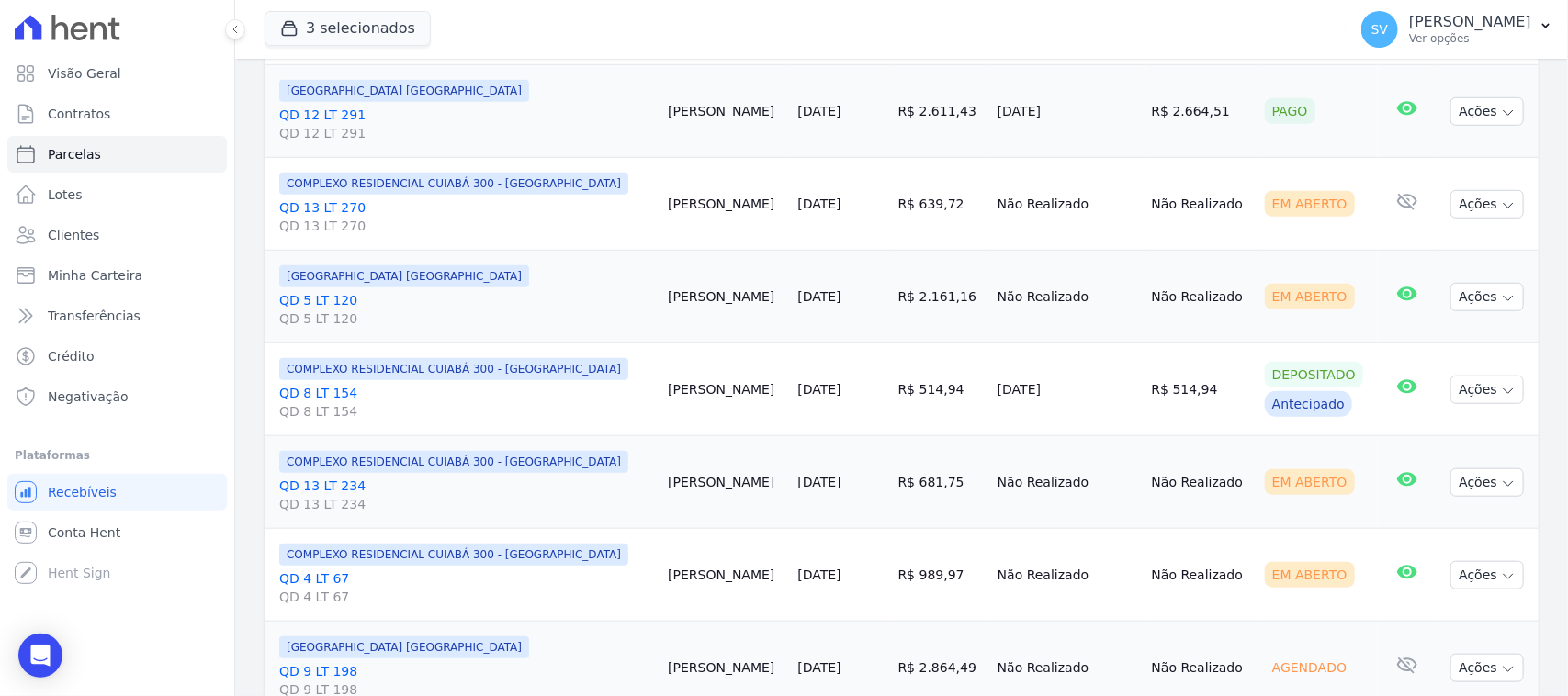
select select
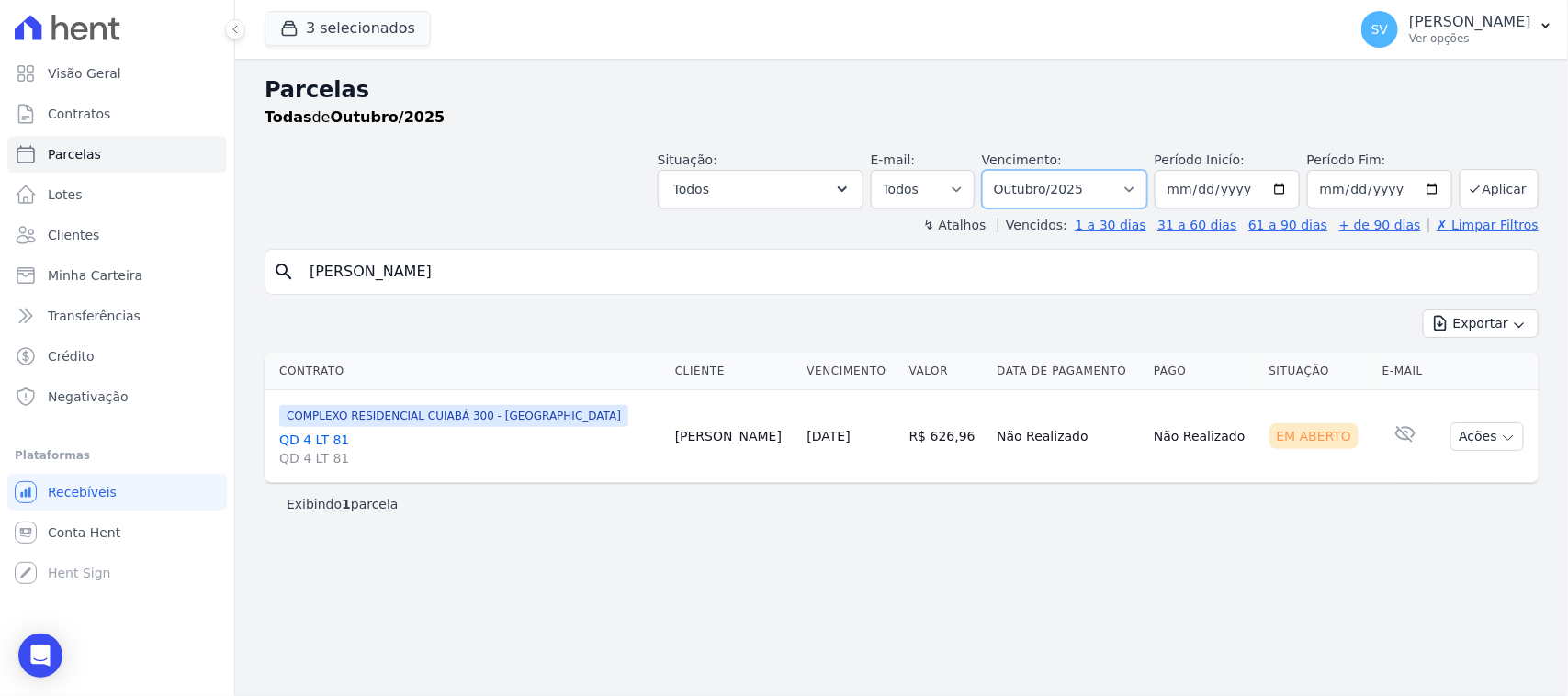
drag, startPoint x: 1058, startPoint y: 189, endPoint x: 1082, endPoint y: 204, distance: 28.3
click at [1058, 189] on select "Filtrar por período ──────── Todos os meses Outubro/2022 Novembro/2022 Dezembro…" at bounding box center [1064, 189] width 165 height 39
select select "09/2025"
click at [1006, 169] on select "Filtrar por período ──────── Todos os meses Outubro/2022 Novembro/2022 Dezembro…" at bounding box center [1064, 189] width 165 height 39
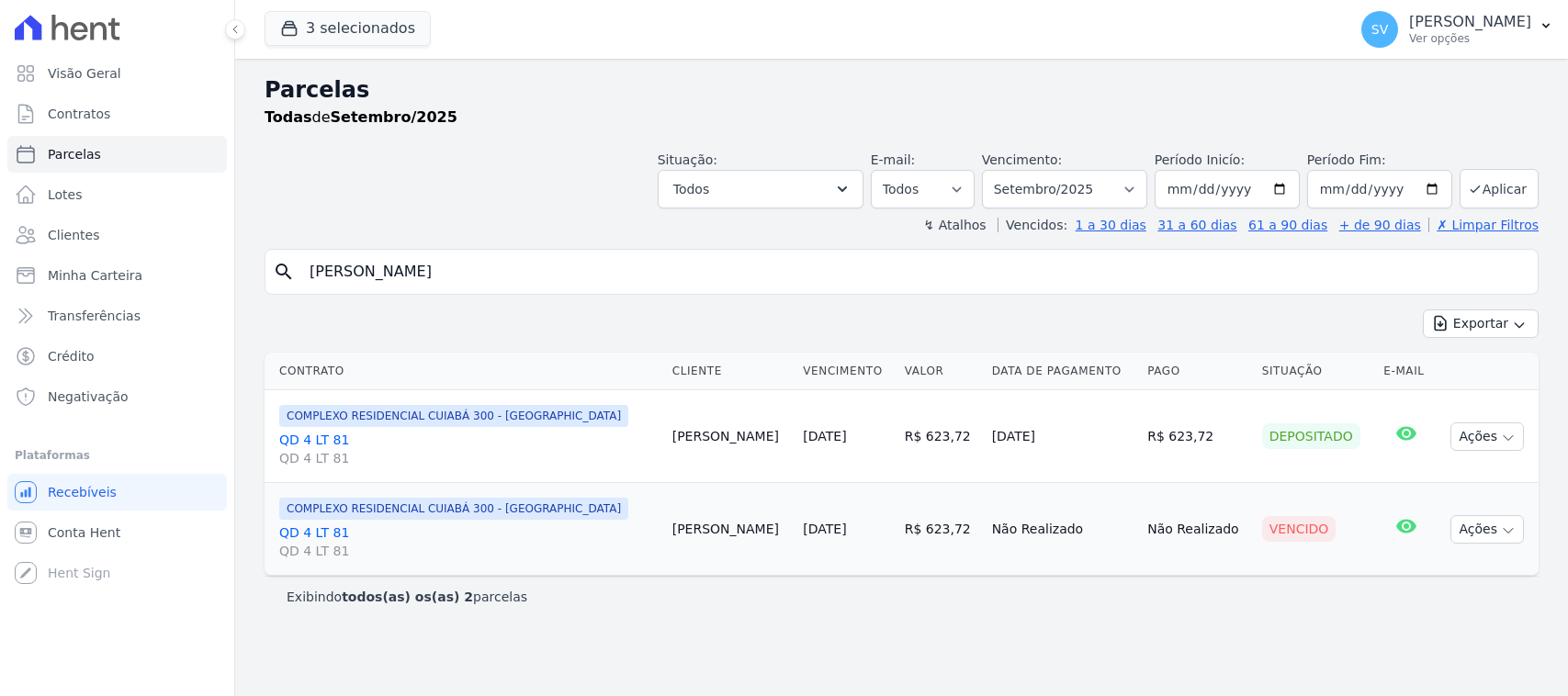
select select
click at [606, 262] on input "[PERSON_NAME]" at bounding box center [914, 272] width 1232 height 37
click at [544, 167] on div "Situação: Agendado Em Aberto Pago Processando Cancelado Vencido Transferindo De…" at bounding box center [901, 176] width 1274 height 65
click at [42, 654] on icon "Open Intercom Messenger" at bounding box center [40, 655] width 21 height 24
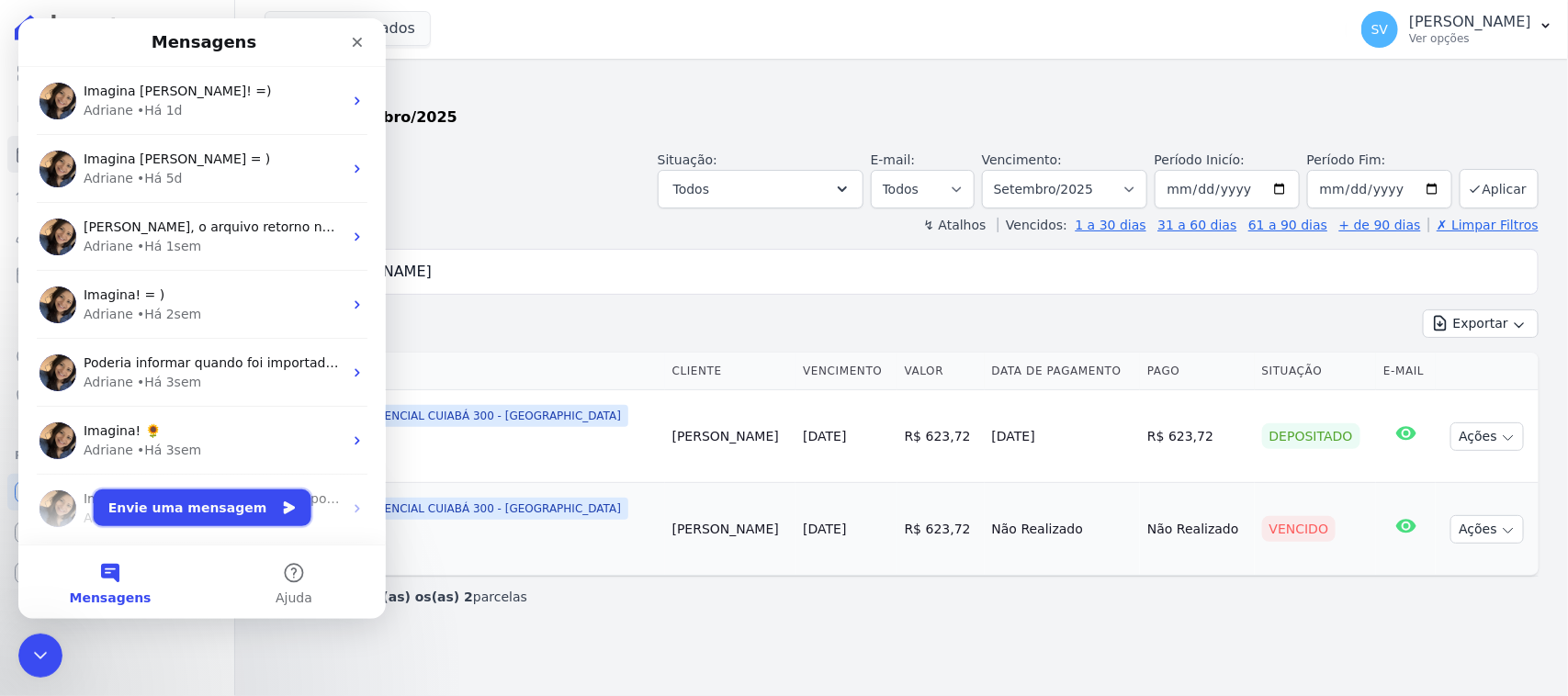
click at [232, 515] on button "Envie uma mensagem" at bounding box center [203, 507] width 217 height 37
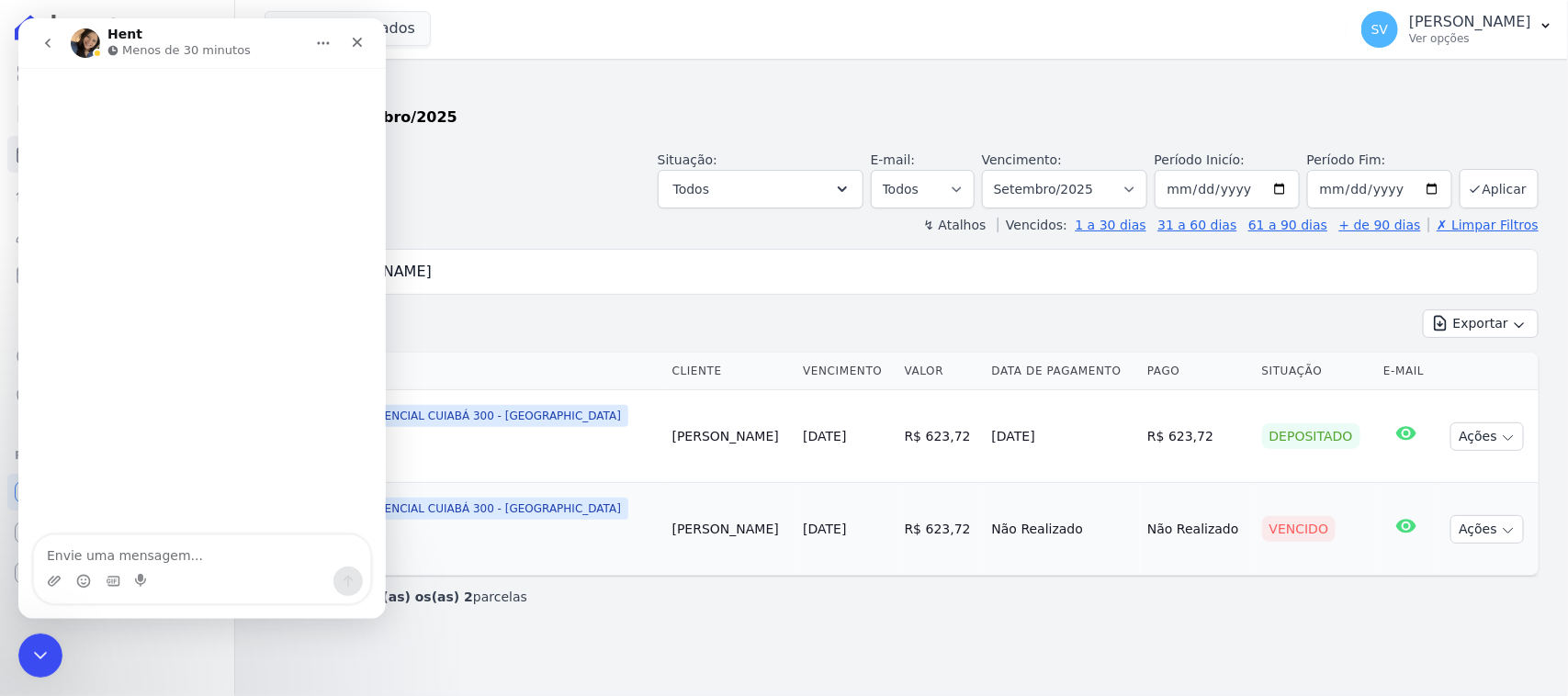
click at [206, 539] on textarea "Envie uma mensagem..." at bounding box center [202, 551] width 336 height 31
click at [121, 561] on textarea "bom dia Adrine tudo bem?" at bounding box center [202, 551] width 336 height 31
type textarea "bom dia [PERSON_NAME] tudo bem?"
click at [209, 558] on textarea "bom dia Adriane tudo bem?" at bounding box center [202, 551] width 336 height 31
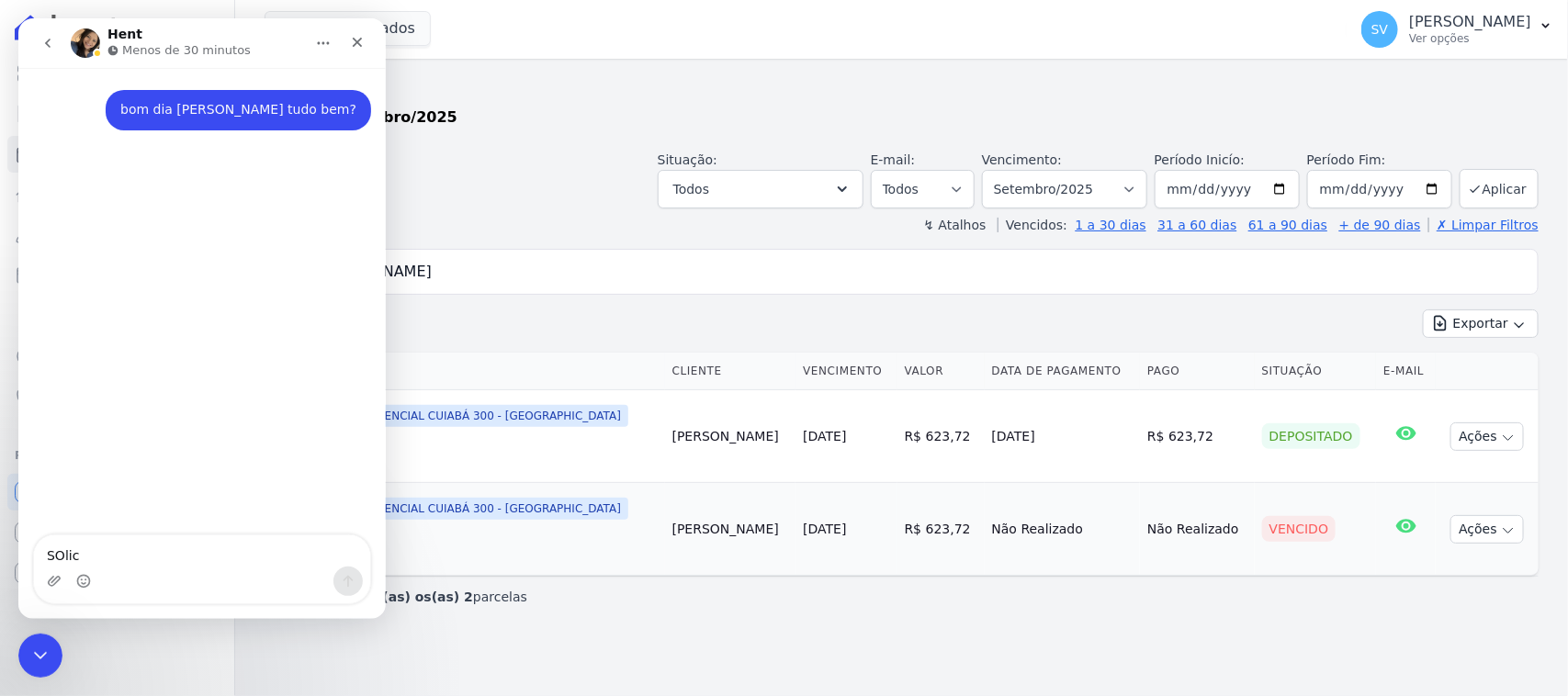
type textarea "SOlici"
type textarea "Solicito a exclusão dessa parcela em destaque"
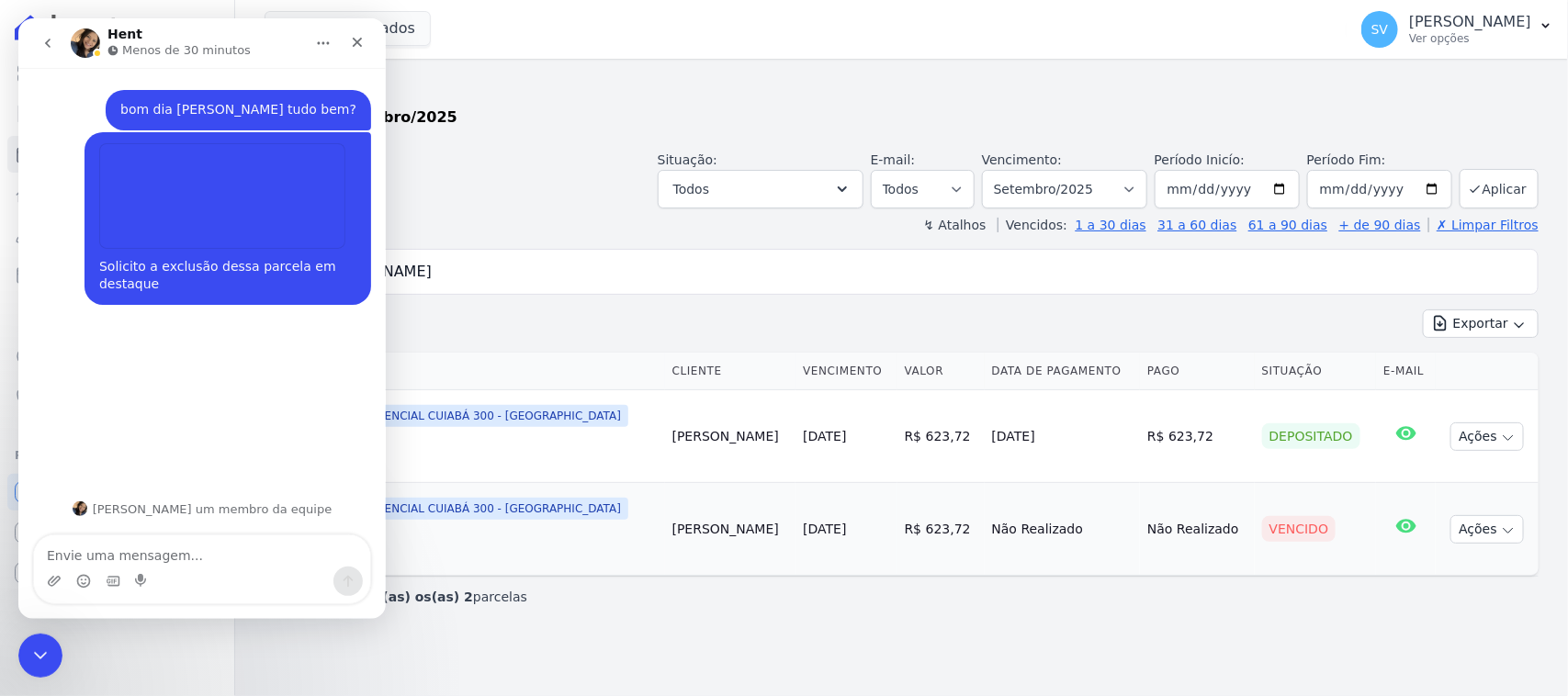
drag, startPoint x: 188, startPoint y: 324, endPoint x: 337, endPoint y: 375, distance: 157.5
click at [188, 325] on div "Solicito a exclusão dessa parcela em destaque • Agora" at bounding box center [202, 229] width 338 height 194
click at [491, 168] on div "Situação: Agendado Em Aberto Pago Processando Cancelado Vencido Transferindo De…" at bounding box center [901, 176] width 1274 height 65
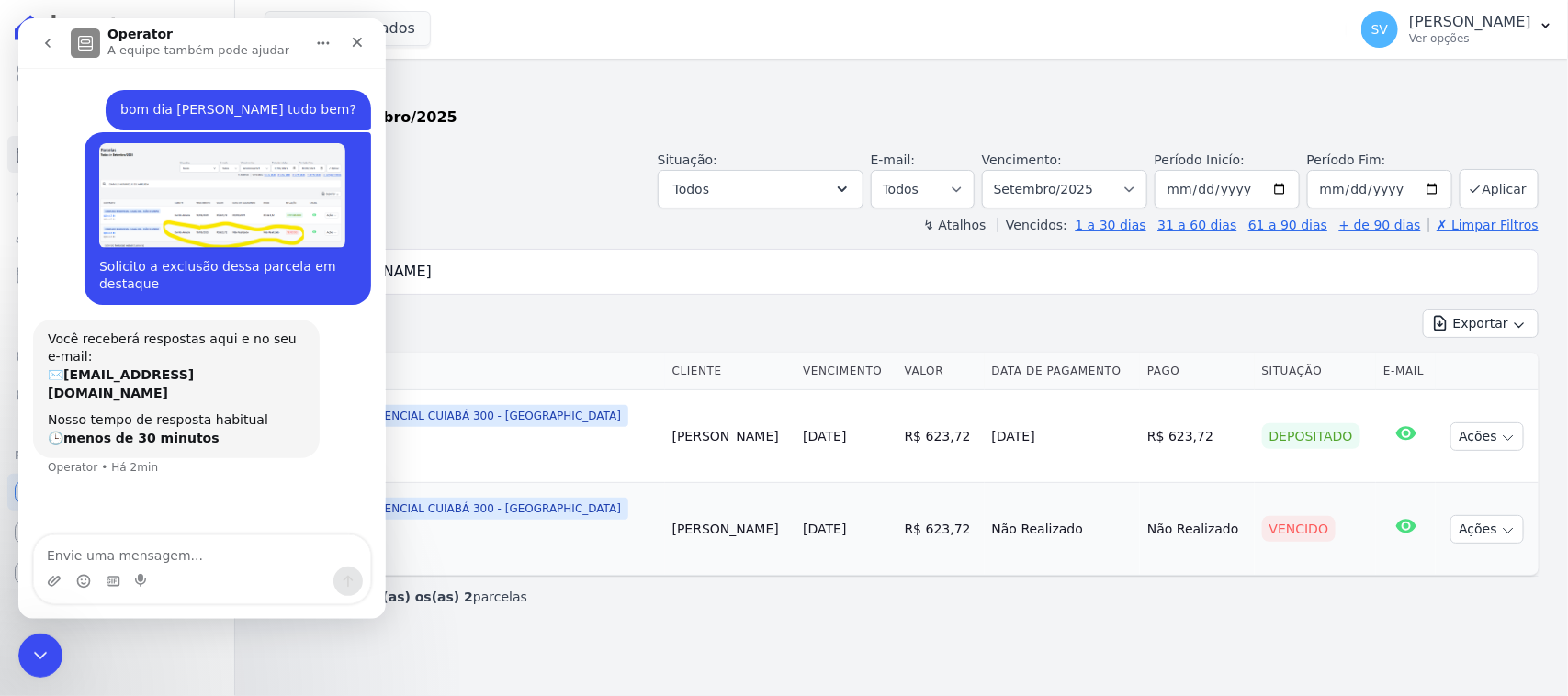
click at [335, 420] on div "Você receberá respostas aqui e no seu e-mail: ✉️ cobranca@construtorafarias.com…" at bounding box center [202, 409] width 338 height 180
drag, startPoint x: 568, startPoint y: 154, endPoint x: 395, endPoint y: 49, distance: 202.4
click at [563, 154] on div "Situação: Agendado Em Aberto Pago Processando Cancelado Vencido Transferindo De…" at bounding box center [901, 176] width 1274 height 65
click at [357, 35] on icon "Fechar" at bounding box center [357, 42] width 15 height 15
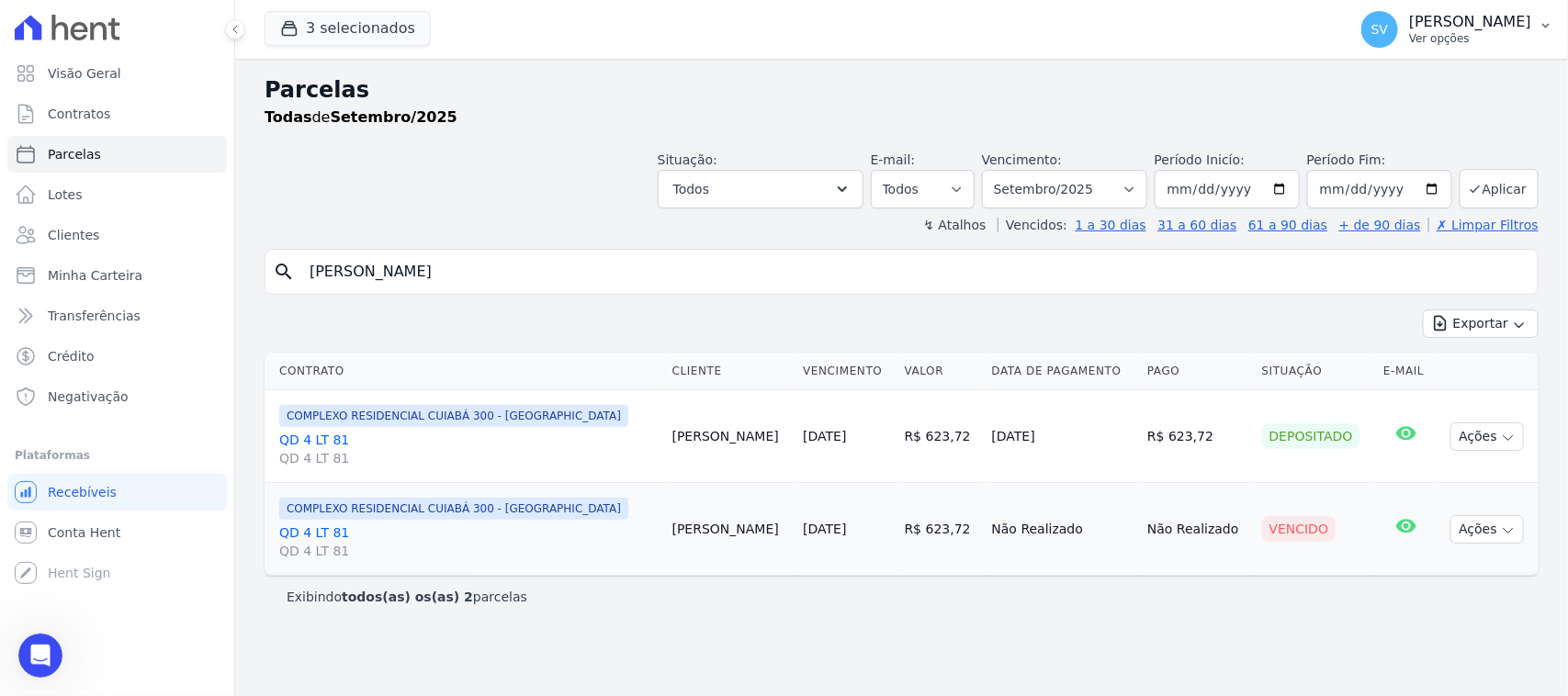
drag, startPoint x: 1305, startPoint y: 24, endPoint x: 1302, endPoint y: 60, distance: 36.1
click at [1362, 25] on div "SV SHIRLEY VANESSA SOUSA ALVES Ver opções" at bounding box center [1446, 29] width 170 height 37
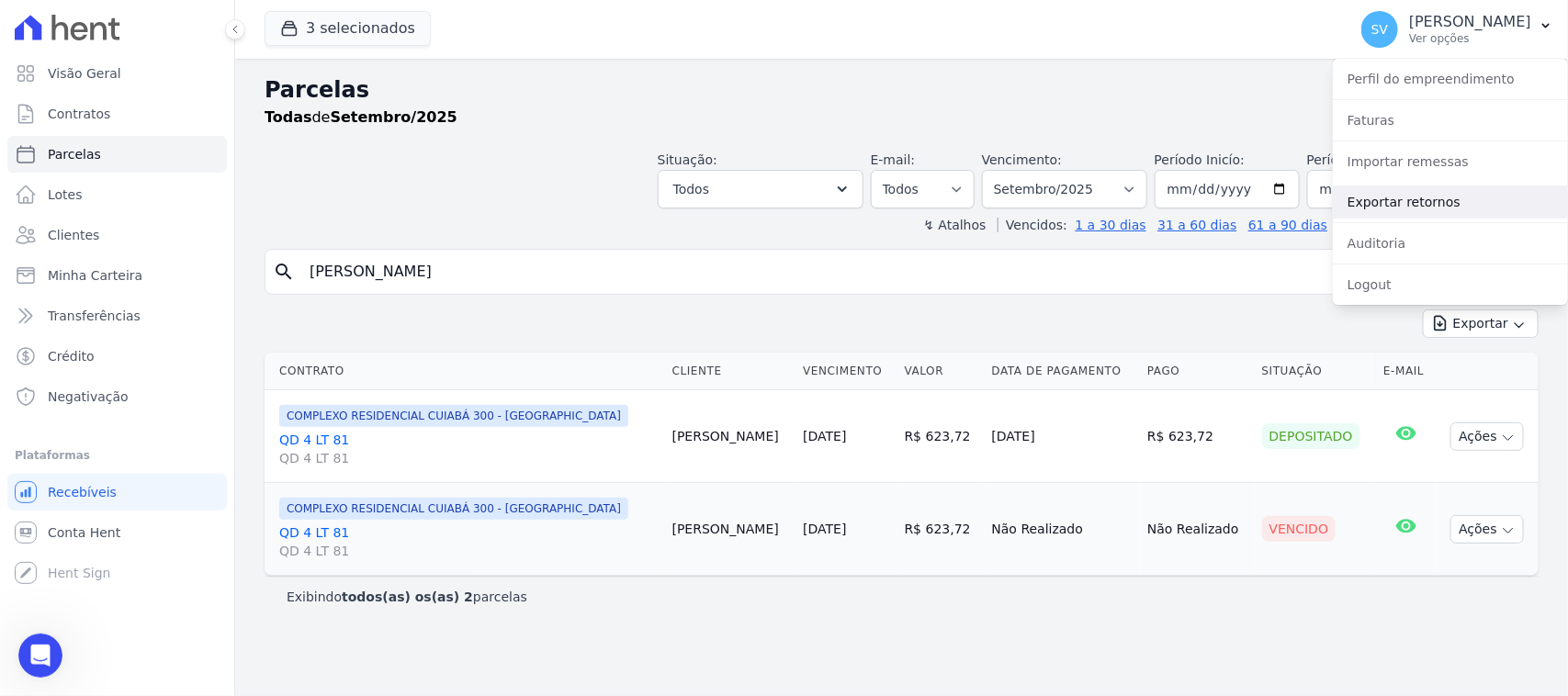
click at [1416, 206] on link "Exportar retornos" at bounding box center [1450, 202] width 235 height 33
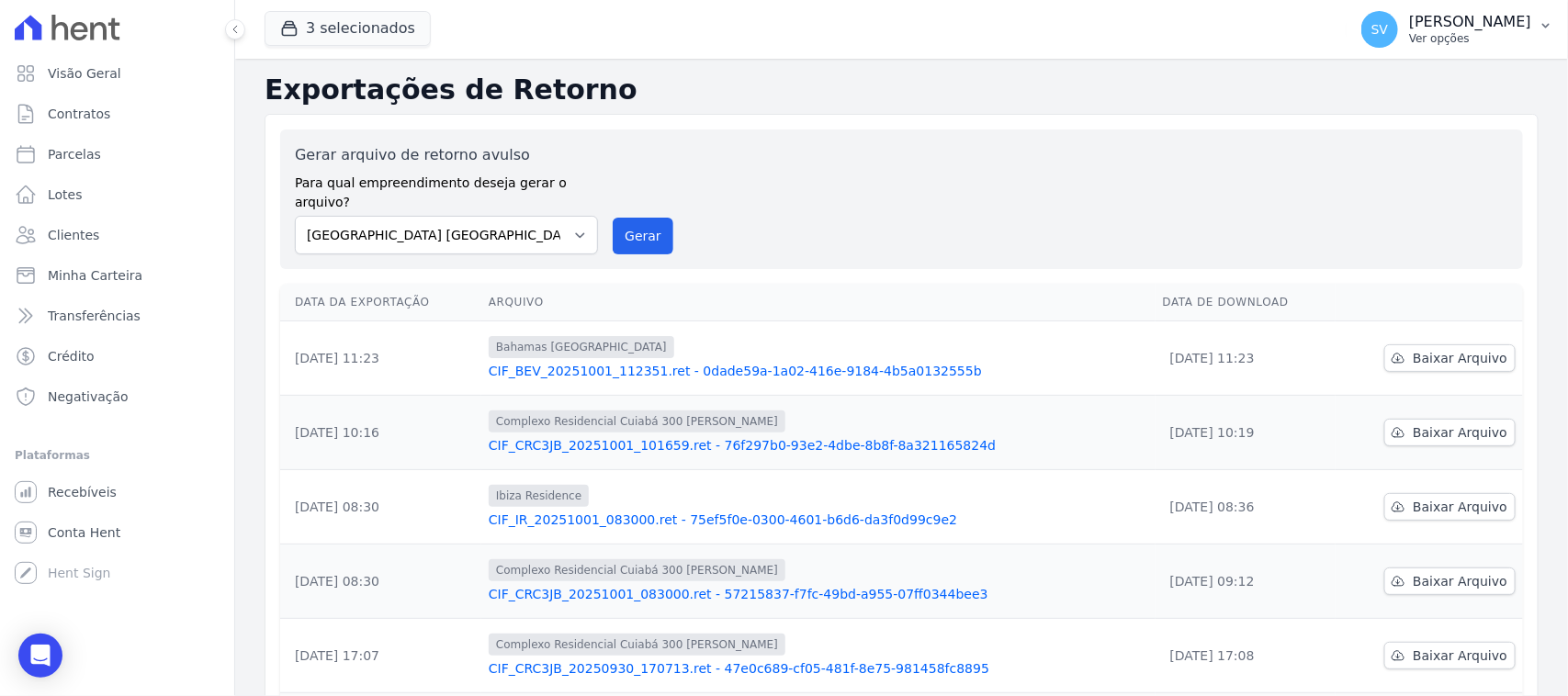
drag, startPoint x: 1369, startPoint y: 21, endPoint x: 1397, endPoint y: 138, distance: 120.3
click at [1409, 21] on p "[PERSON_NAME] [PERSON_NAME]" at bounding box center [1469, 22] width 123 height 18
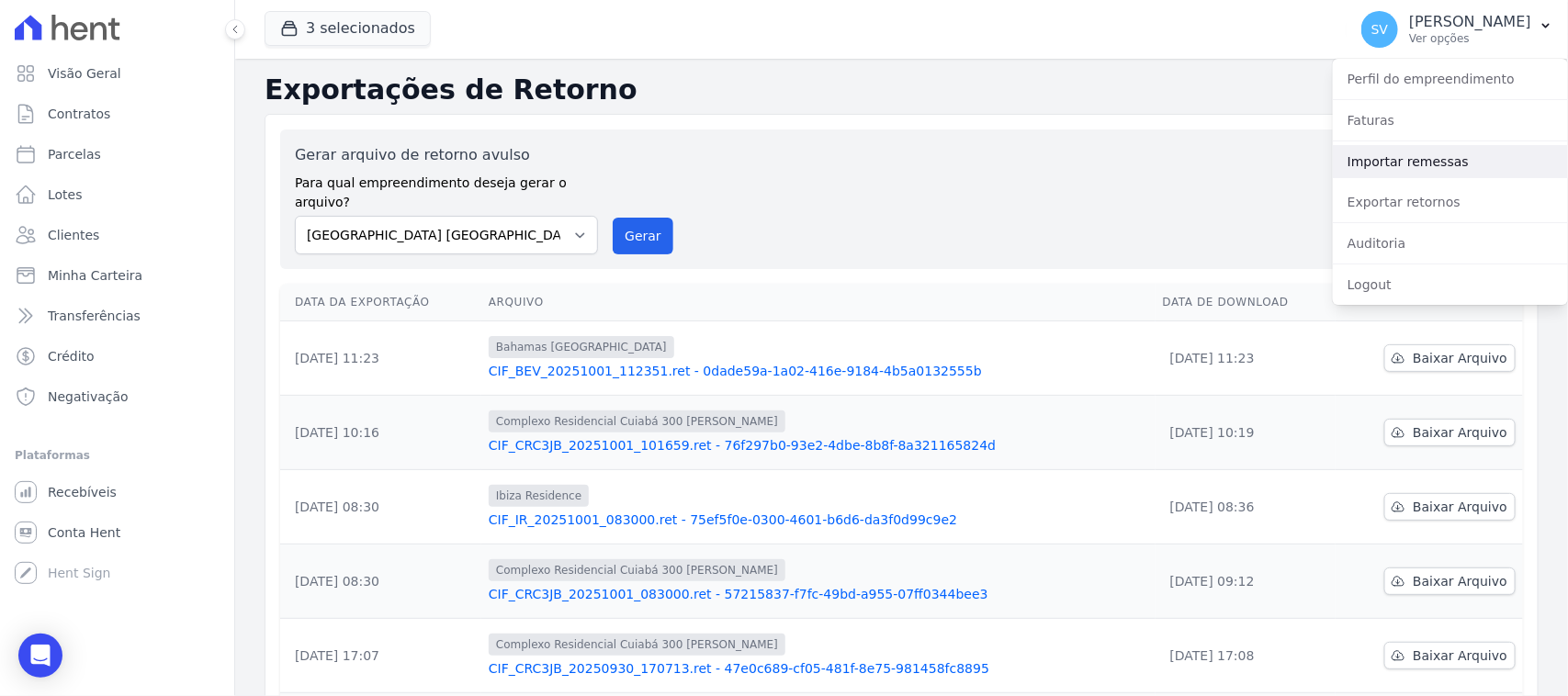
drag, startPoint x: 1408, startPoint y: 167, endPoint x: 1214, endPoint y: 157, distance: 194.3
click at [1407, 168] on link "Importar remessas" at bounding box center [1450, 162] width 235 height 33
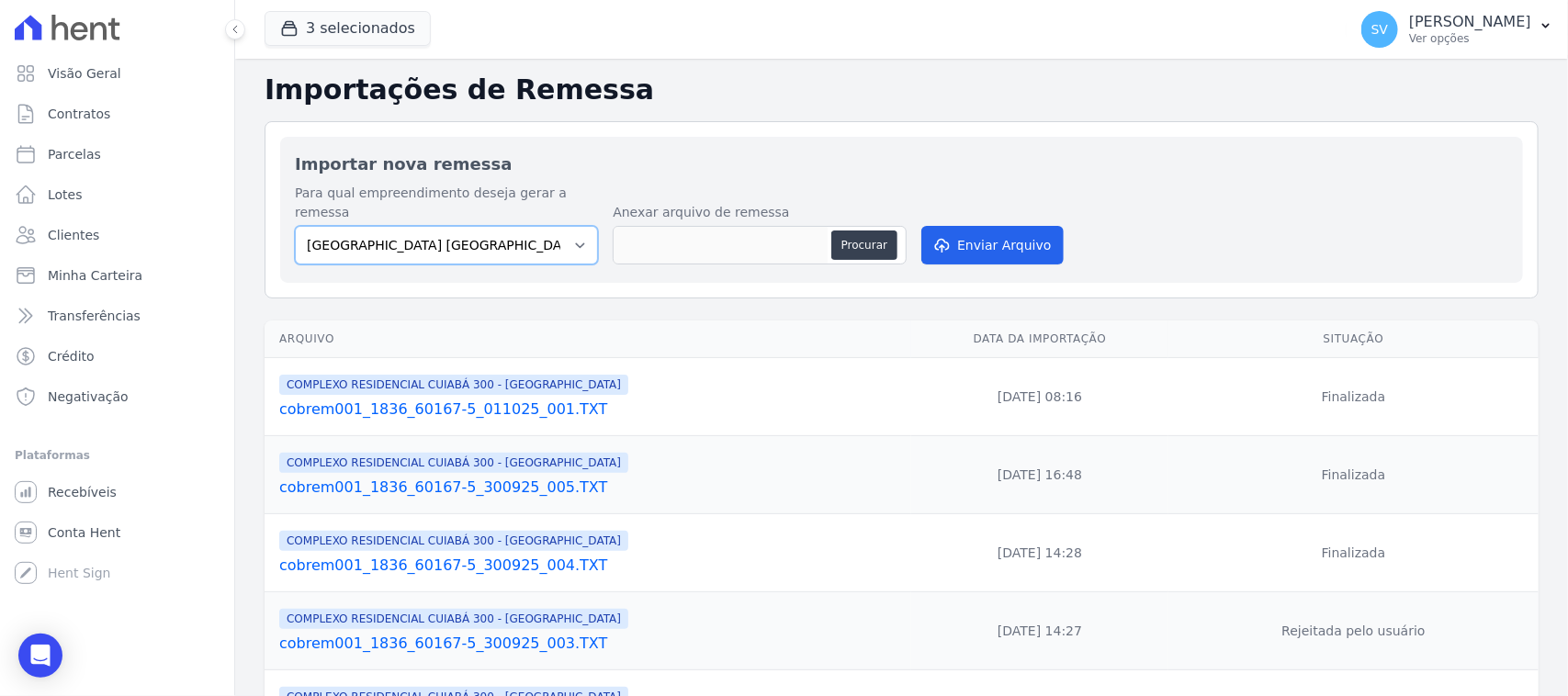
click at [470, 237] on select "BAHAMAS EAST VILLAGE COMPLEXO RESIDENCIAL CUIABÁ 300 - JOÃO DE BARRO IBIZA RESI…" at bounding box center [446, 245] width 303 height 39
select select "a999329b-d322-46c5-b2df-9163b092fb9b"
click at [295, 226] on select "BAHAMAS EAST VILLAGE COMPLEXO RESIDENCIAL CUIABÁ 300 - JOÃO DE BARRO IBIZA RESI…" at bounding box center [446, 245] width 303 height 39
click at [857, 231] on button "Procurar" at bounding box center [864, 245] width 66 height 29
type input "cobrem001_1836_60167-5_011025_004.TXT"
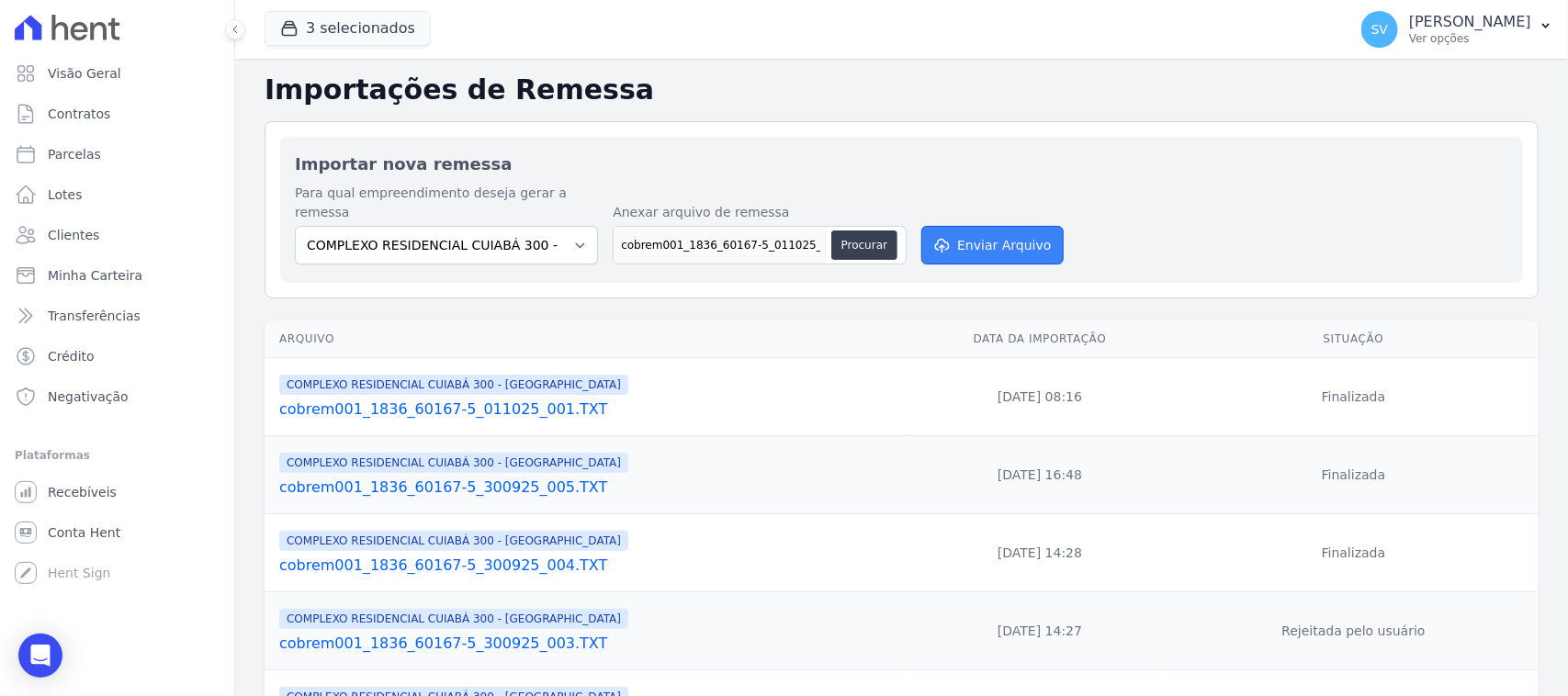
click at [965, 235] on button "Enviar Arquivo" at bounding box center [992, 245] width 142 height 39
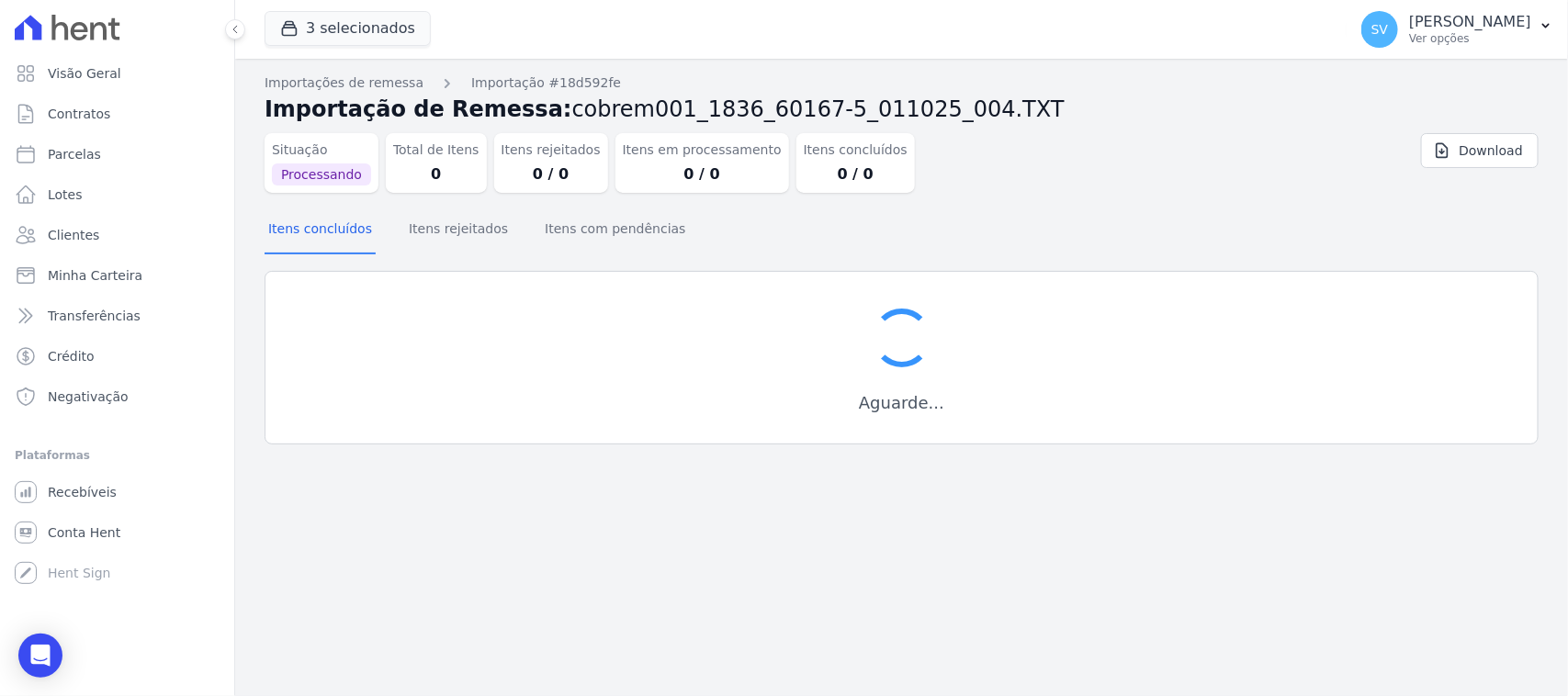
click at [1131, 130] on div "Situação Processando Total de Itens 0 Itens rejeitados 0 / 0 Itens em processam…" at bounding box center [795, 159] width 1062 height 67
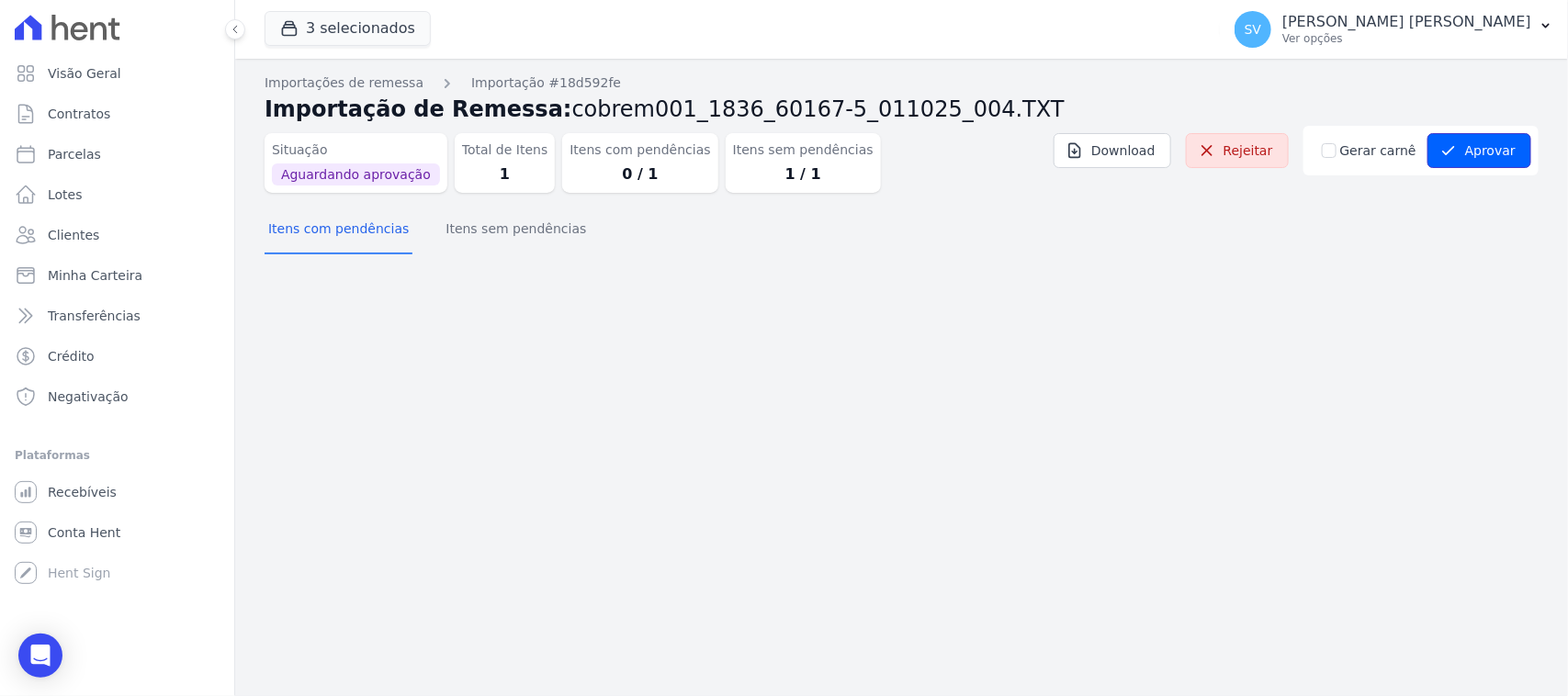
drag, startPoint x: 1445, startPoint y: 155, endPoint x: 1376, endPoint y: 155, distance: 69.0
click at [1447, 157] on icon "submit" at bounding box center [1448, 151] width 18 height 18
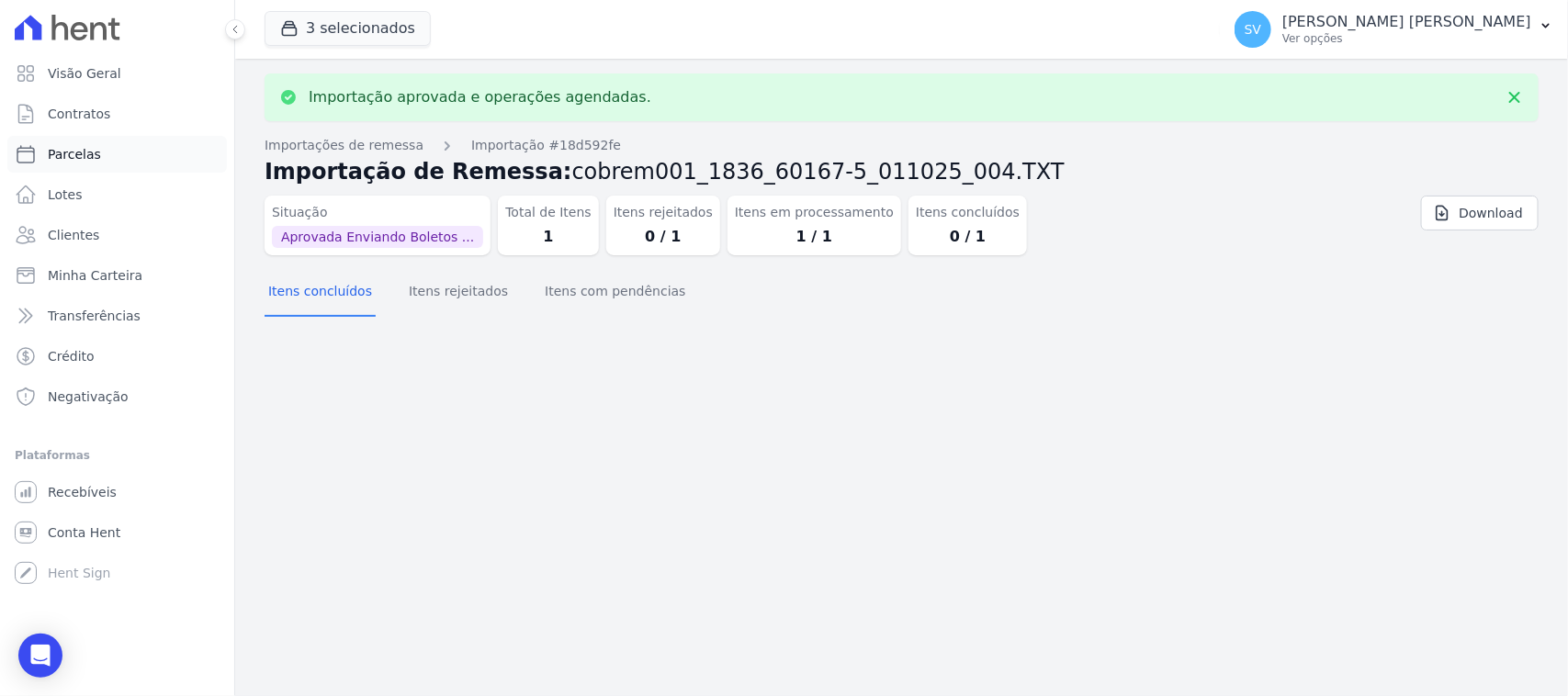
click at [89, 155] on span "Parcelas" at bounding box center [75, 155] width 53 height 18
click at [117, 156] on link "Parcelas" at bounding box center [117, 155] width 219 height 37
select select
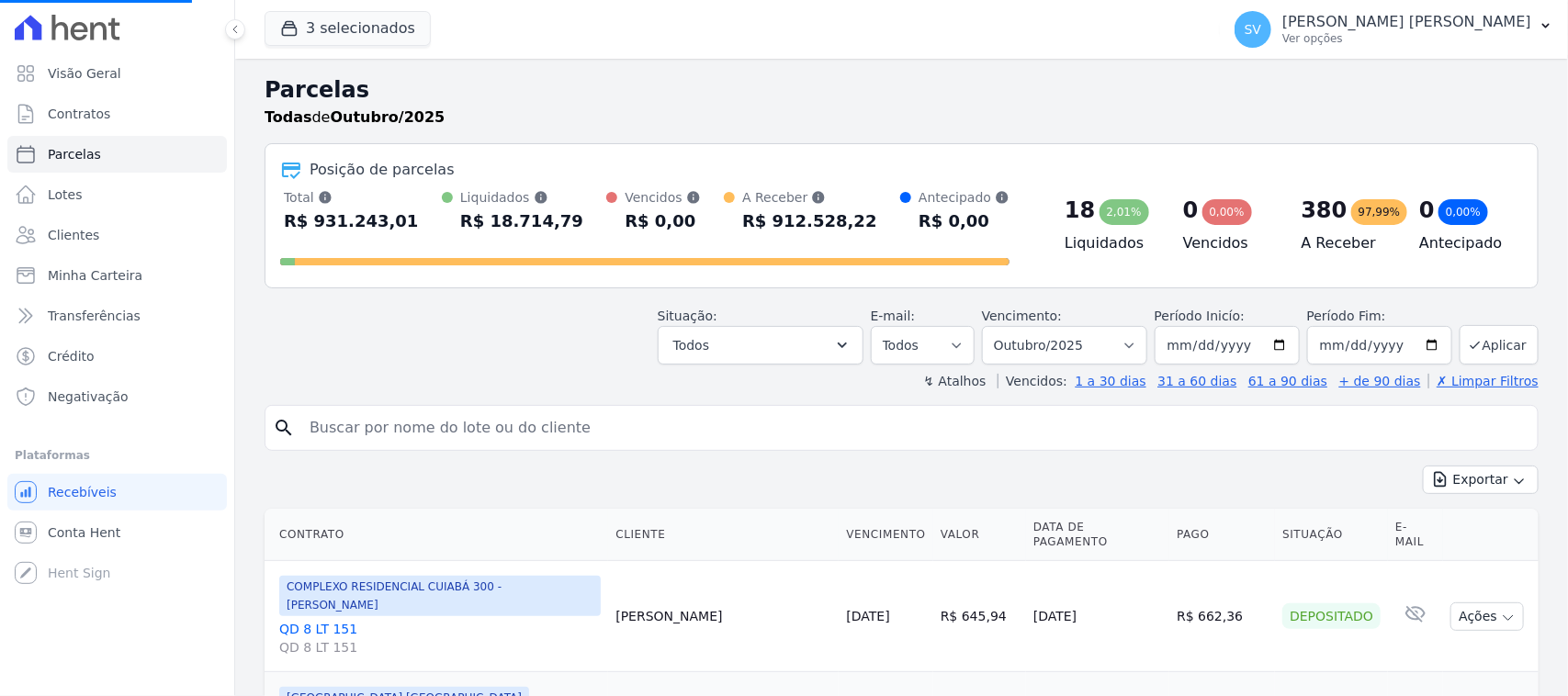
click at [623, 427] on input "search" at bounding box center [914, 428] width 1232 height 37
select select
click at [623, 430] on input "search" at bounding box center [914, 428] width 1232 height 37
type input "[PERSON_NAME]"
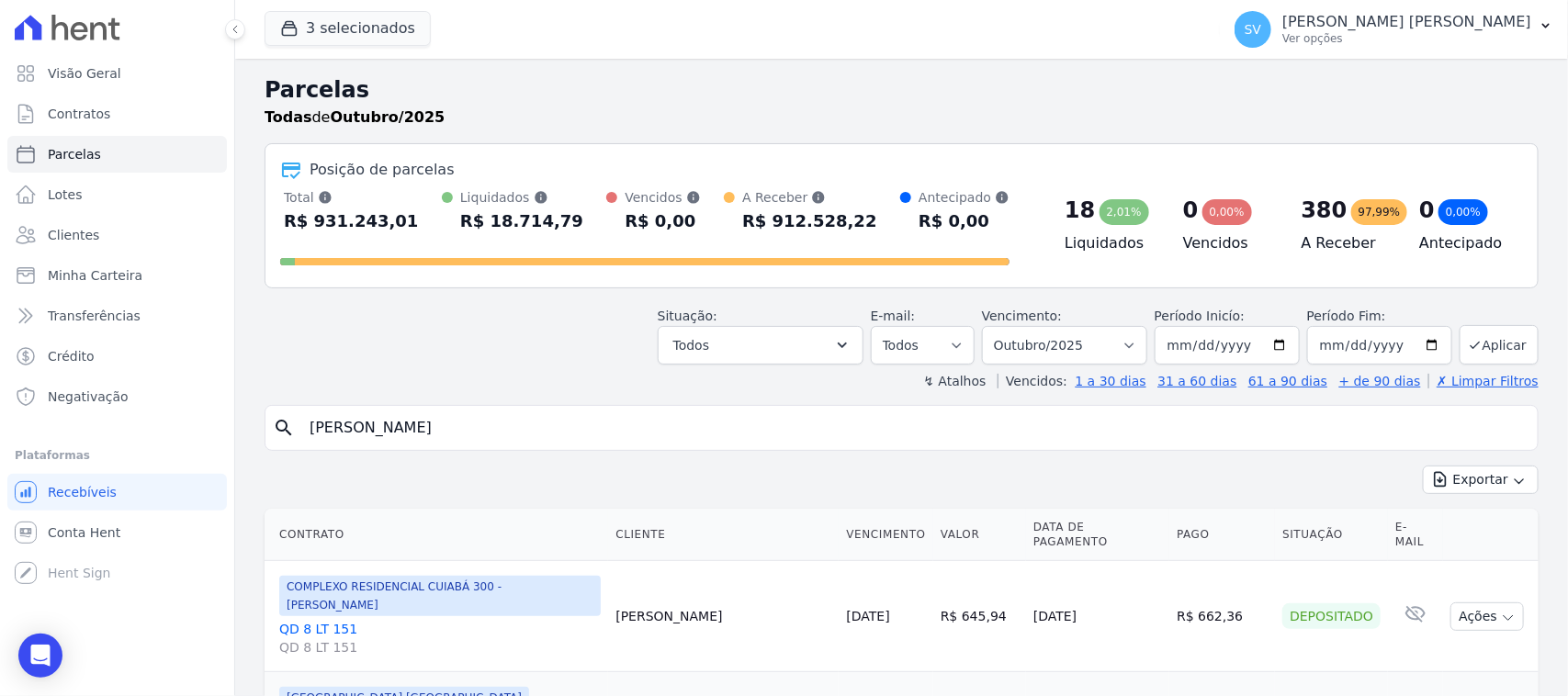
select select
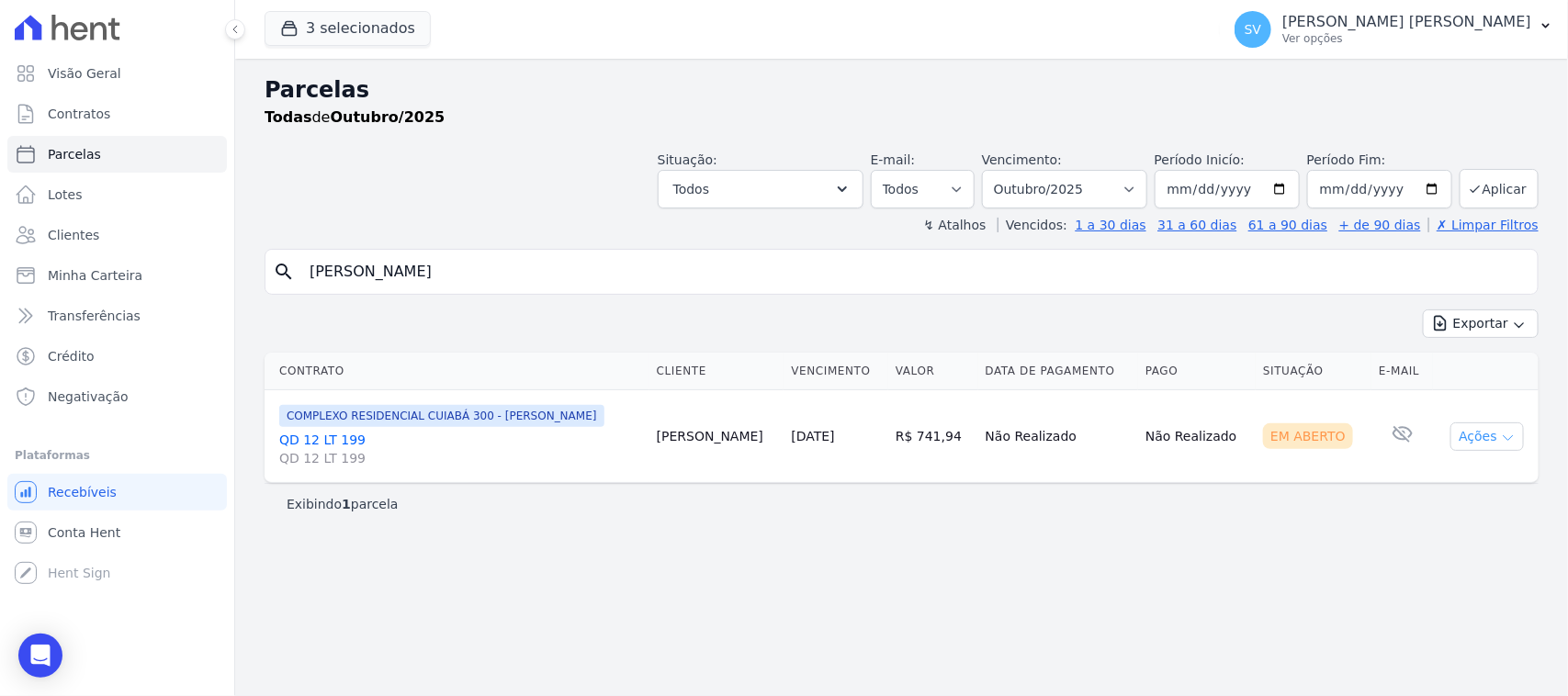
drag, startPoint x: 1481, startPoint y: 453, endPoint x: 1493, endPoint y: 441, distance: 17.0
click at [1481, 455] on td "Ações Ver boleto [GEOGRAPHIC_DATA] Antecipação não disponível Enviar whatsapp É…" at bounding box center [1485, 436] width 106 height 93
click at [1493, 439] on button "Ações" at bounding box center [1487, 436] width 74 height 29
click at [1451, 482] on link "Ver boleto" at bounding box center [1480, 479] width 176 height 34
